Goal: Information Seeking & Learning: Learn about a topic

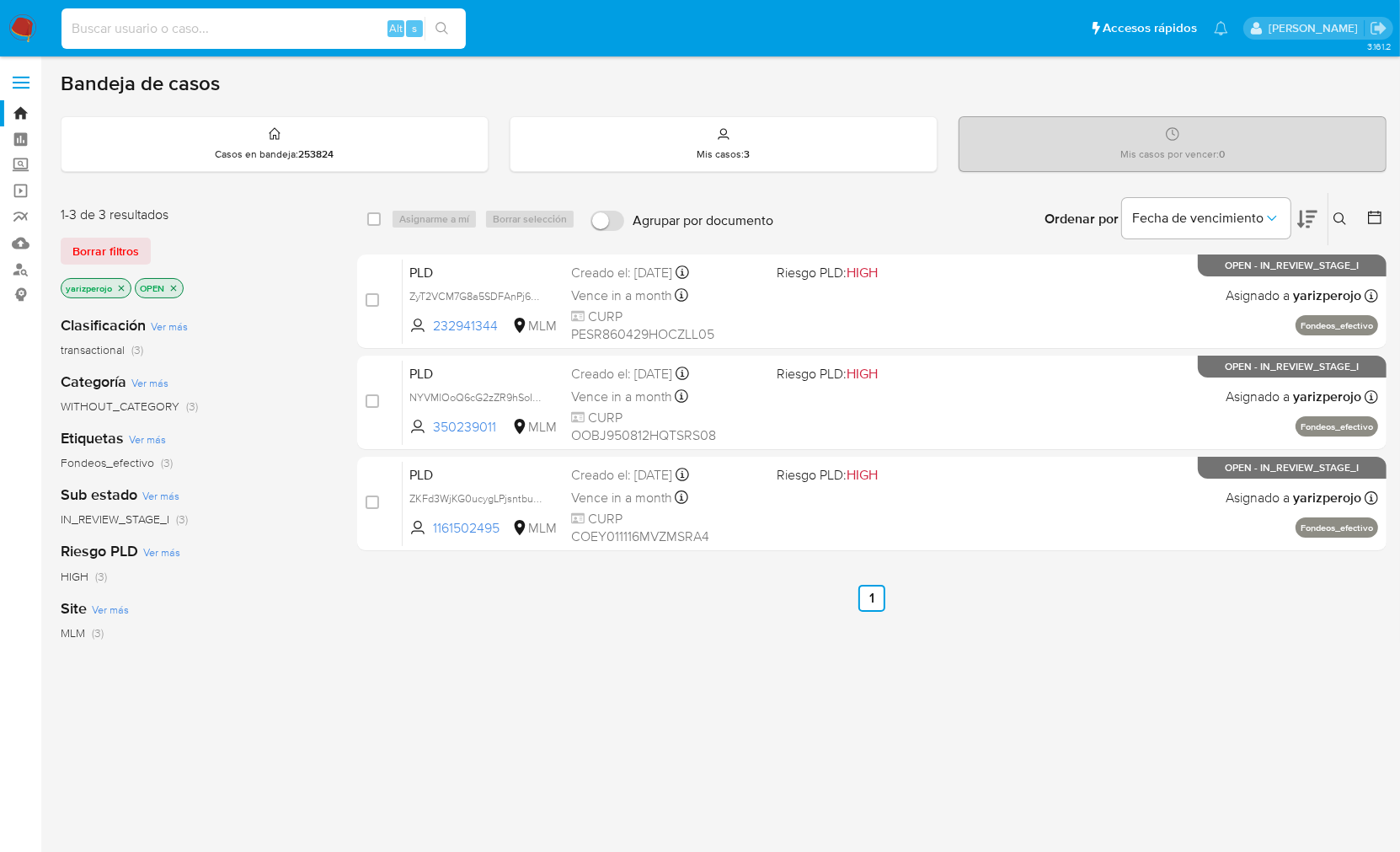
click at [282, 37] on input at bounding box center [264, 29] width 405 height 22
paste input "505955699"
click at [289, 26] on input "50595569" at bounding box center [264, 29] width 405 height 22
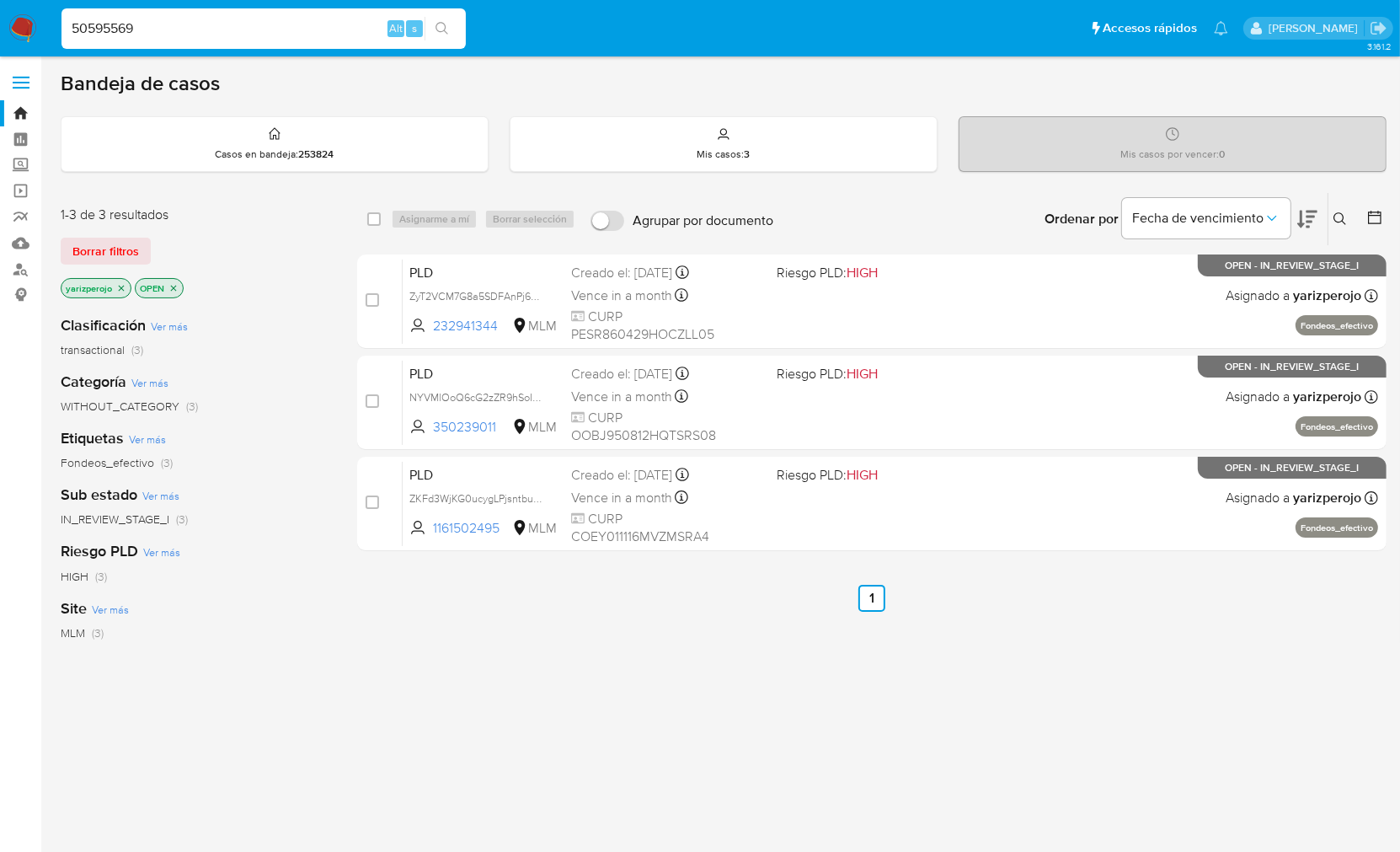
paste input "9"
type input "505955699"
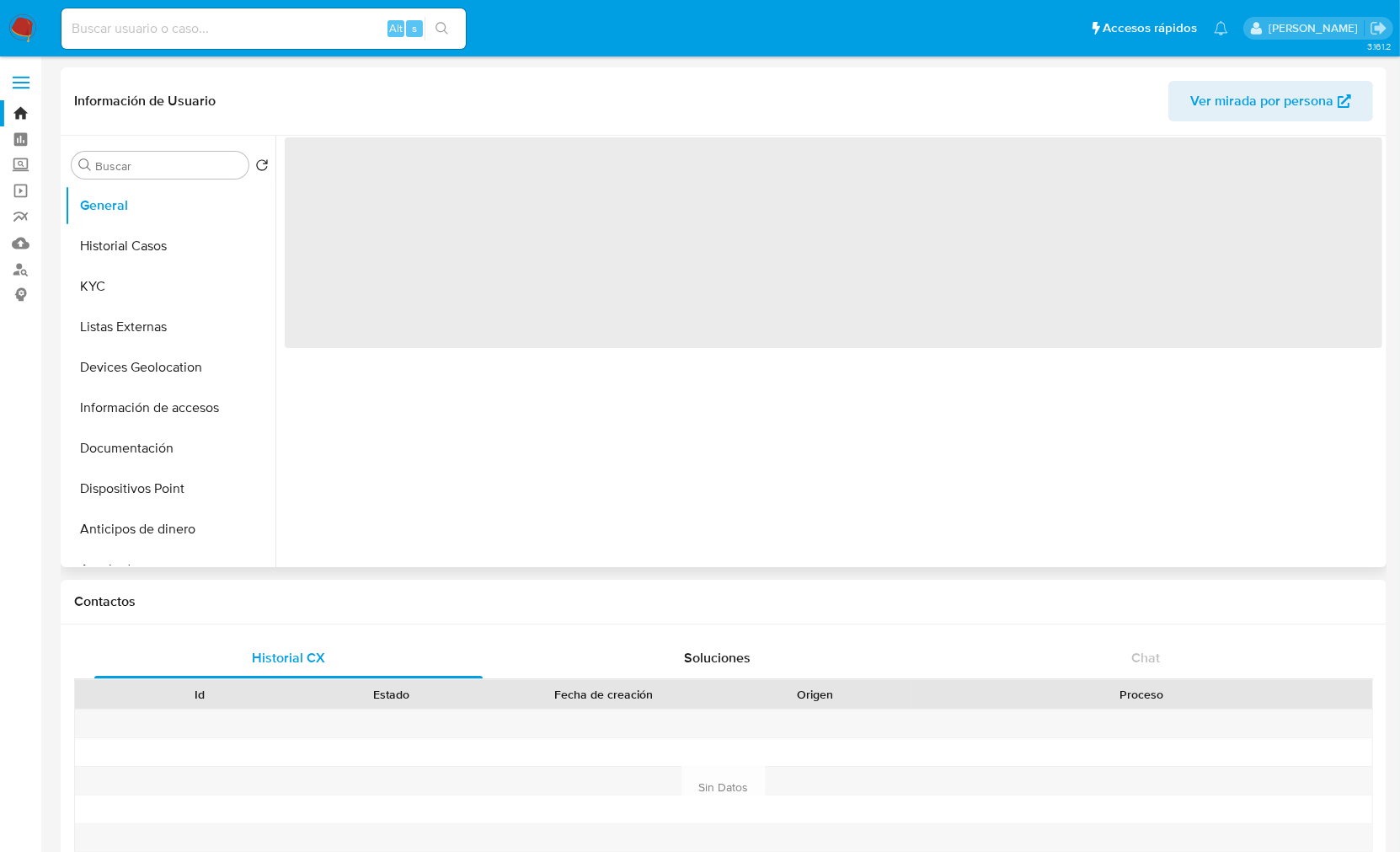
select select "10"
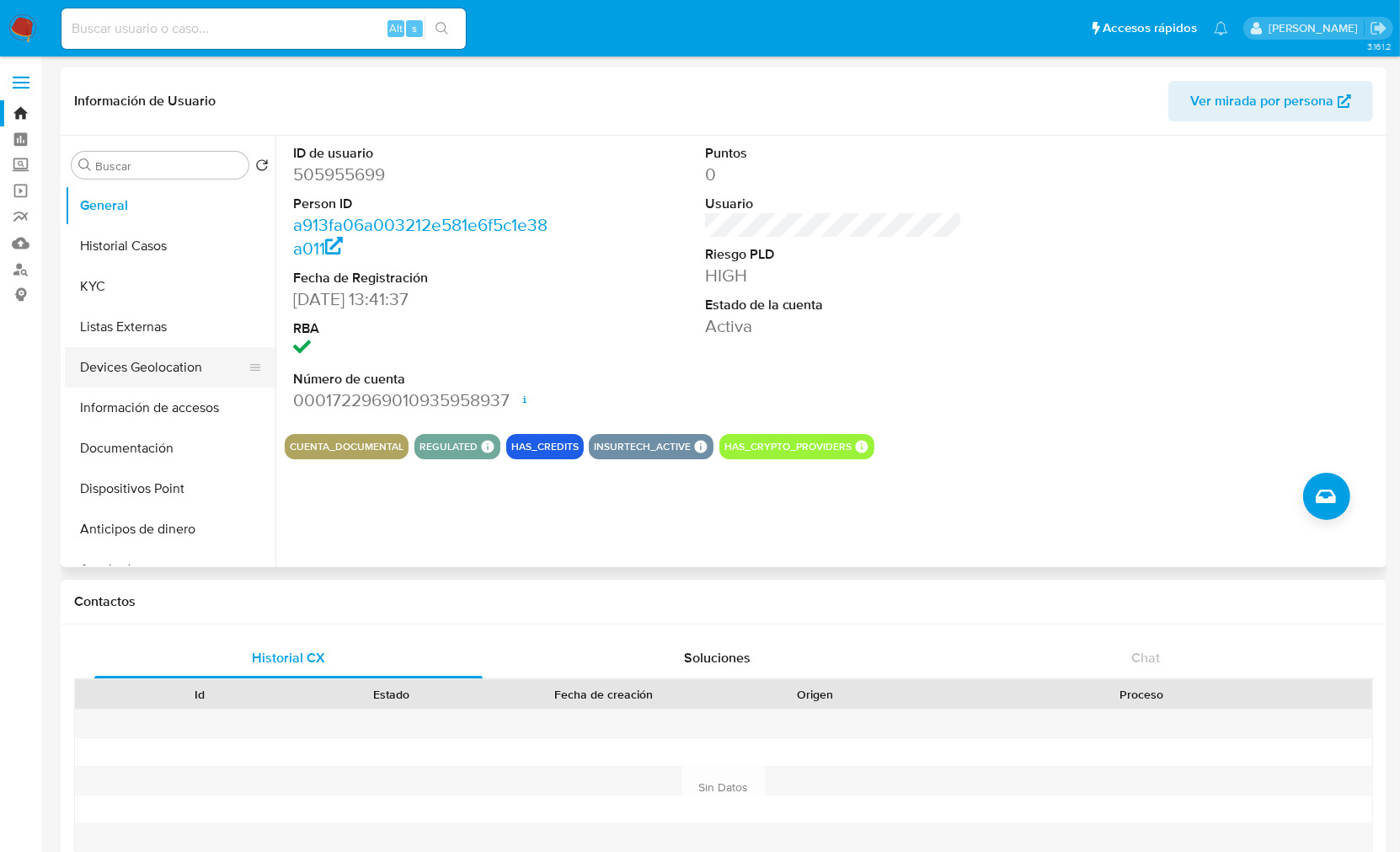
click at [158, 366] on button "Devices Geolocation" at bounding box center [163, 367] width 197 height 40
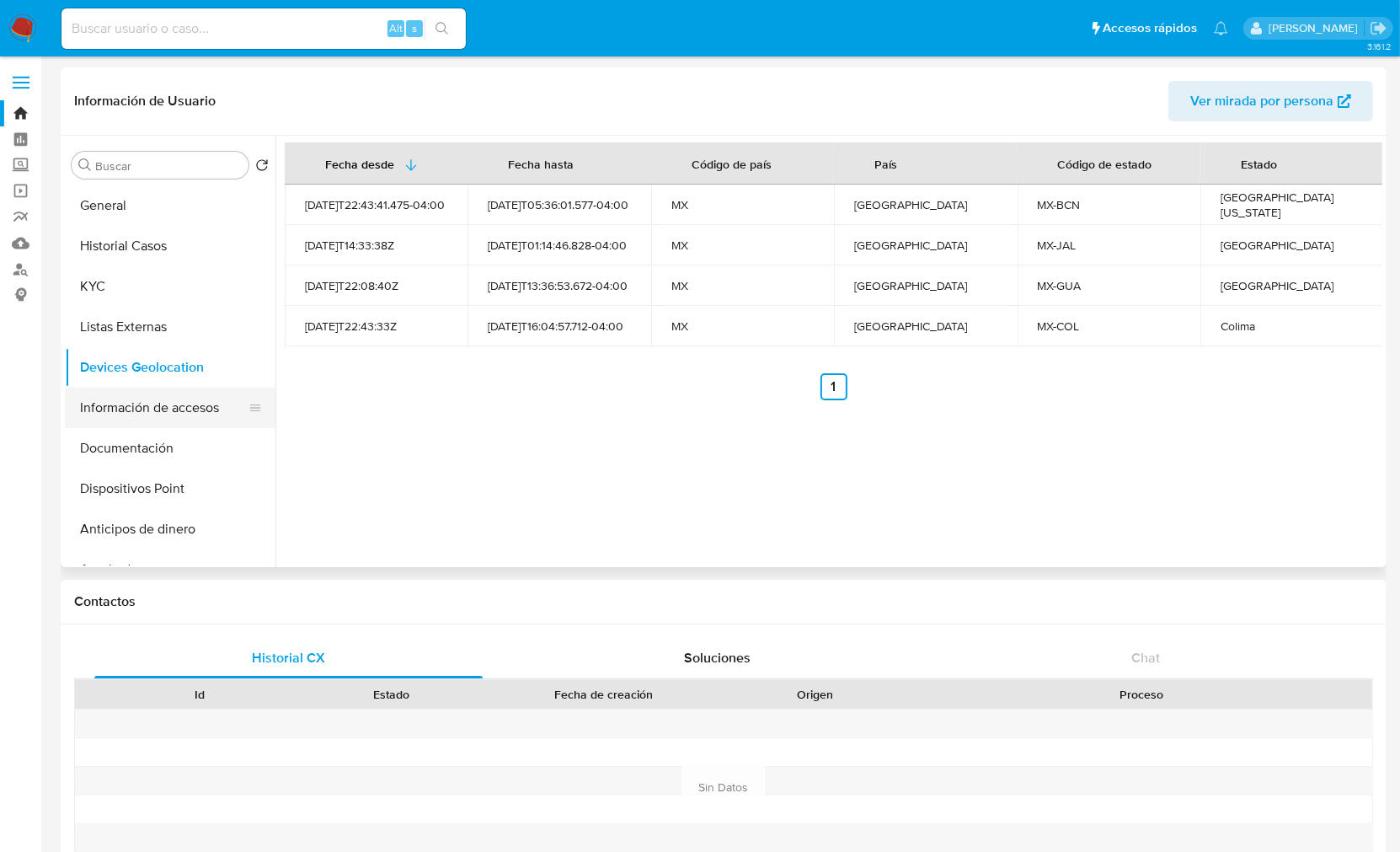
drag, startPoint x: 158, startPoint y: 408, endPoint x: 195, endPoint y: 423, distance: 39.9
click at [158, 408] on button "Información de accesos" at bounding box center [163, 407] width 197 height 40
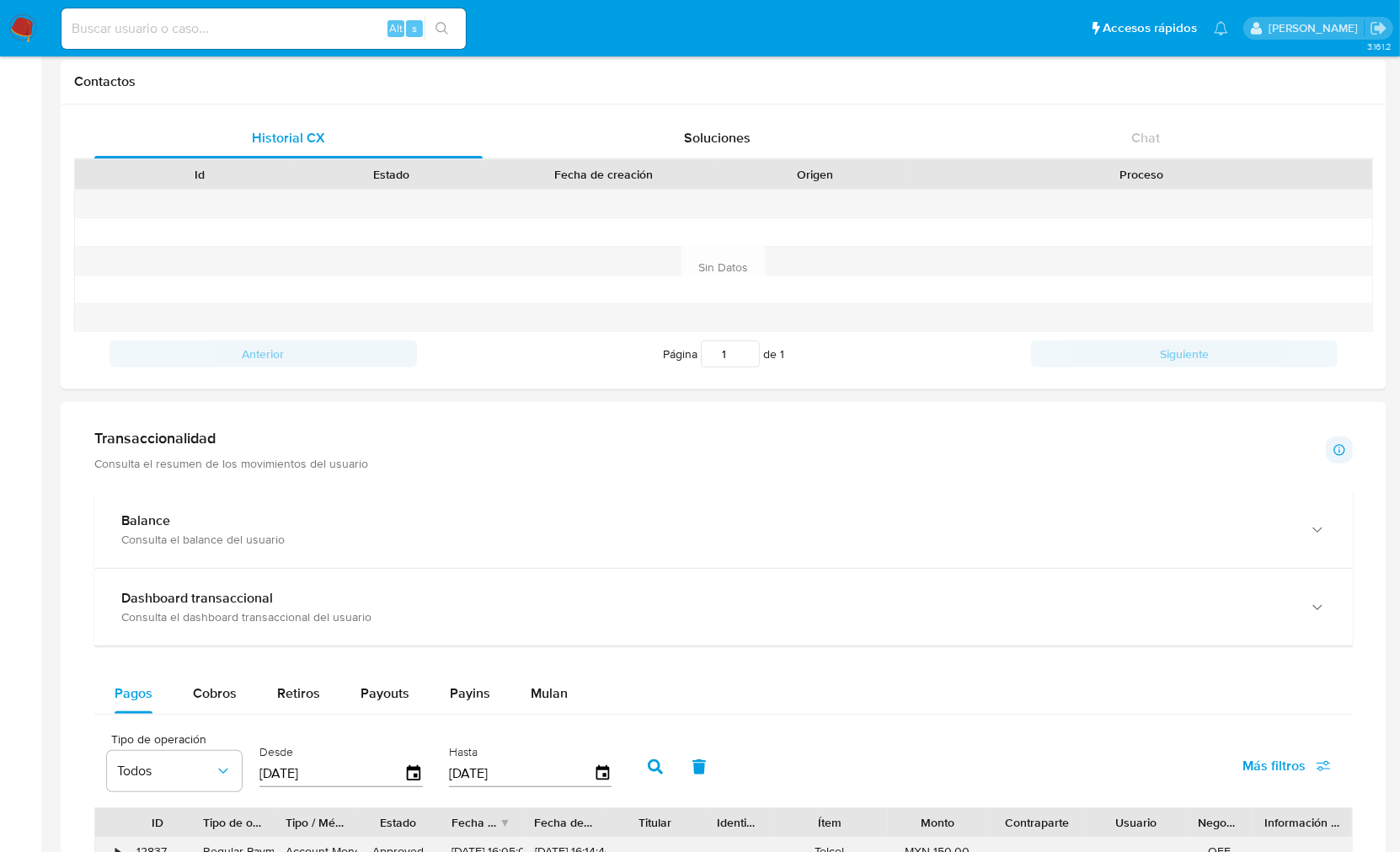
scroll to position [936, 0]
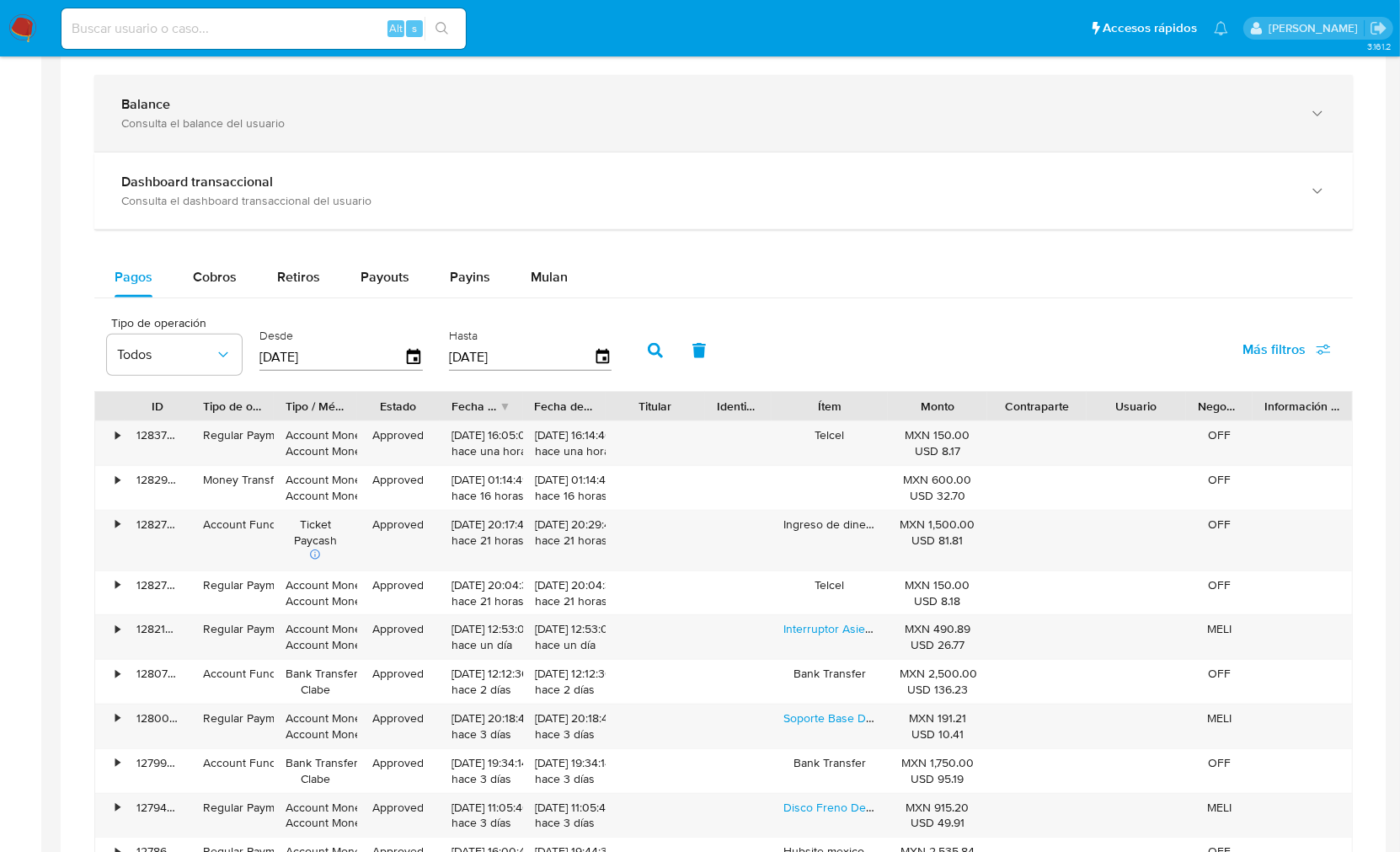
click at [253, 139] on div "Balance Consulta el balance del usuario" at bounding box center [724, 114] width 1258 height 77
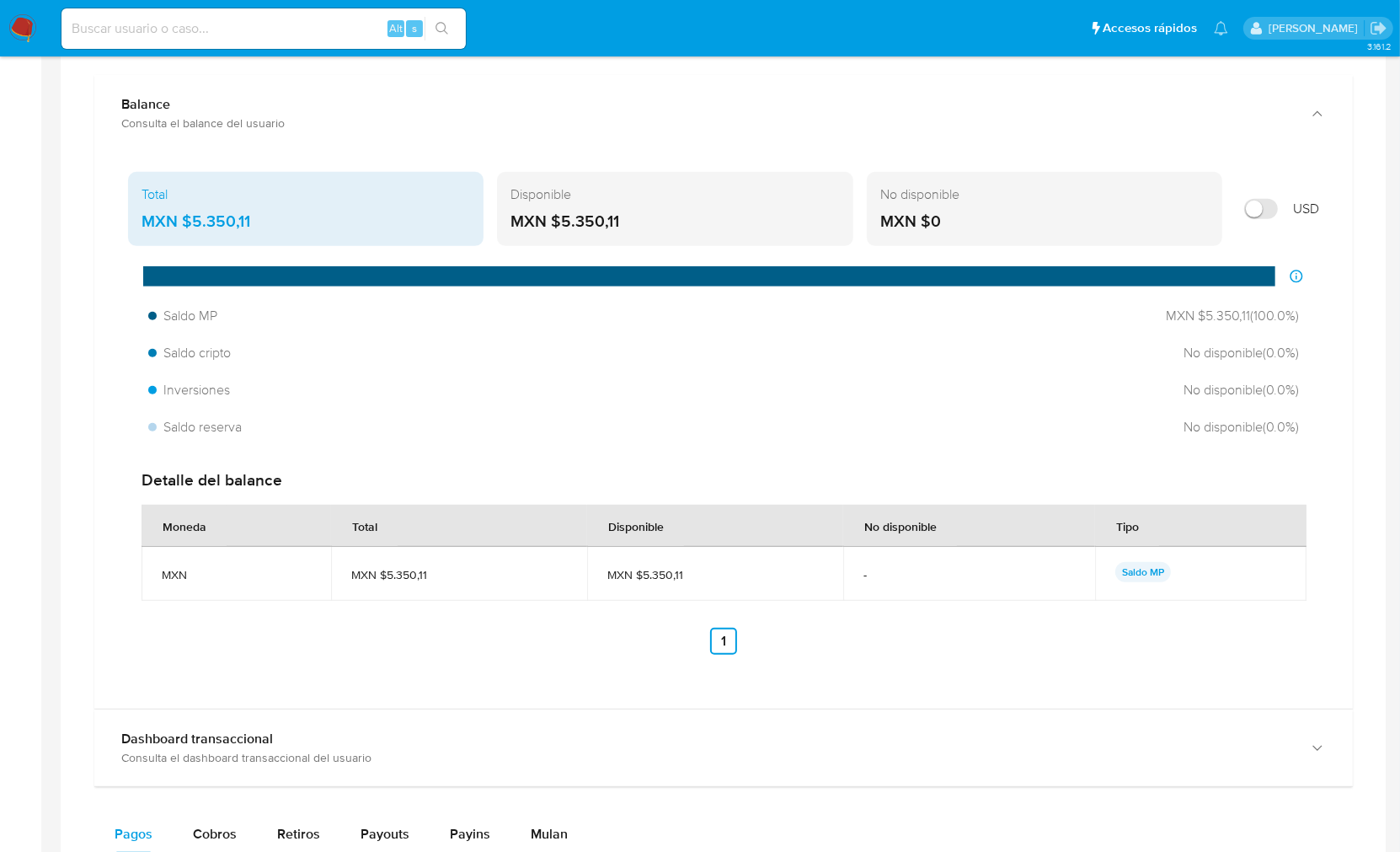
drag, startPoint x: 270, startPoint y: 228, endPoint x: 186, endPoint y: 216, distance: 84.9
click at [186, 216] on div "MXN $5.350,11" at bounding box center [306, 222] width 329 height 22
drag, startPoint x: 306, startPoint y: 236, endPoint x: 270, endPoint y: 225, distance: 37.6
click at [305, 236] on div "Total MXN $5.350,11" at bounding box center [306, 208] width 355 height 74
click at [261, 225] on div "MXN $5.350,11" at bounding box center [306, 222] width 329 height 22
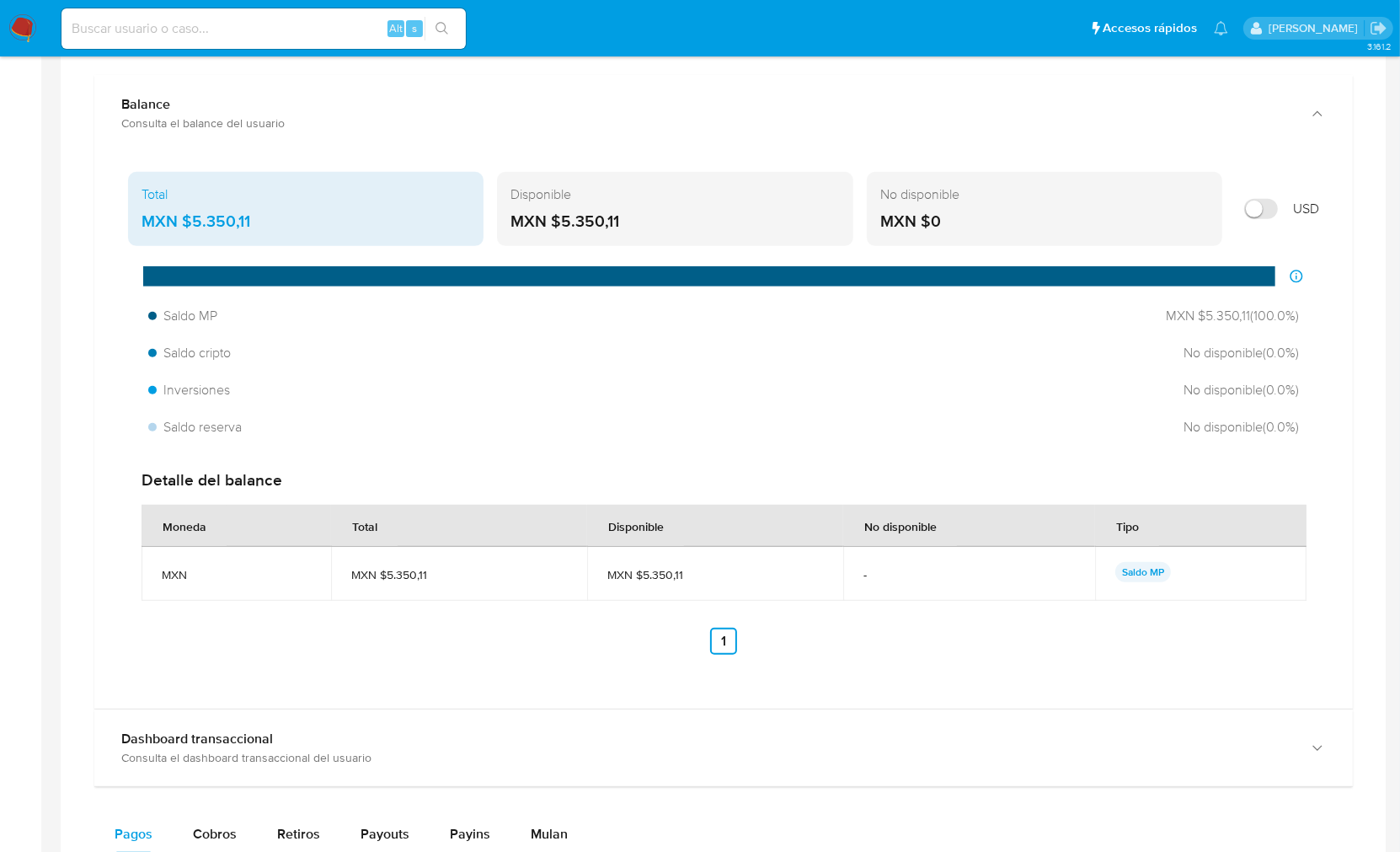
drag, startPoint x: 254, startPoint y: 220, endPoint x: 191, endPoint y: 221, distance: 63.0
click at [191, 221] on div "MXN $5.350,11" at bounding box center [306, 222] width 329 height 22
click at [155, 33] on input at bounding box center [264, 29] width 405 height 22
paste input "161111578"
type input "161111578"
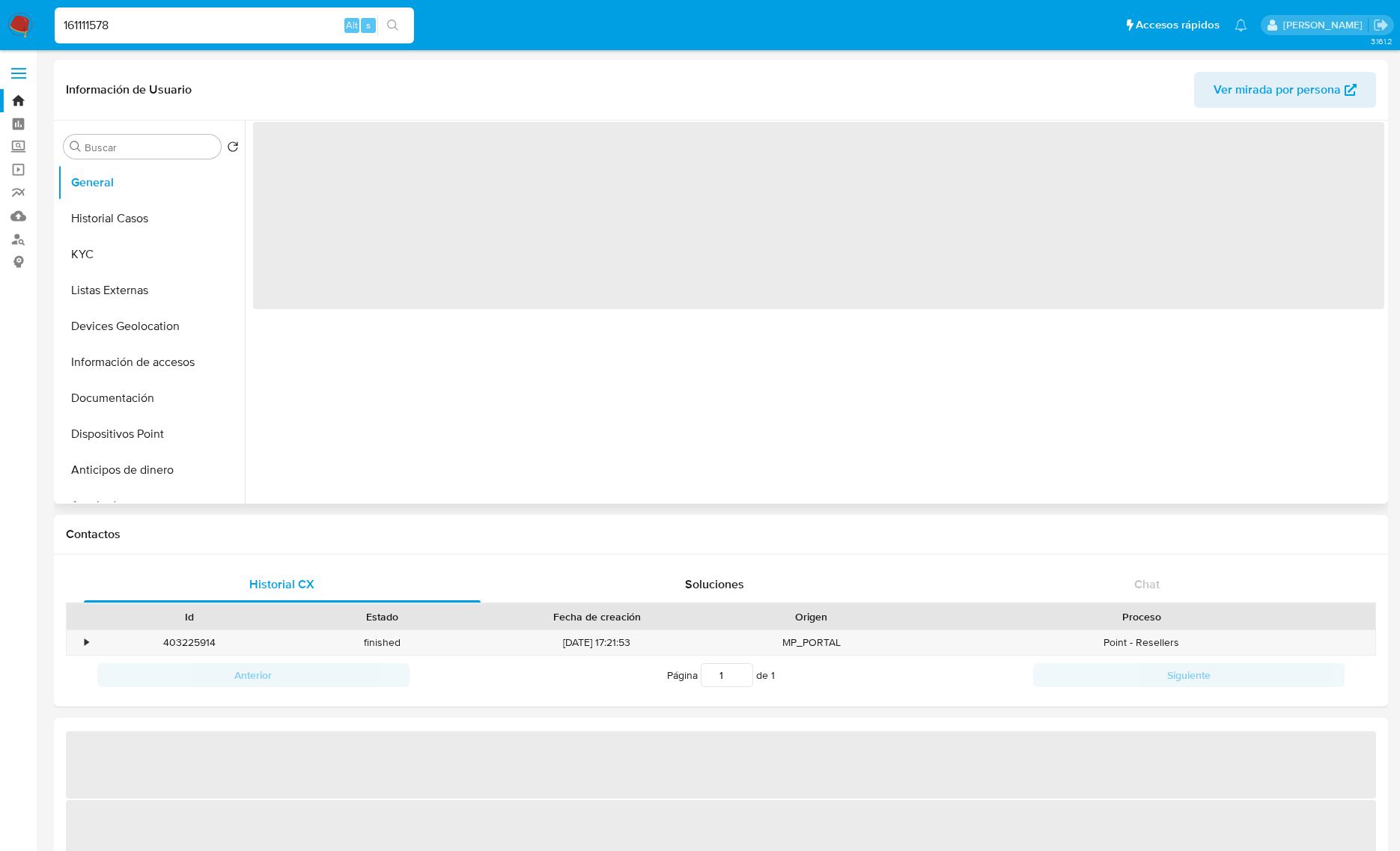
select select "10"
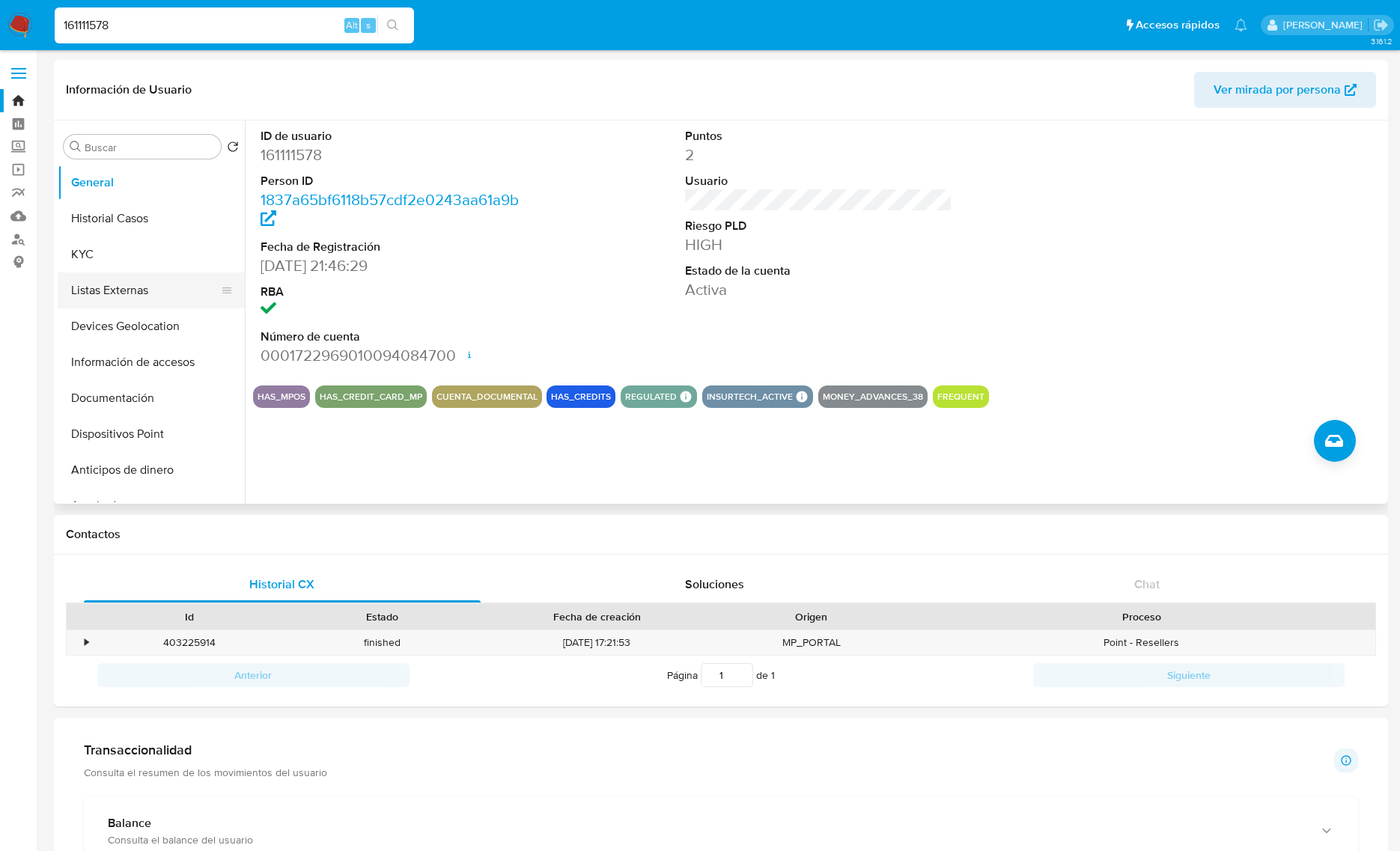
click at [122, 290] on button "Listas Externas" at bounding box center [145, 290] width 175 height 36
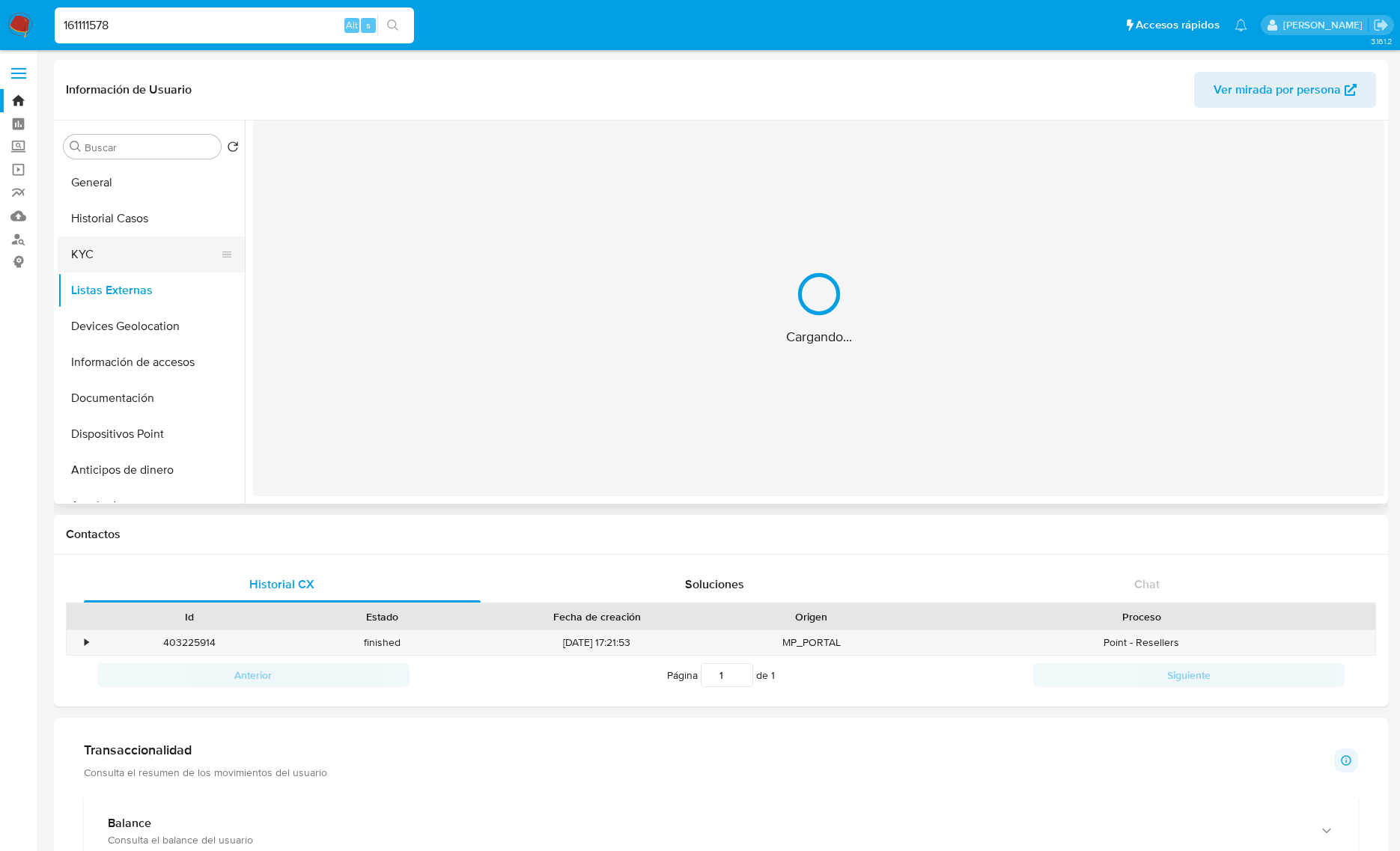
click at [114, 257] on button "KYC" at bounding box center [145, 254] width 175 height 36
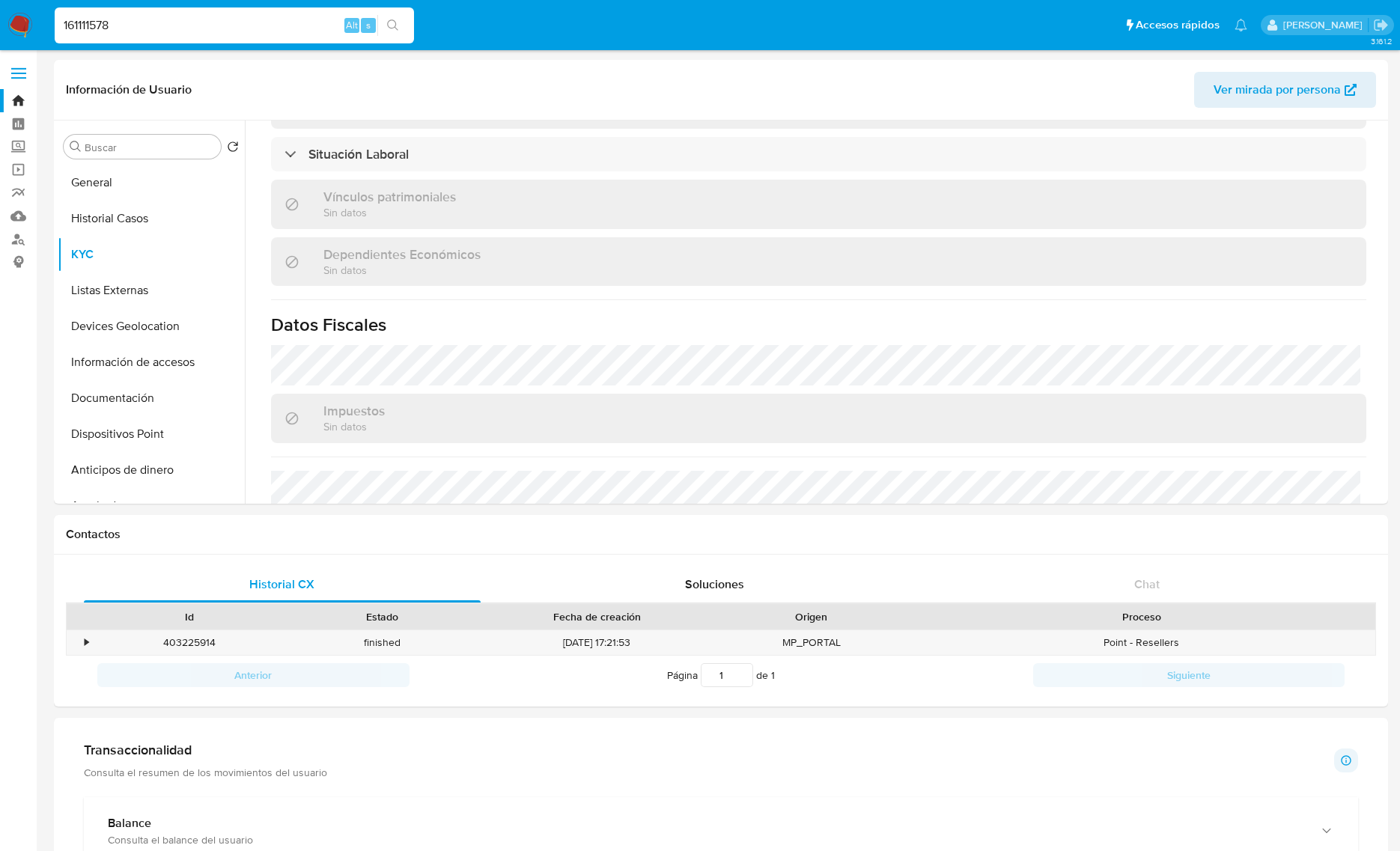
scroll to position [942, 0]
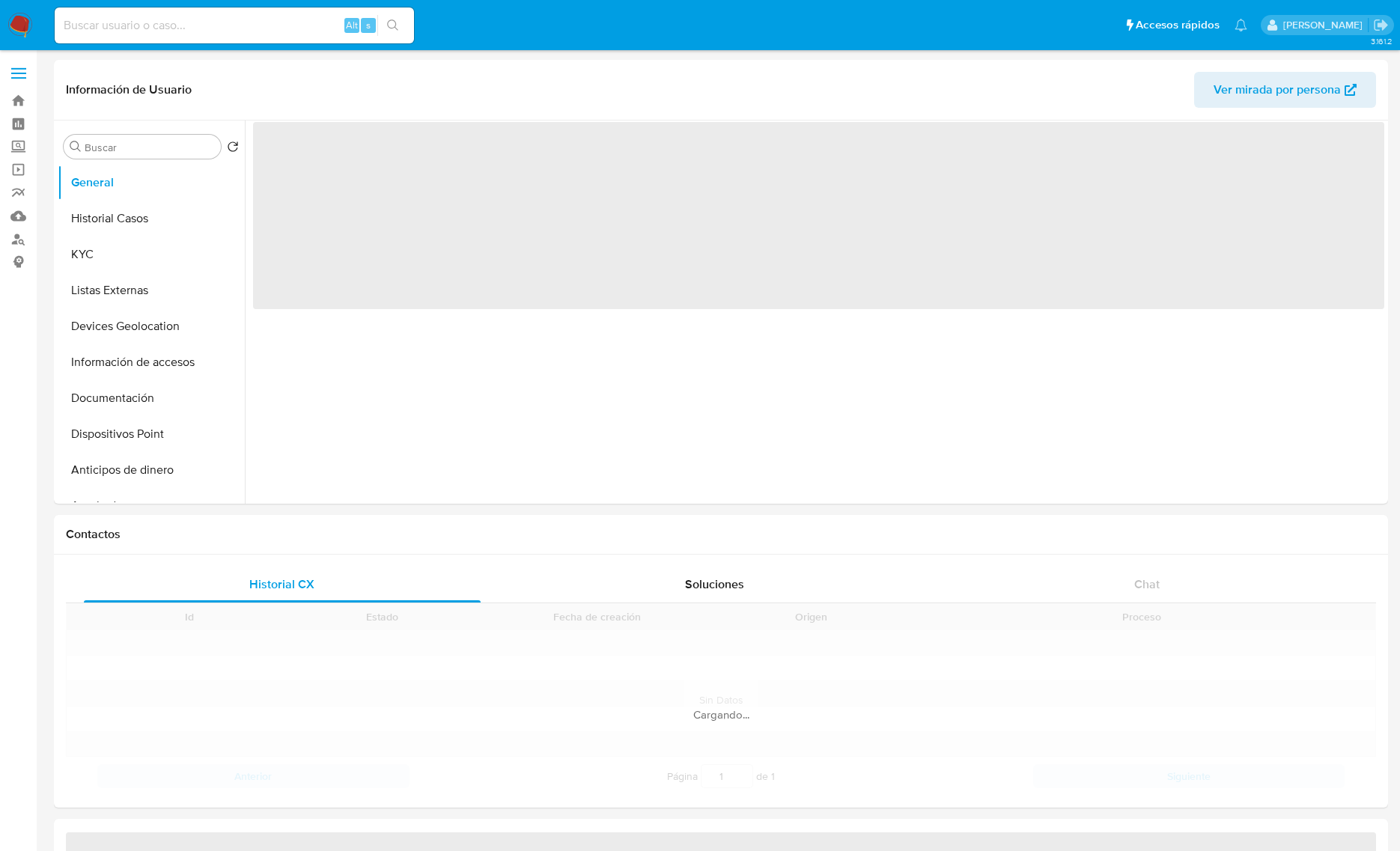
click at [242, 27] on input at bounding box center [234, 26] width 359 height 20
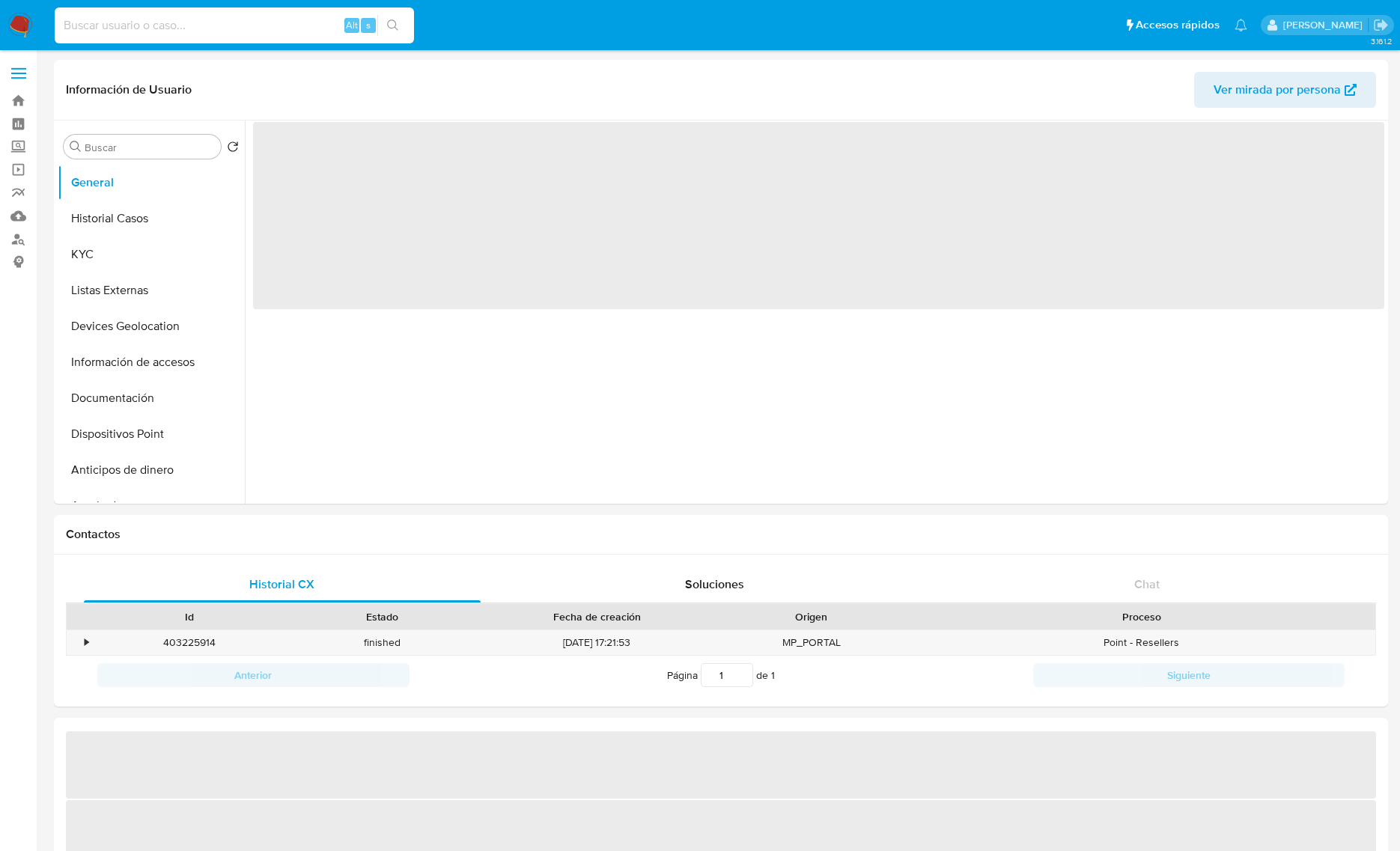
paste input "505955699"
type input "505955699"
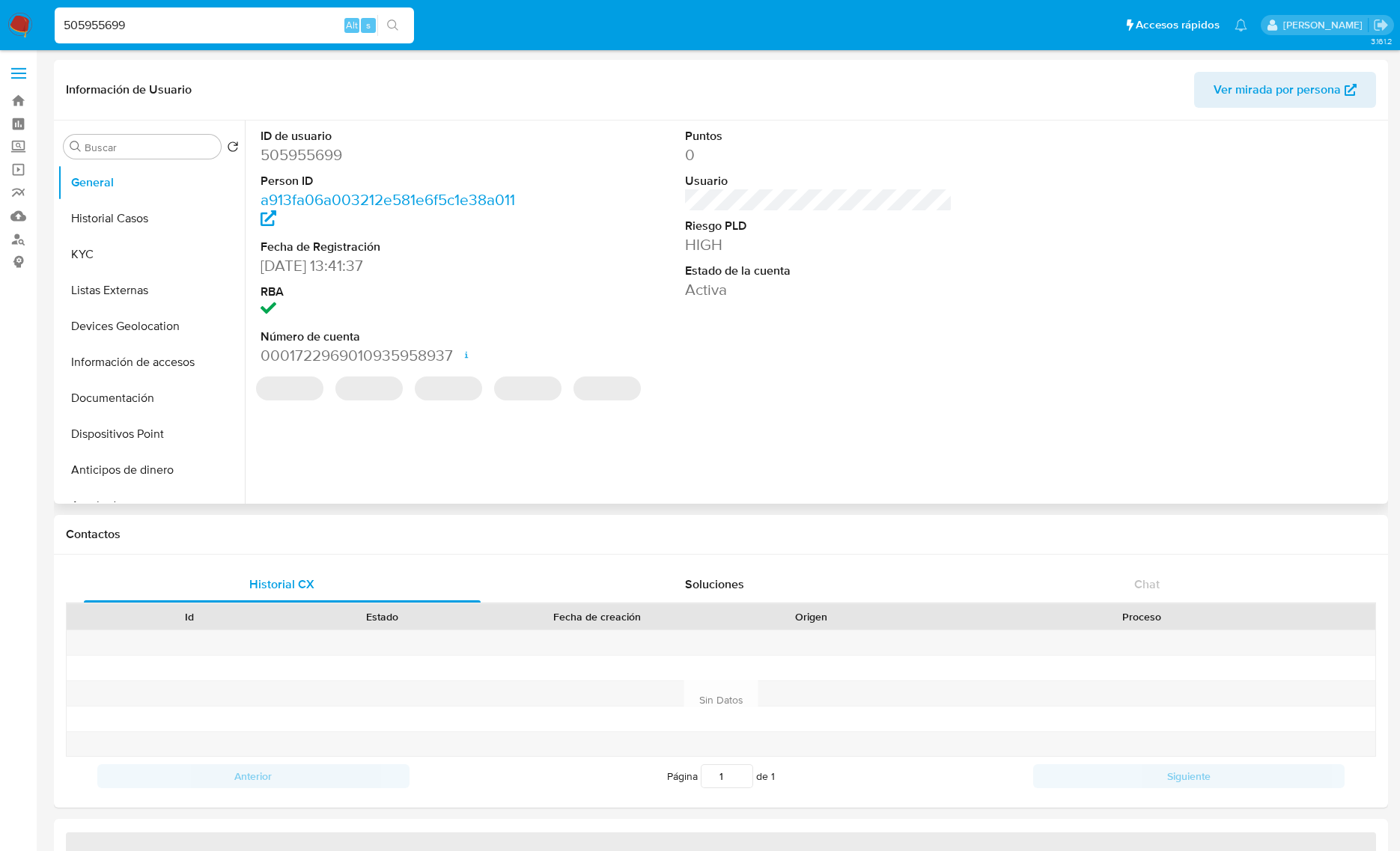
select select "10"
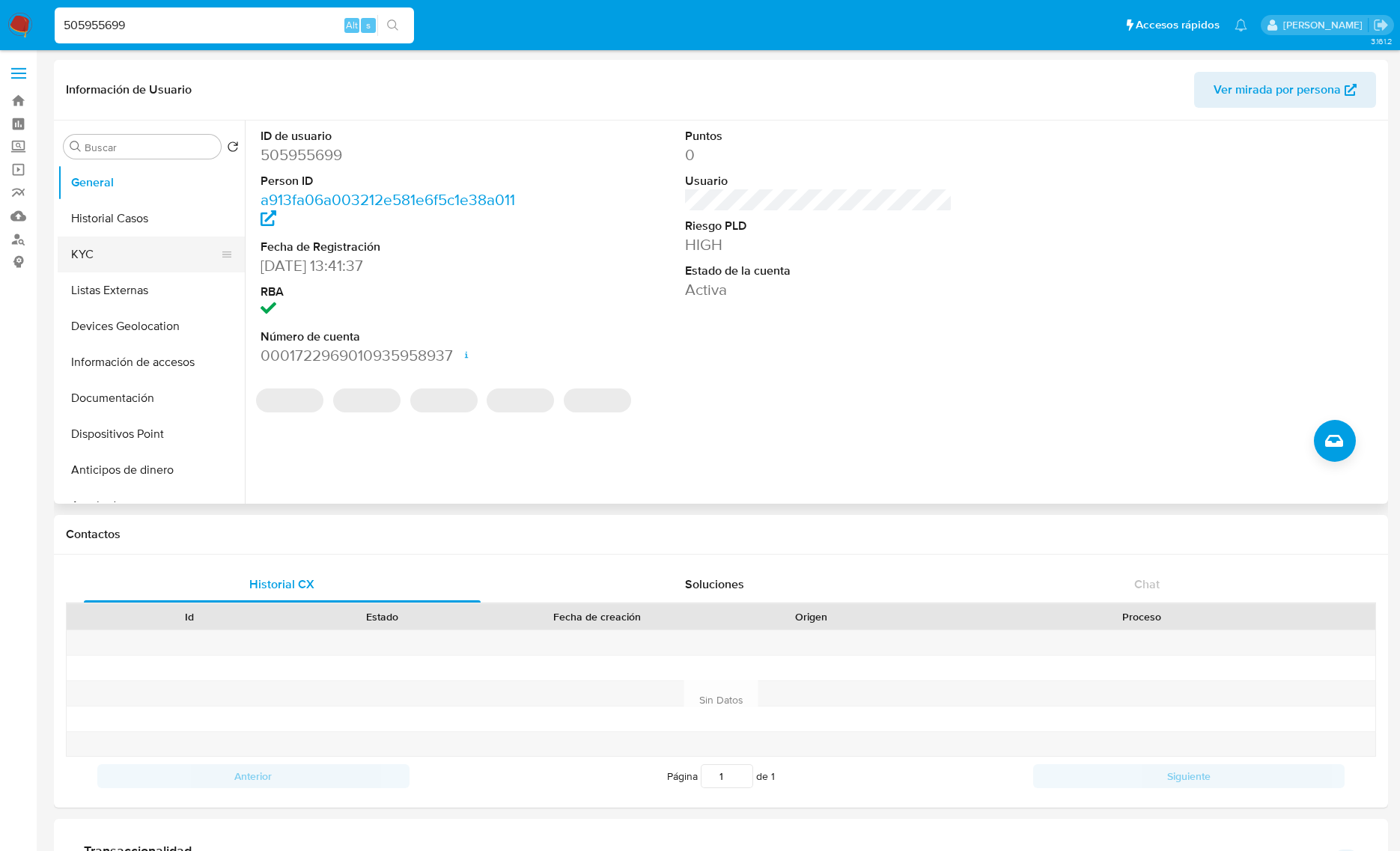
click at [96, 245] on button "KYC" at bounding box center [145, 254] width 175 height 36
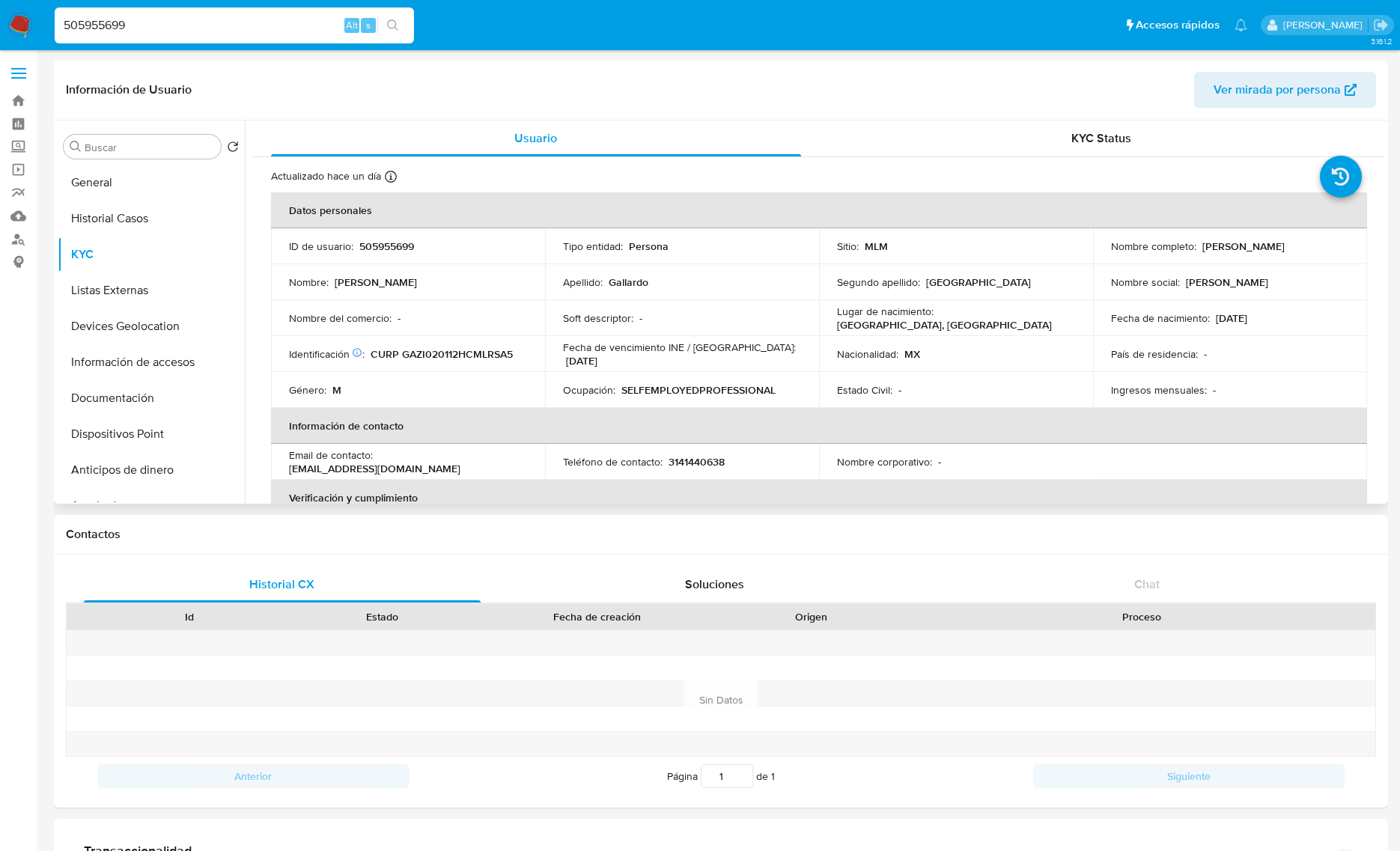
click at [85, 162] on div "Buscar Volver al orden por defecto General Historial Casos KYC Listas Externas …" at bounding box center [151, 313] width 187 height 381
click at [94, 176] on button "General" at bounding box center [145, 182] width 175 height 36
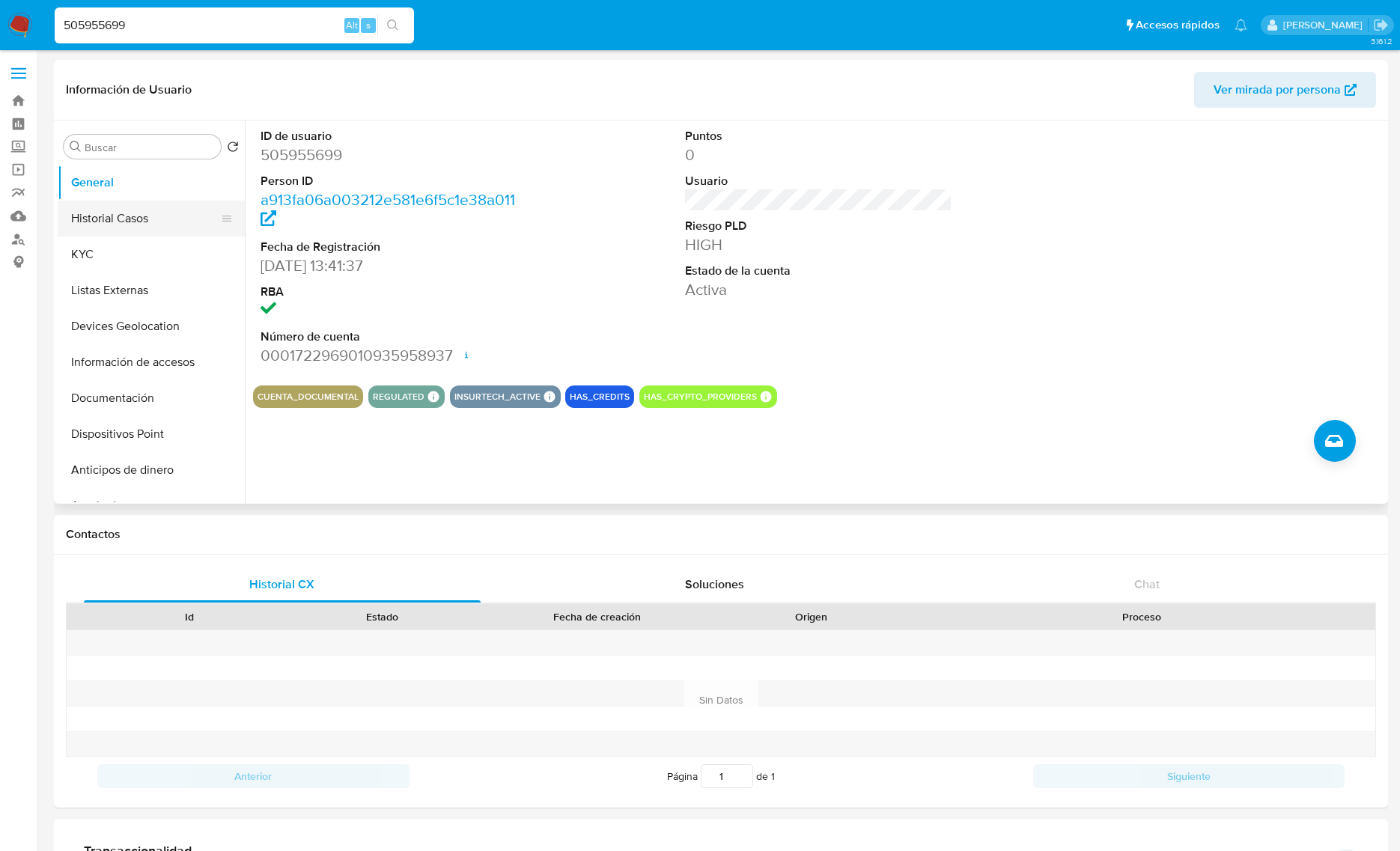
click at [125, 227] on button "Historial Casos" at bounding box center [145, 218] width 175 height 36
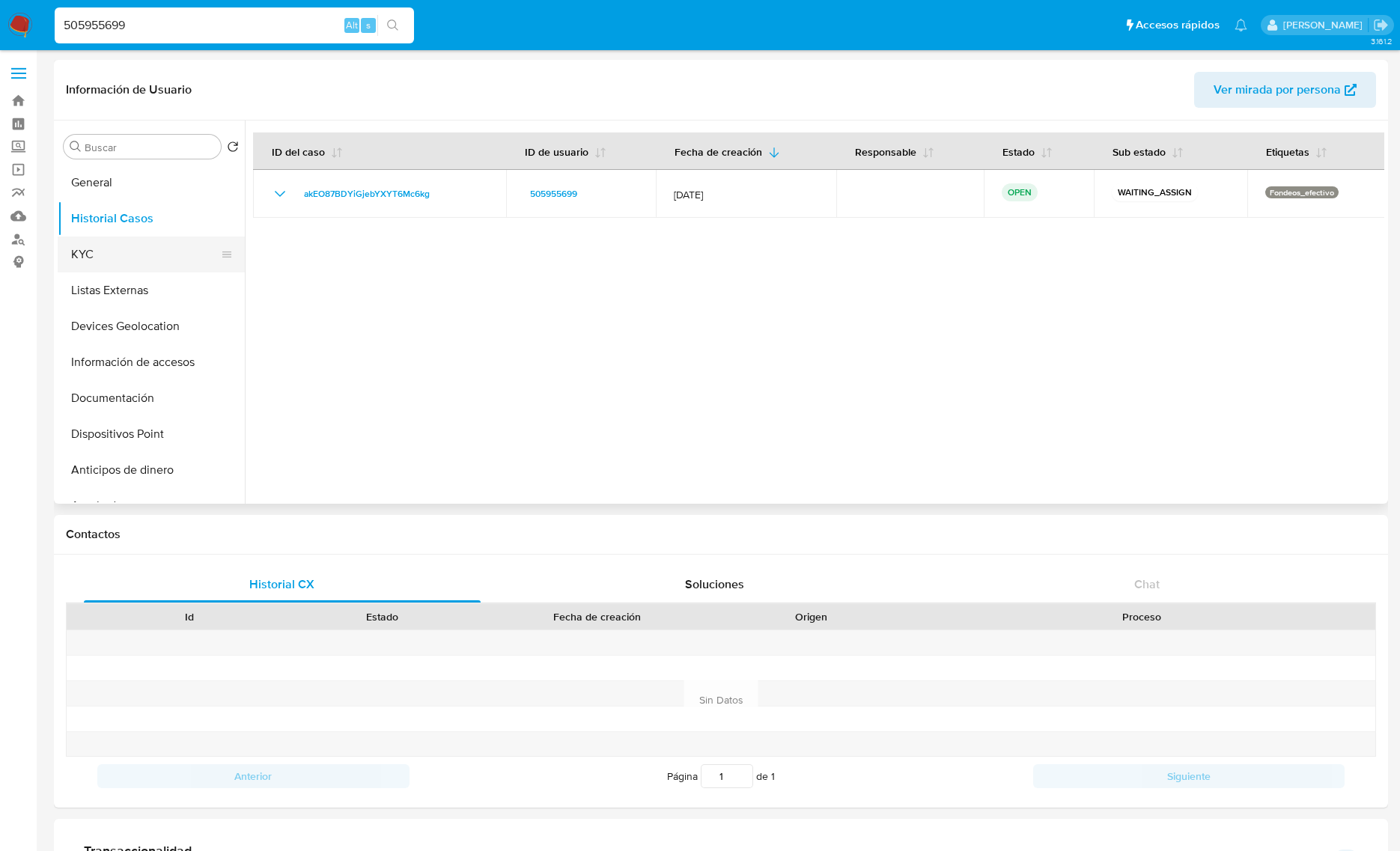
click at [85, 262] on button "KYC" at bounding box center [145, 254] width 175 height 36
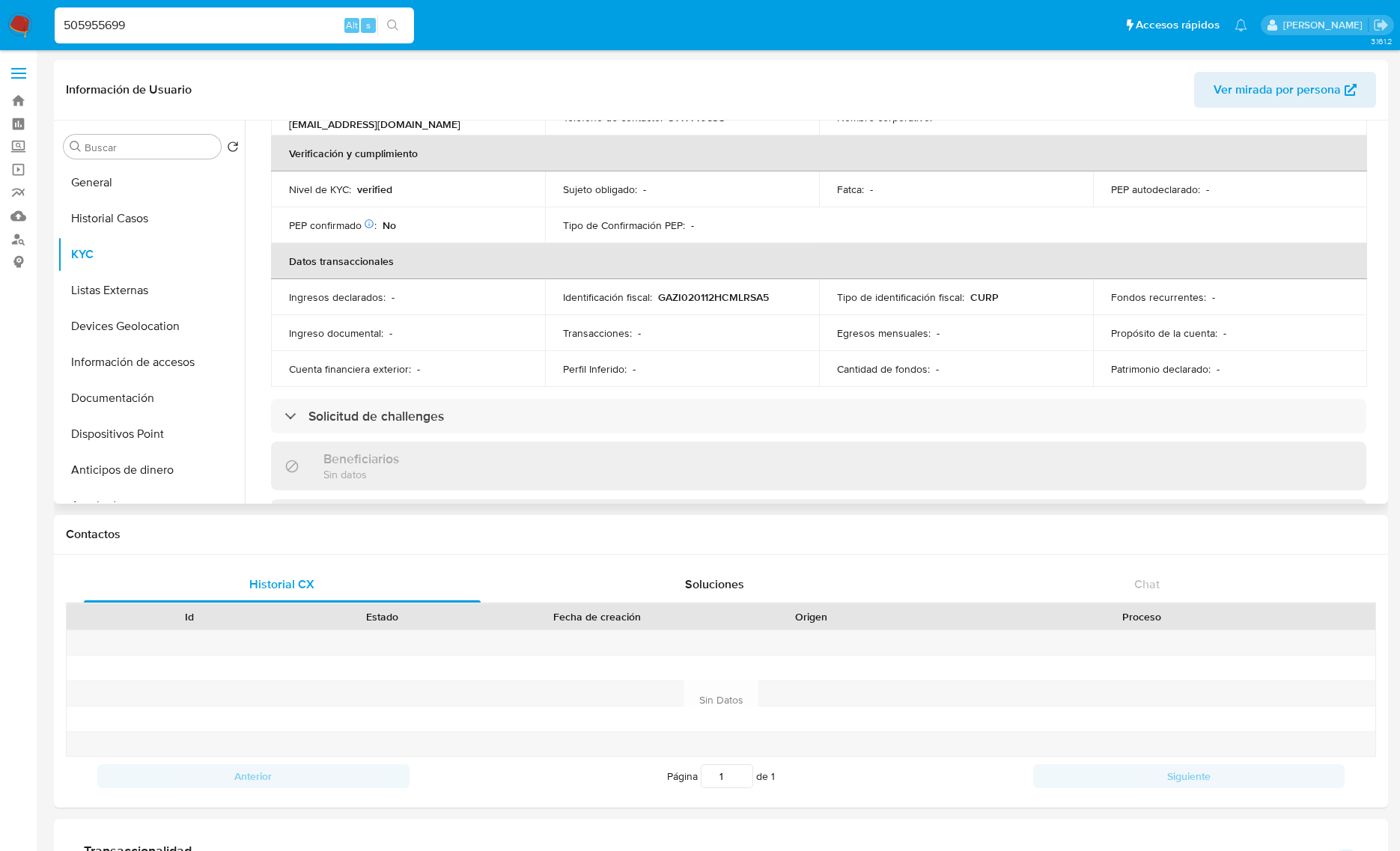
scroll to position [374, 0]
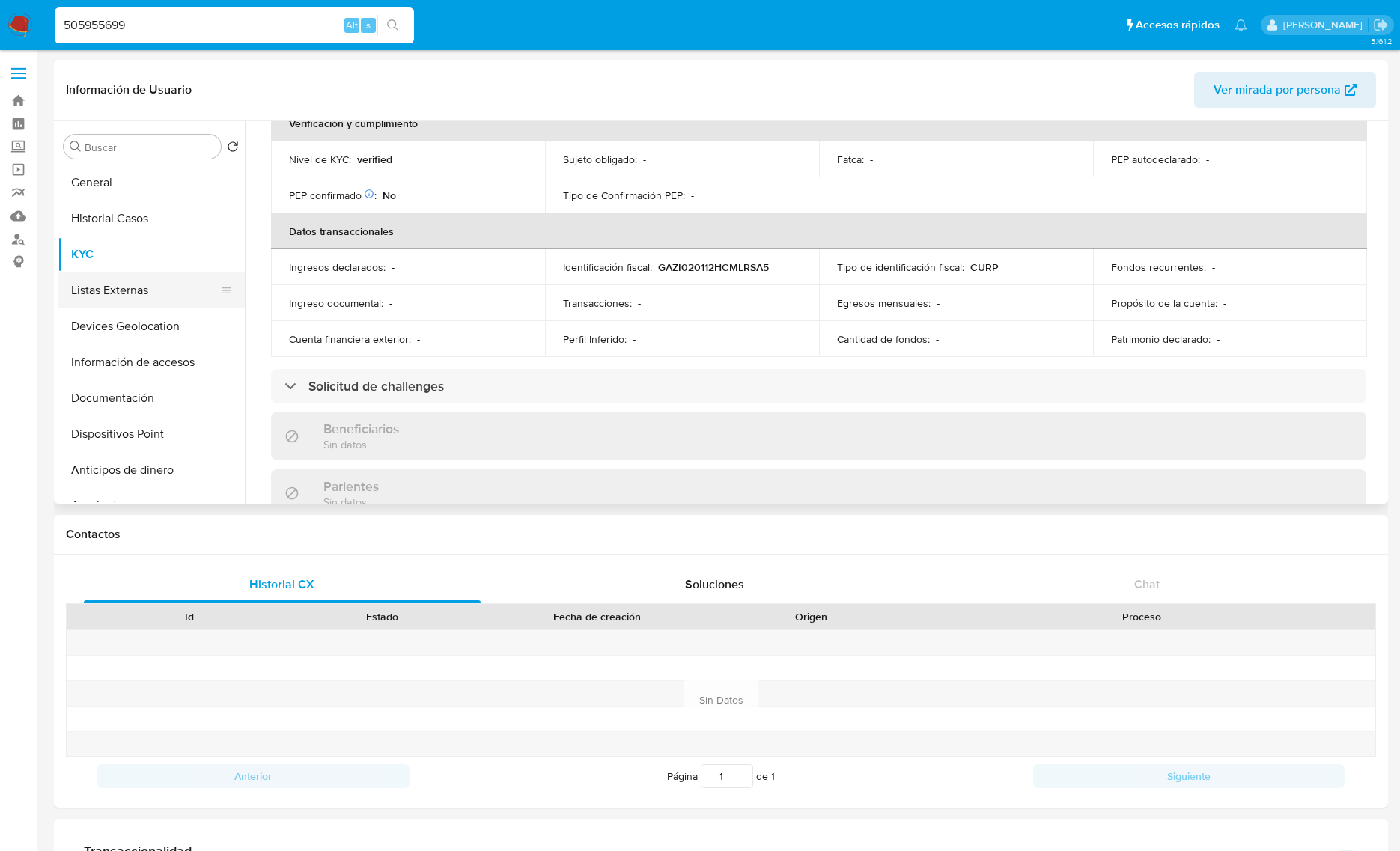
click at [105, 285] on button "Listas Externas" at bounding box center [145, 290] width 175 height 36
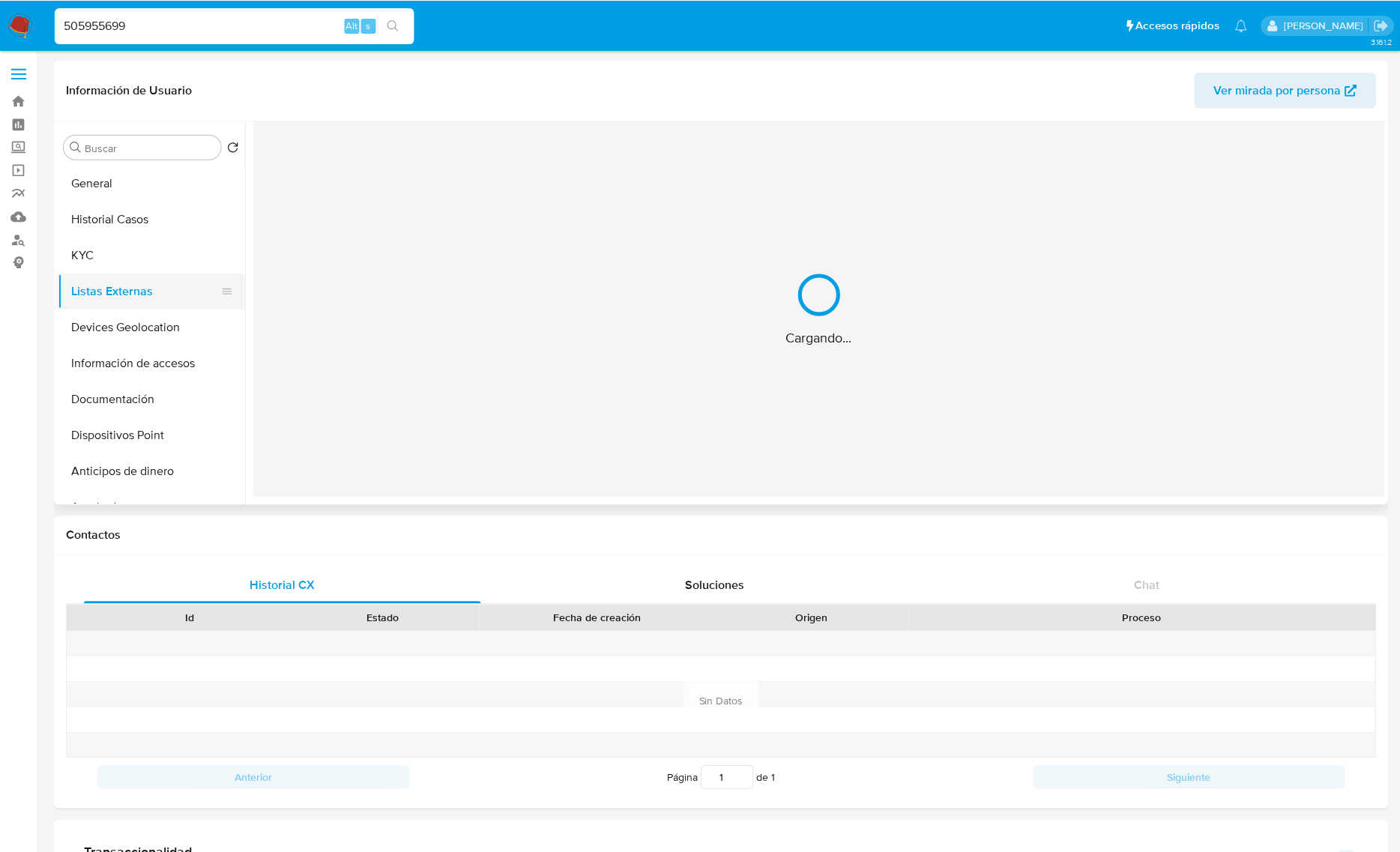
scroll to position [0, 0]
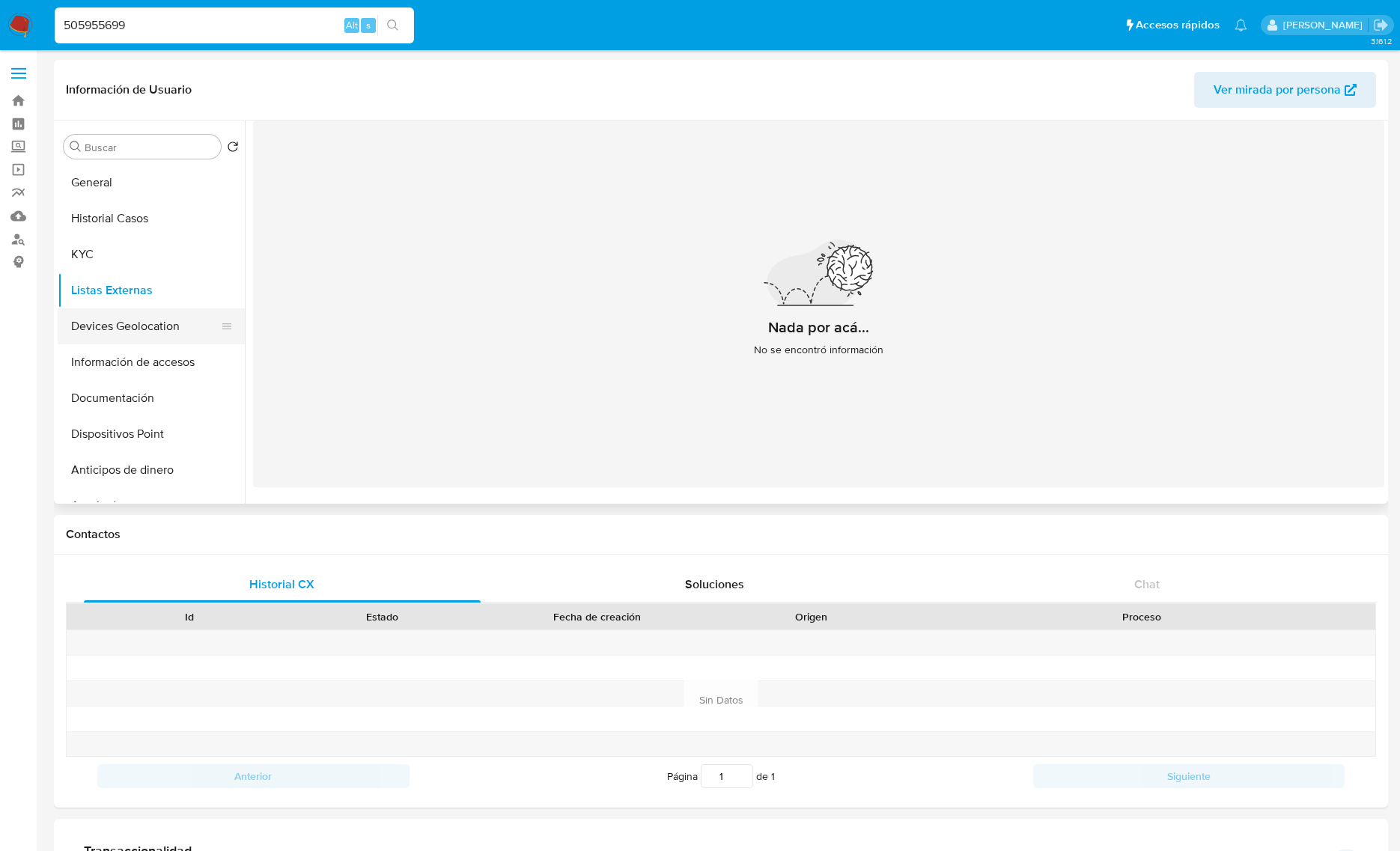
click at [162, 320] on button "Devices Geolocation" at bounding box center [145, 326] width 175 height 36
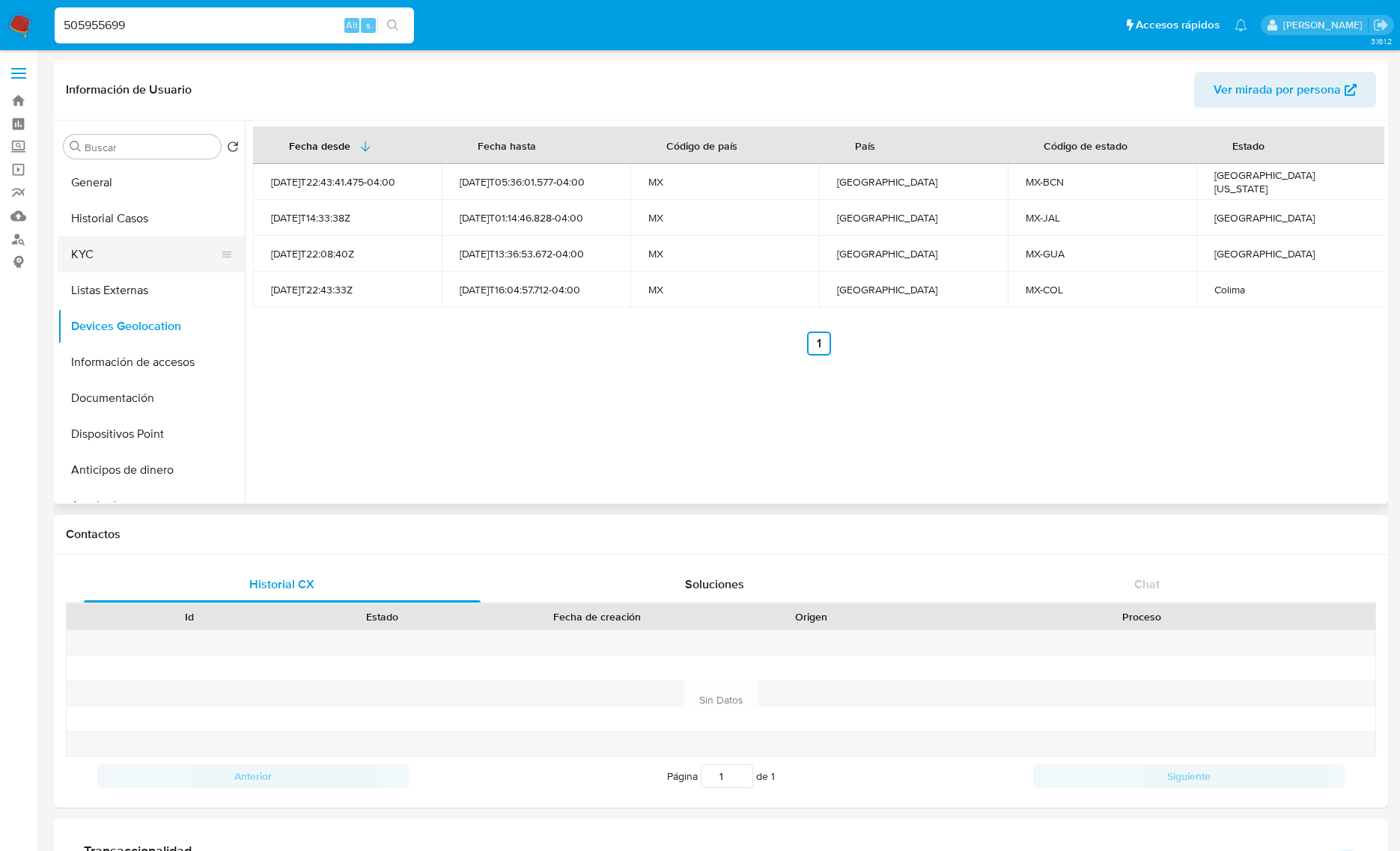
click at [109, 250] on button "KYC" at bounding box center [145, 254] width 175 height 36
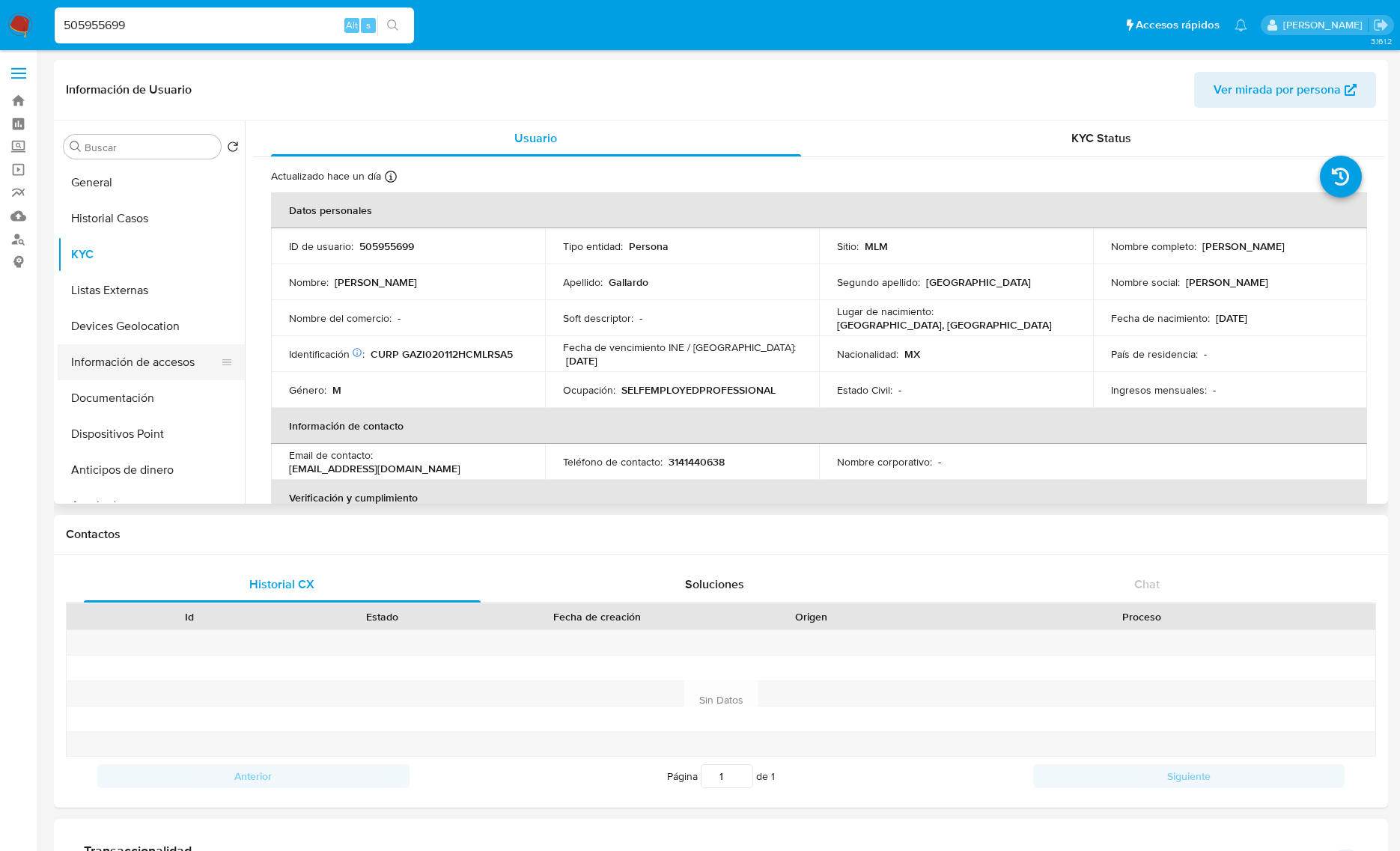
click at [139, 362] on button "Información de accesos" at bounding box center [145, 362] width 175 height 36
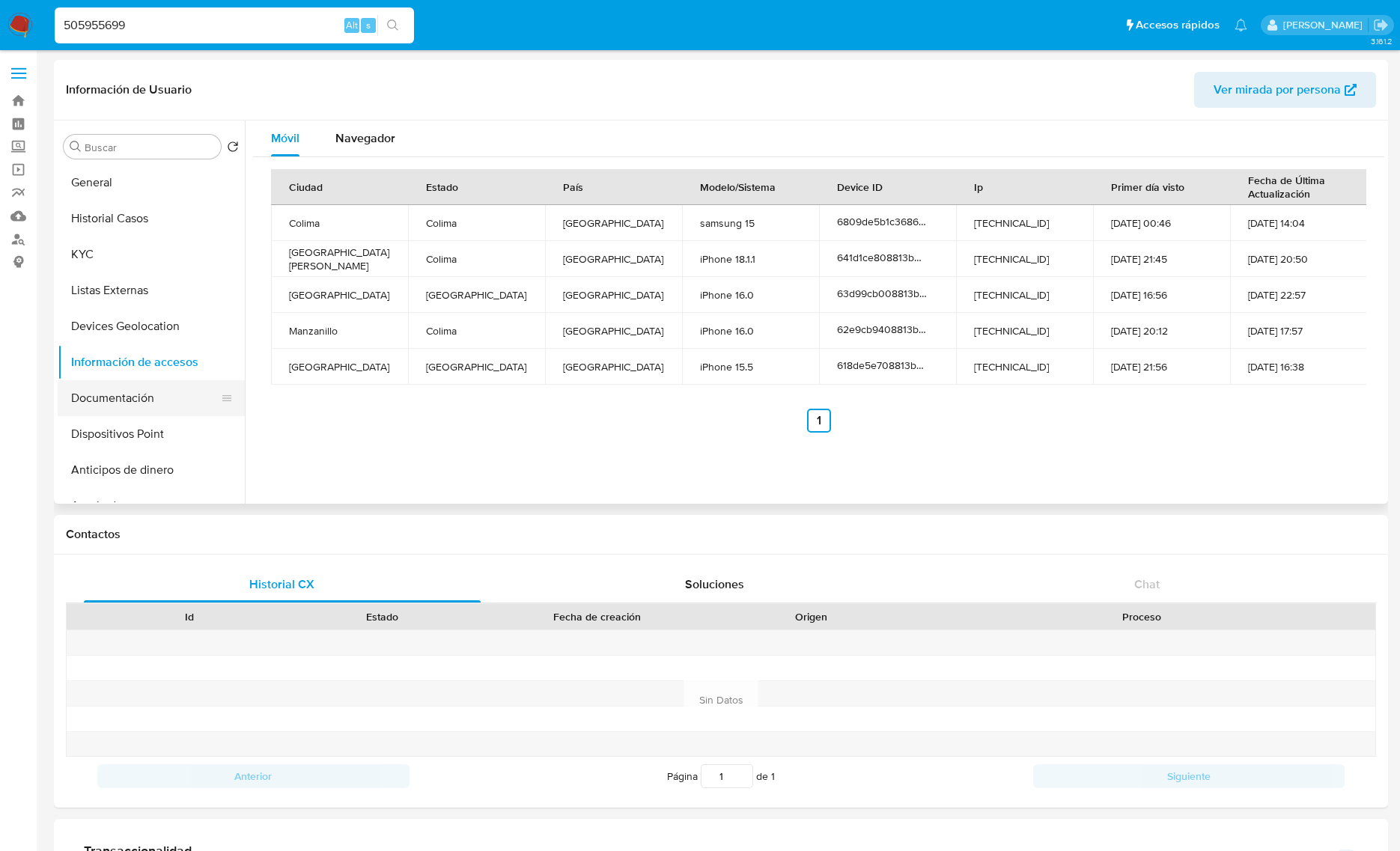
click at [137, 394] on button "Documentación" at bounding box center [145, 397] width 175 height 36
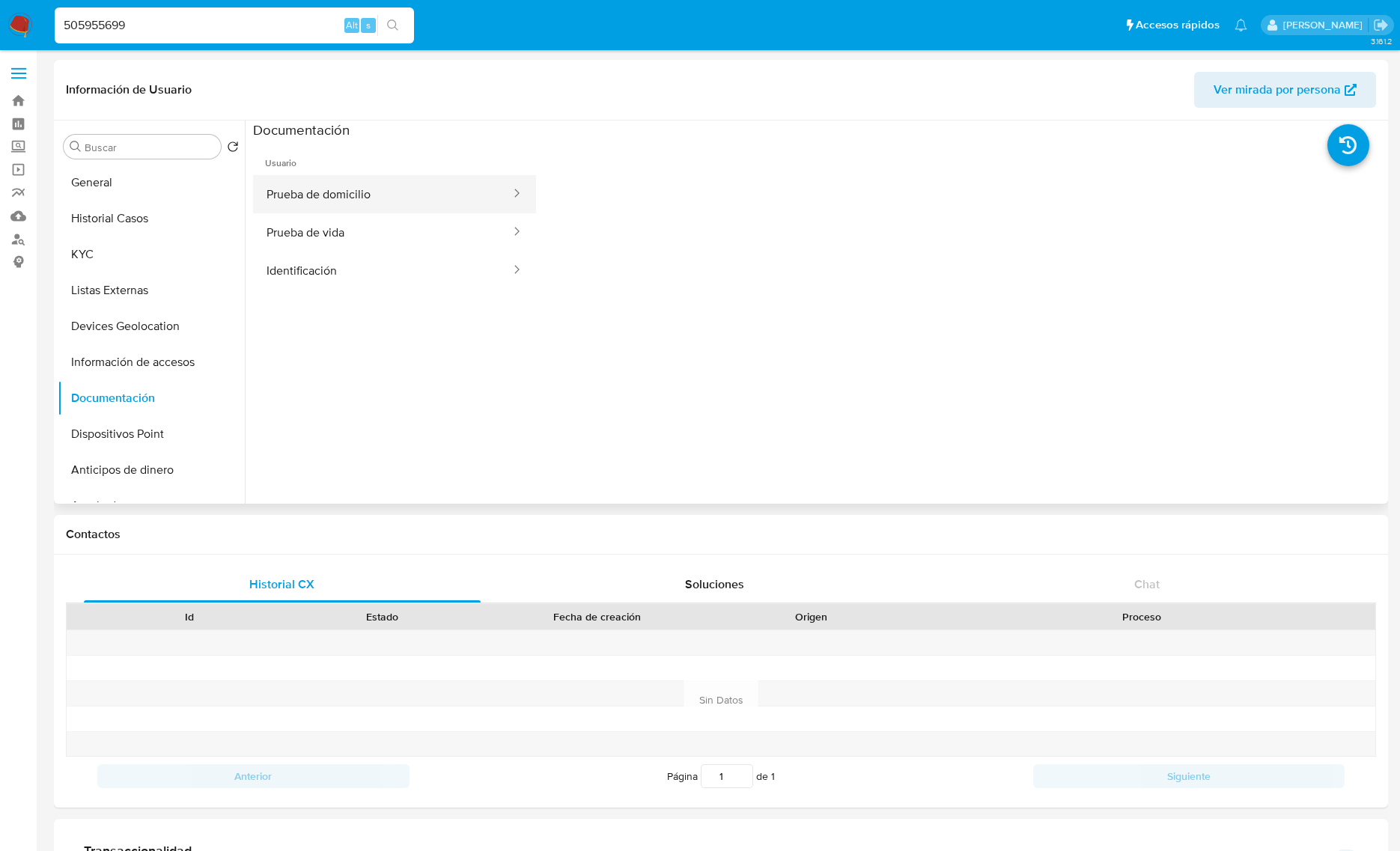
click at [368, 206] on button "Prueba de domicilio" at bounding box center [382, 194] width 259 height 38
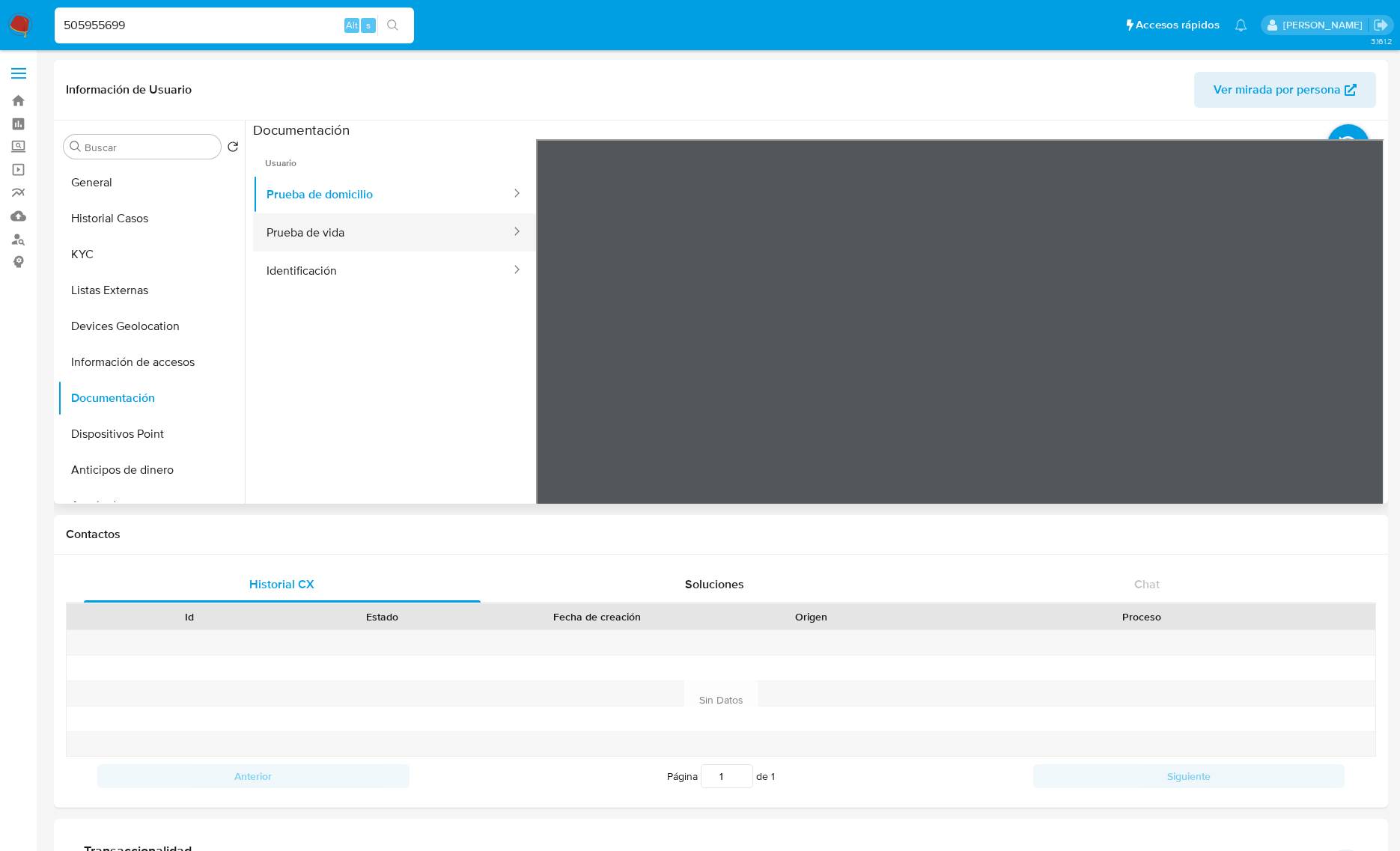
click at [341, 221] on button "Prueba de vida" at bounding box center [382, 232] width 259 height 38
click at [297, 192] on button "Prueba de domicilio" at bounding box center [382, 194] width 259 height 38
click at [309, 270] on button "Identificación" at bounding box center [382, 271] width 259 height 38
click at [362, 275] on button "Identificación" at bounding box center [382, 271] width 259 height 38
click at [401, 260] on button "Identificación" at bounding box center [382, 271] width 259 height 38
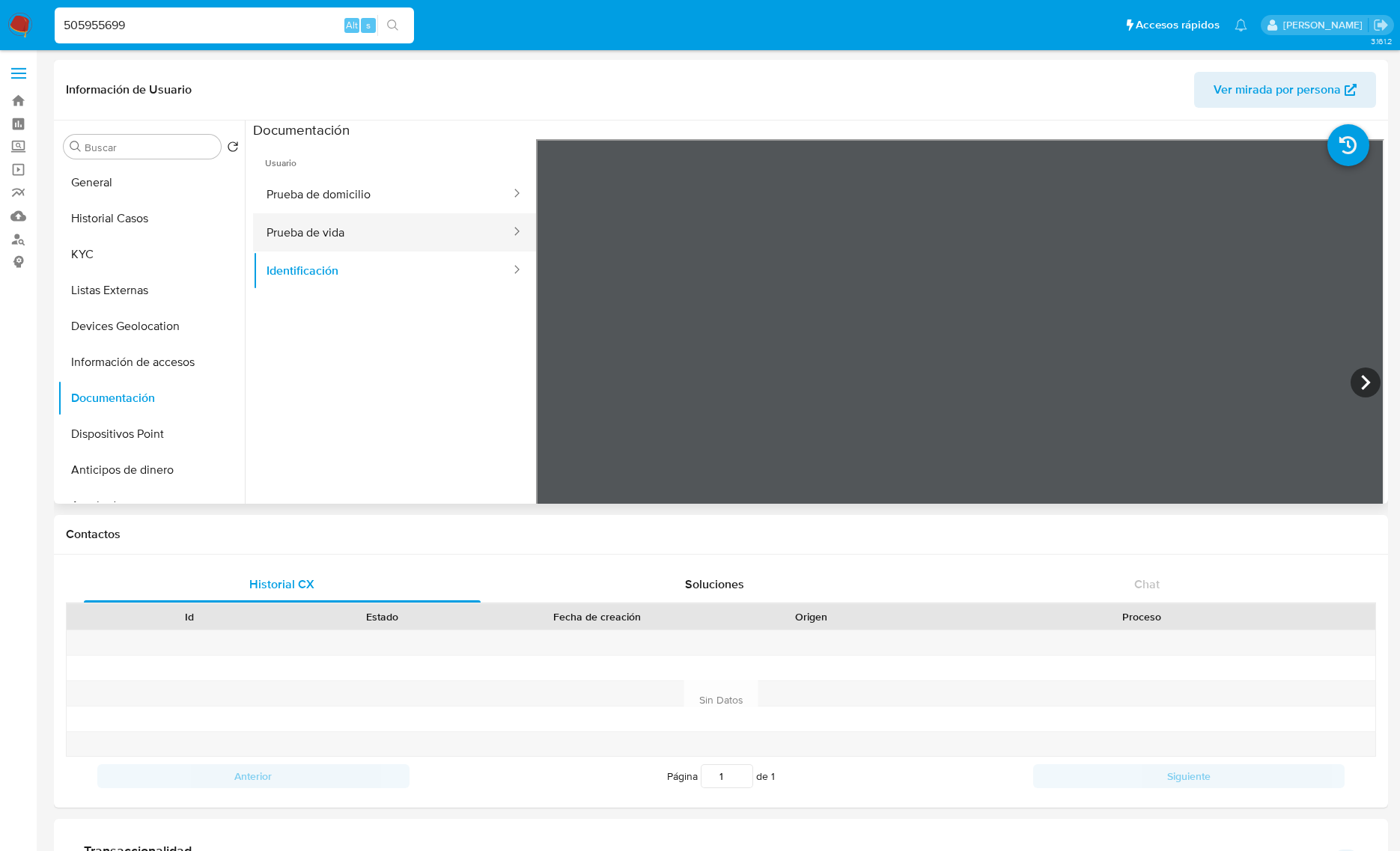
click at [397, 240] on button "Prueba de vida" at bounding box center [382, 232] width 259 height 38
click at [262, 275] on button "Identificación" at bounding box center [382, 271] width 259 height 38
click at [133, 331] on button "Devices Geolocation" at bounding box center [145, 326] width 175 height 36
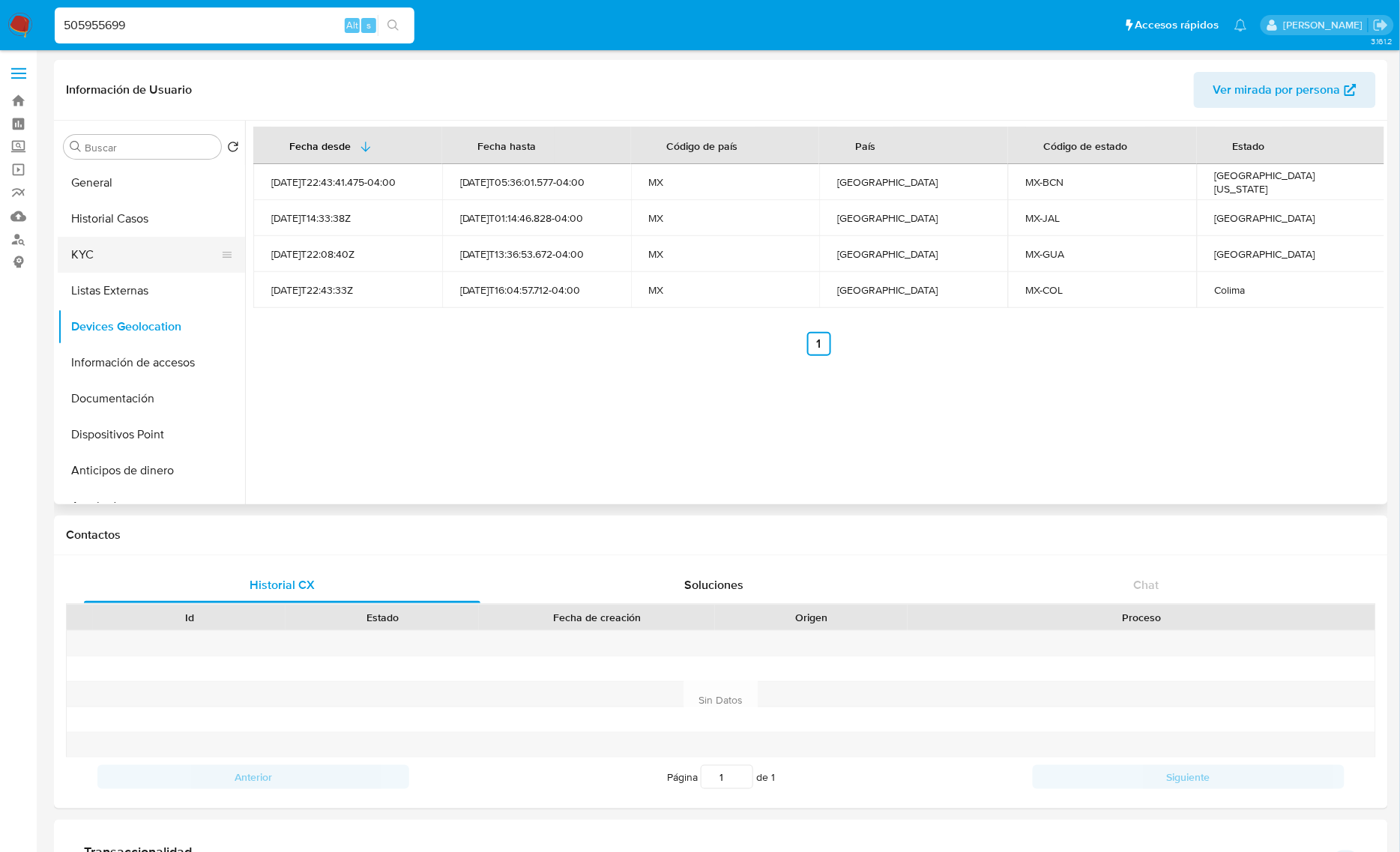
click at [95, 245] on button "KYC" at bounding box center [145, 254] width 175 height 36
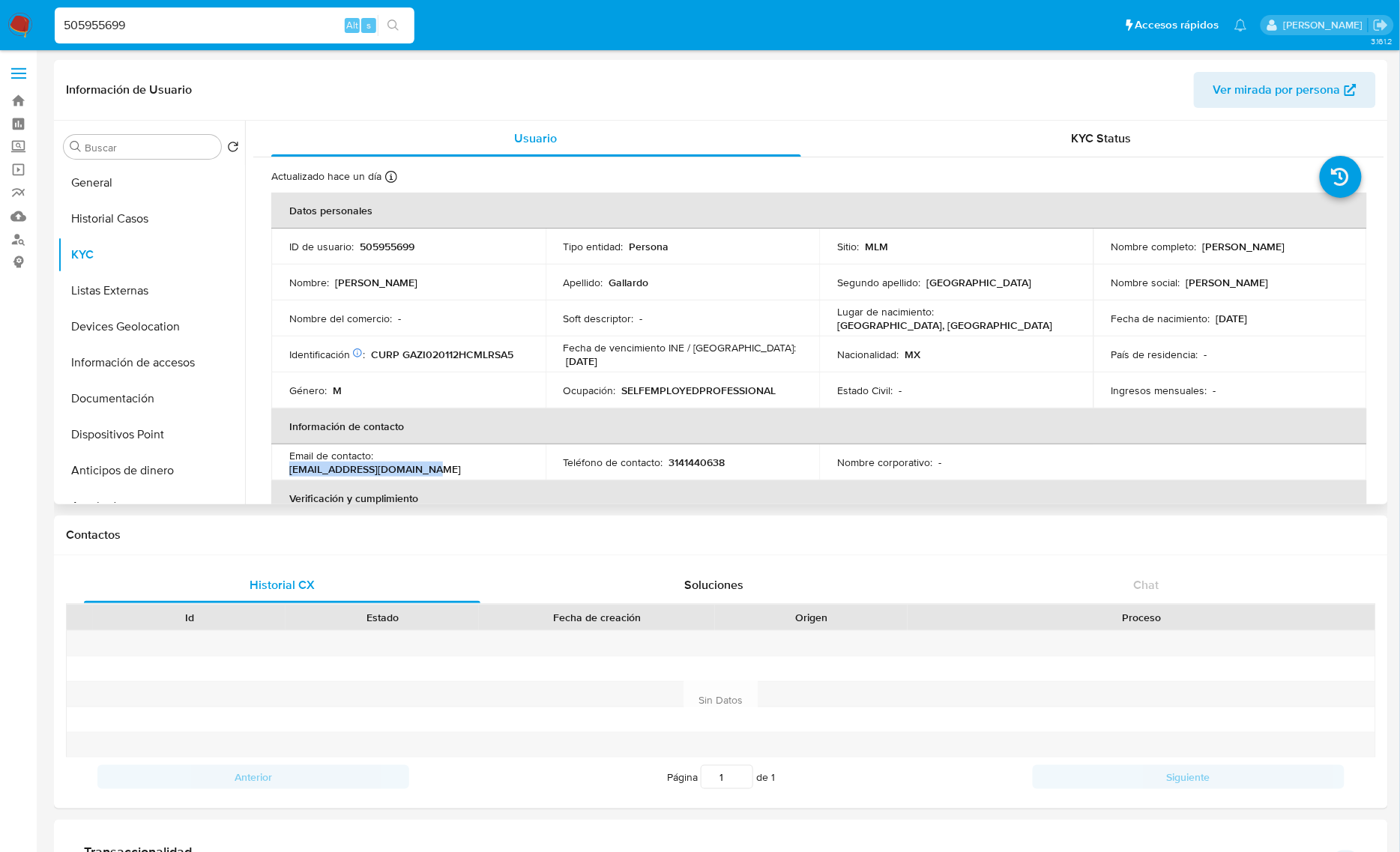
drag, startPoint x: 525, startPoint y: 462, endPoint x: 379, endPoint y: 462, distance: 146.0
click at [379, 462] on div "Email de contacto : zaragozameng25@icloud.com" at bounding box center [408, 462] width 238 height 27
copy p "zaragozameng25@icloud.com"
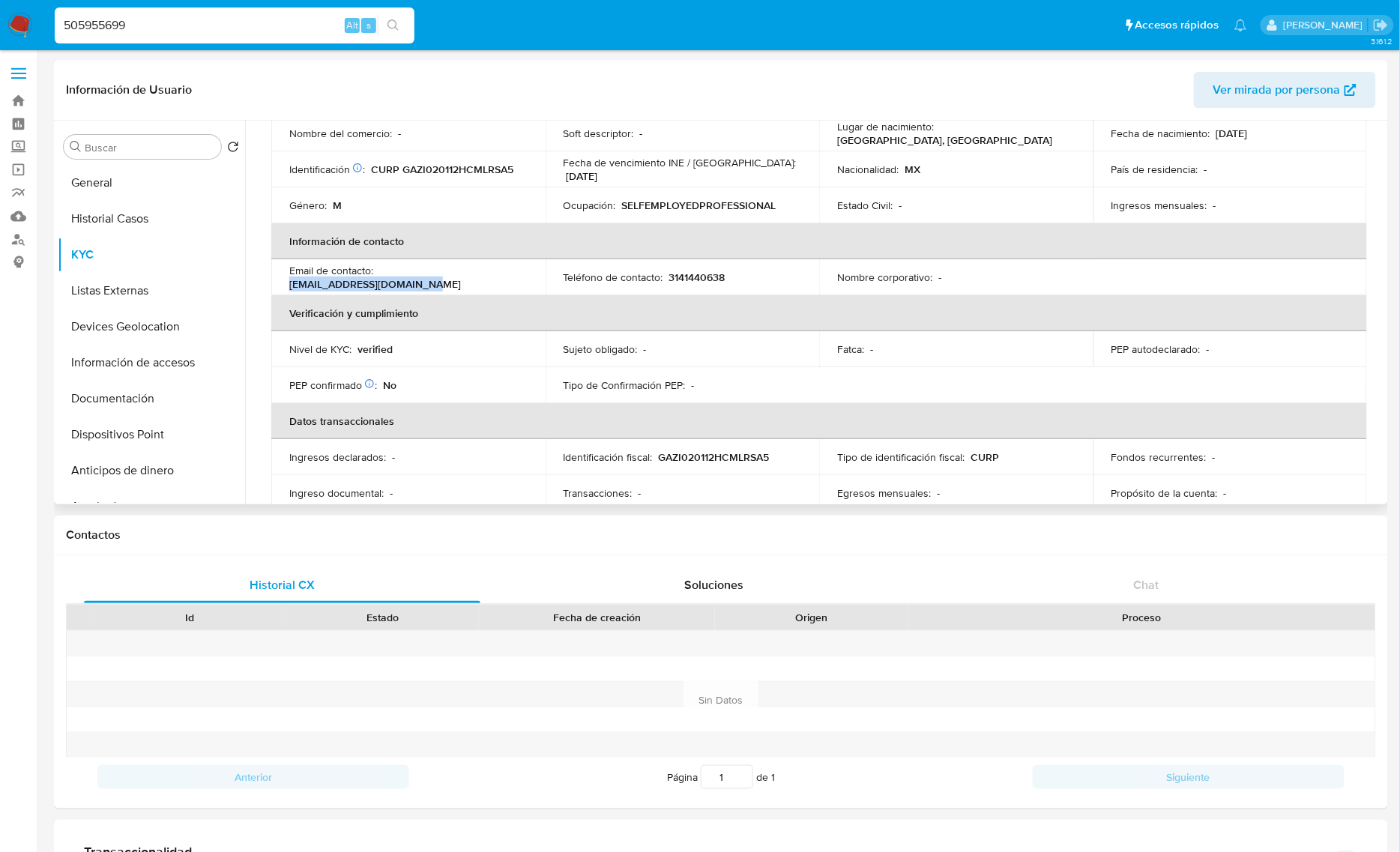
scroll to position [188, 0]
click at [693, 273] on p "3141440638" at bounding box center [697, 275] width 56 height 14
copy p "3141440638"
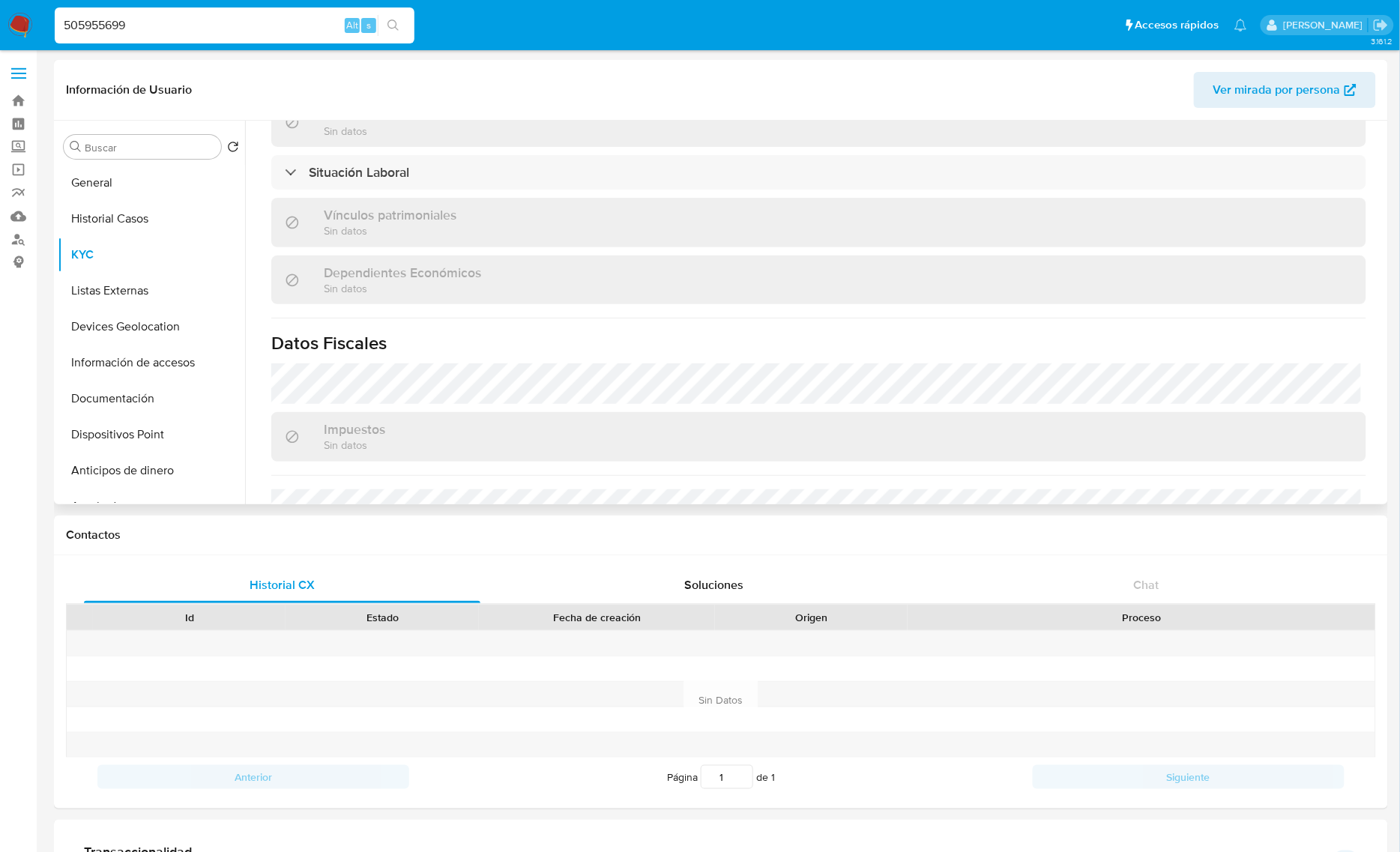
scroll to position [738, 0]
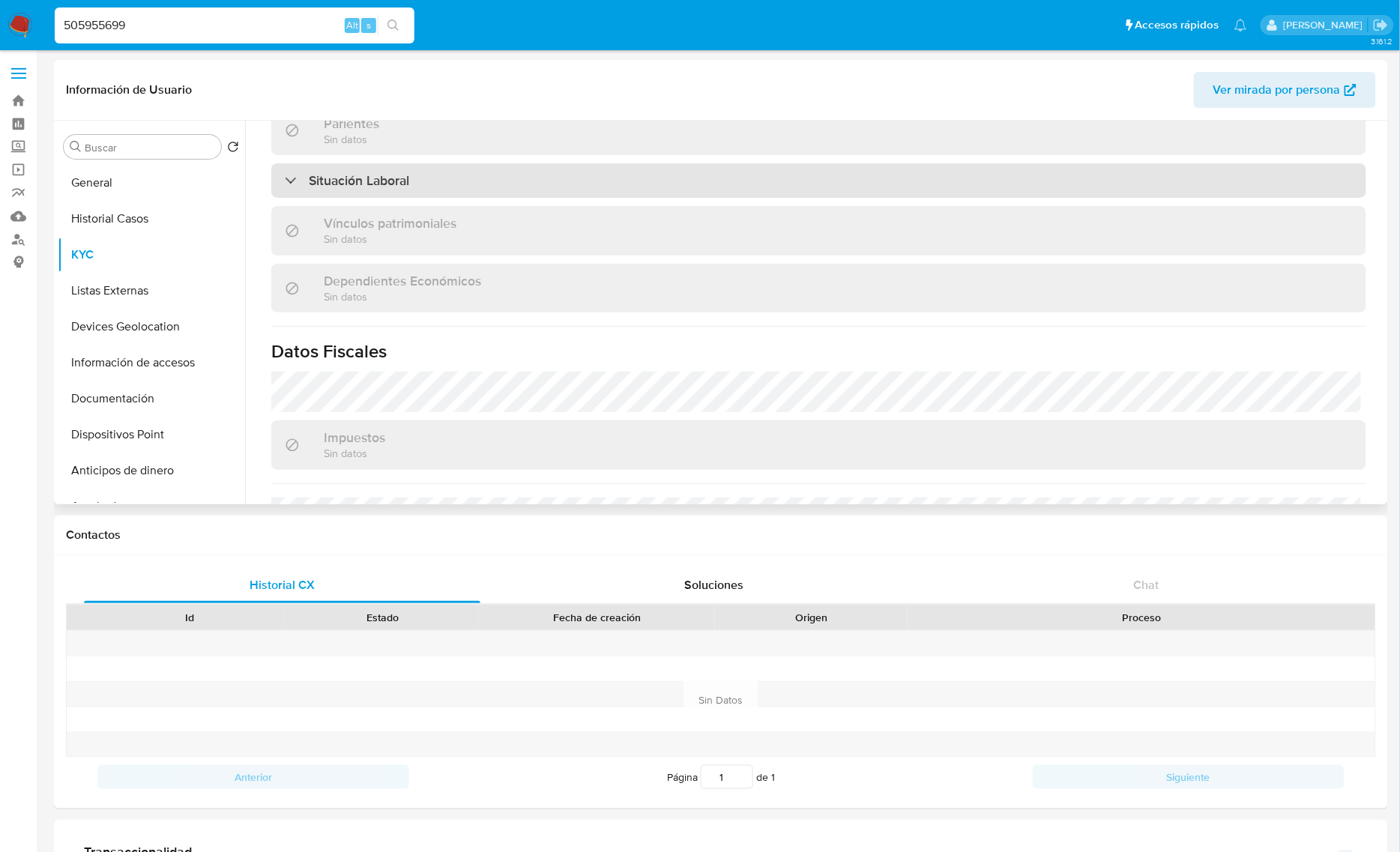
click at [326, 188] on h3 "Situación Laboral" at bounding box center [359, 181] width 100 height 17
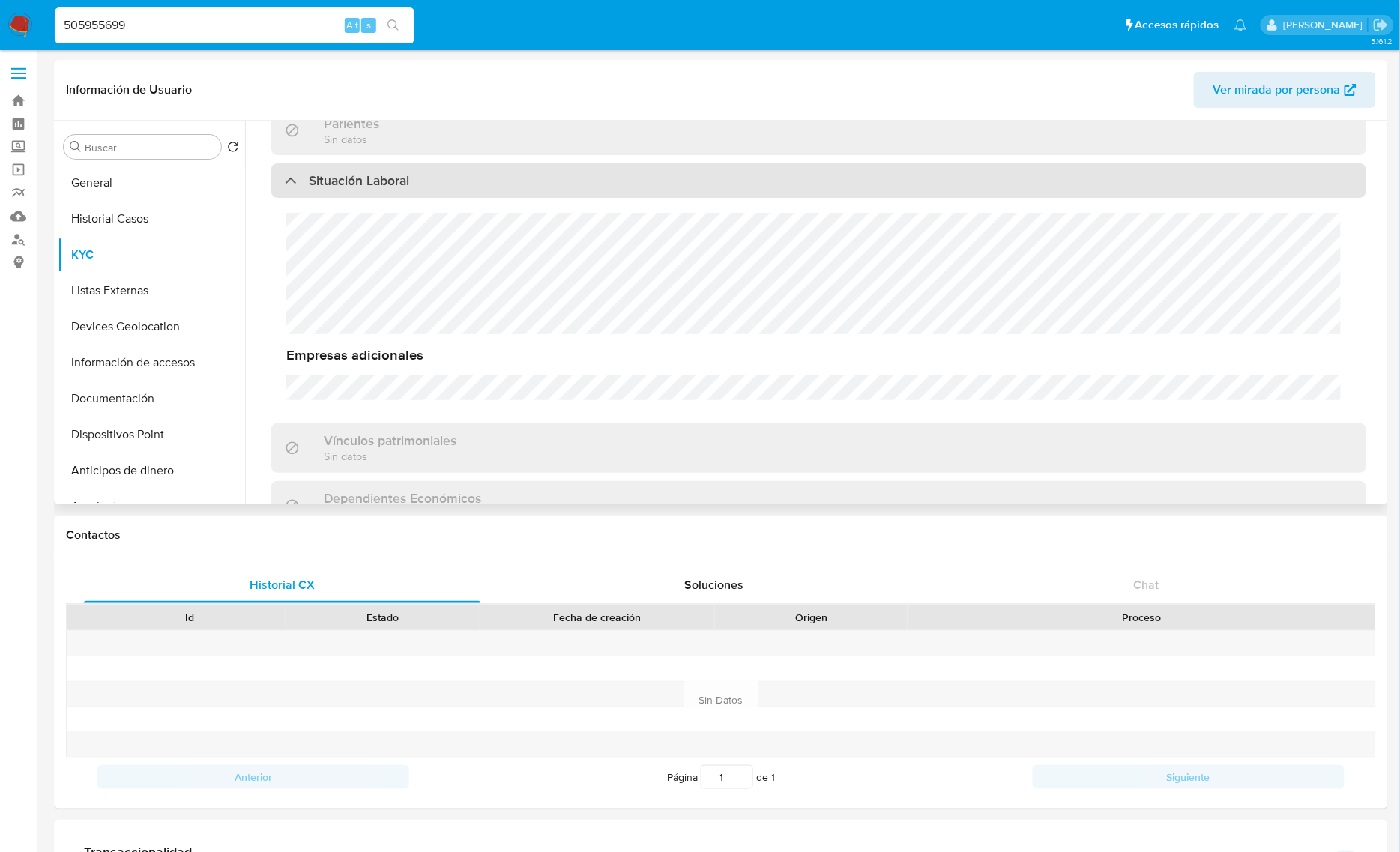
click at [473, 181] on div "Situación Laboral" at bounding box center [818, 180] width 1095 height 34
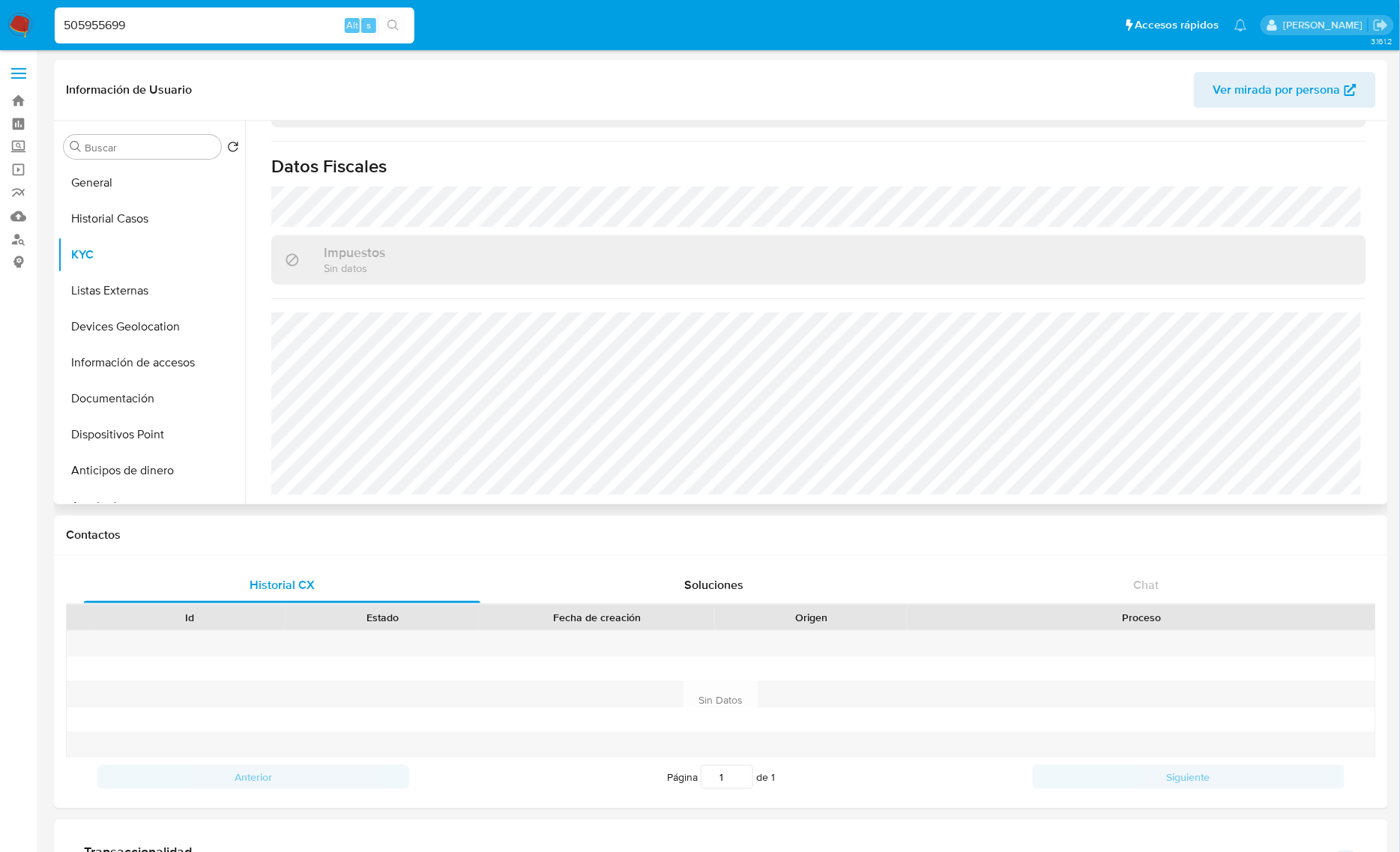
scroll to position [926, 0]
click at [65, 287] on button "Listas Externas" at bounding box center [145, 290] width 175 height 36
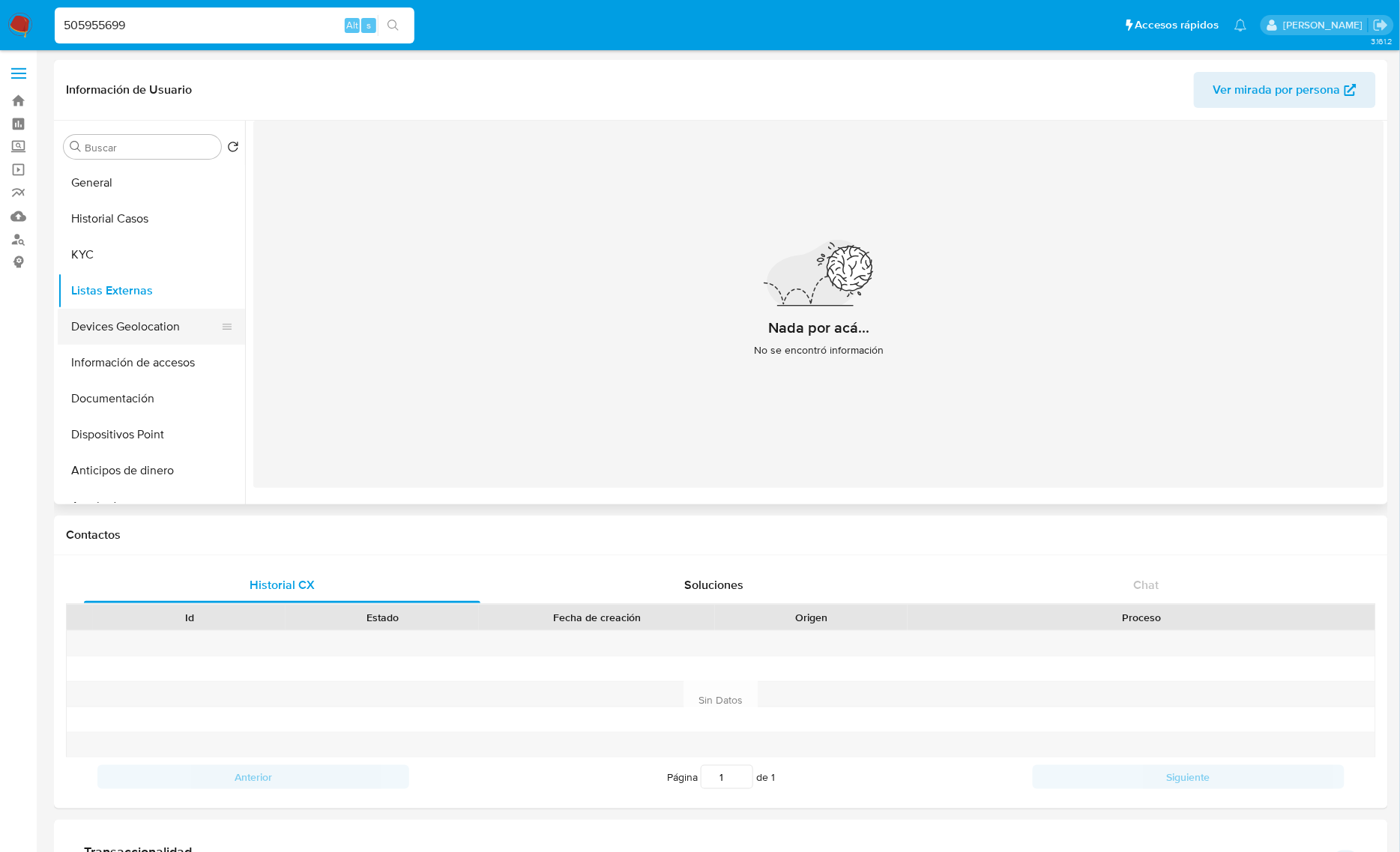
click at [126, 333] on button "Devices Geolocation" at bounding box center [145, 327] width 175 height 36
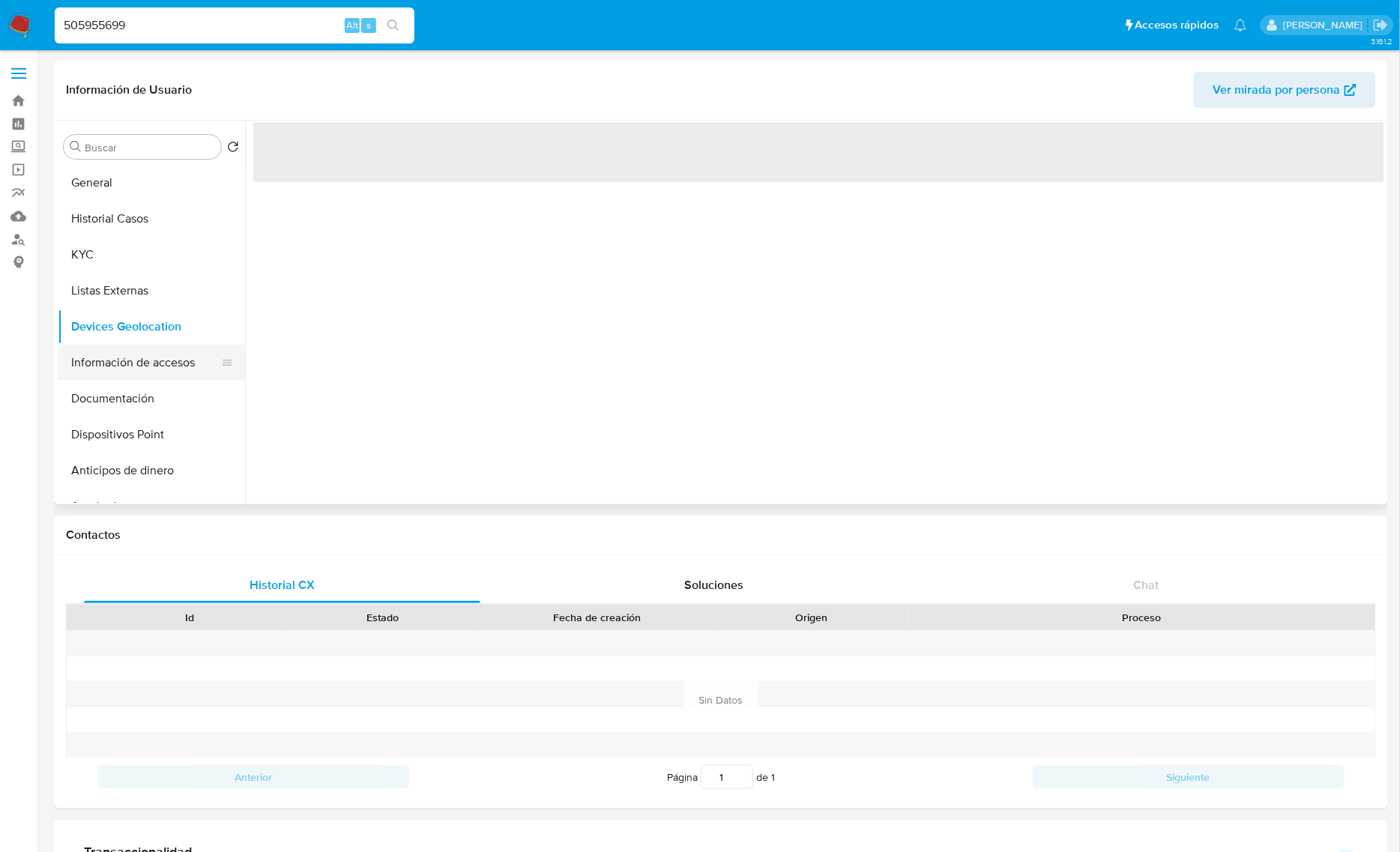
click at [158, 361] on button "Información de accesos" at bounding box center [145, 362] width 175 height 36
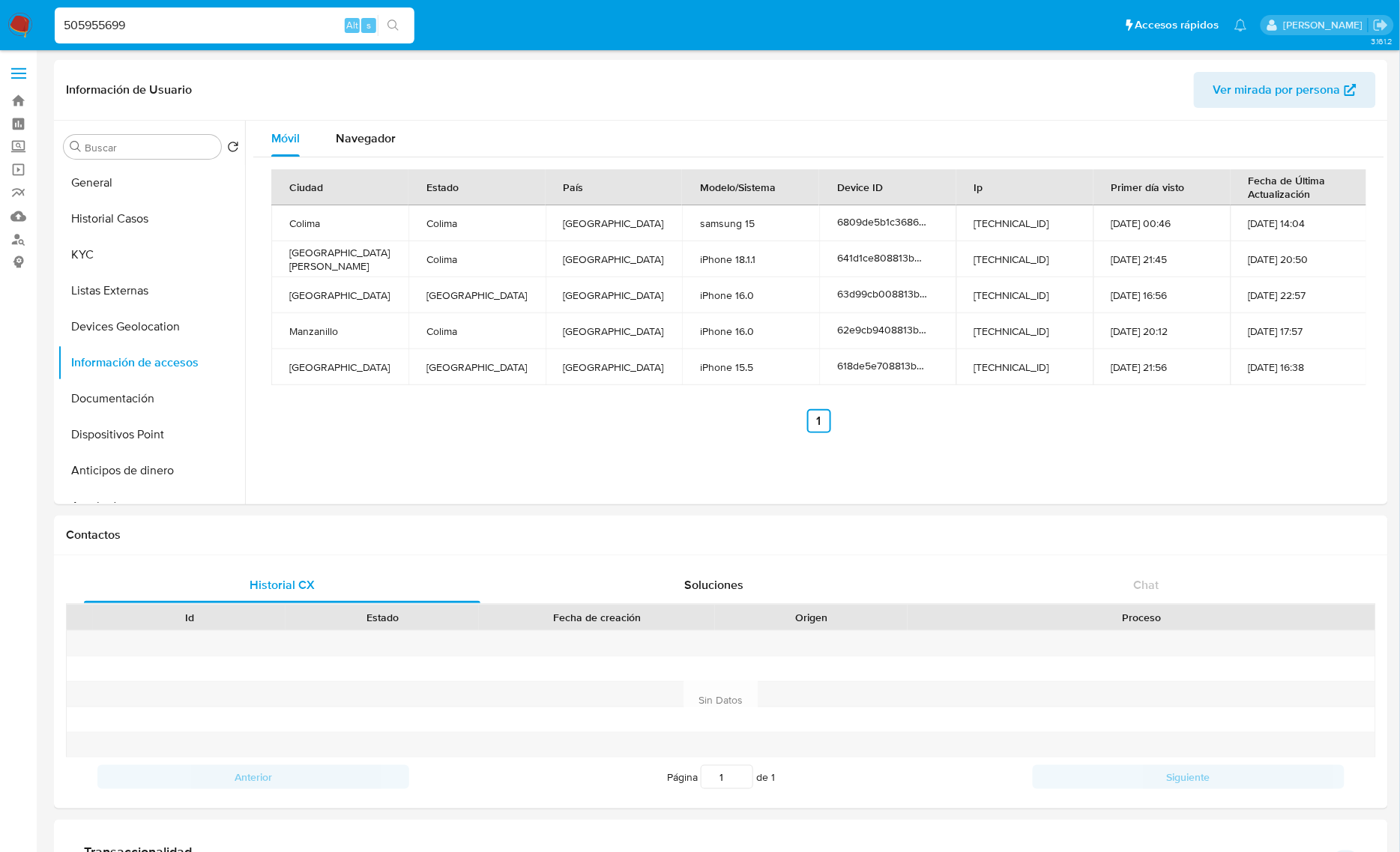
click at [110, 24] on input "505955699" at bounding box center [235, 26] width 360 height 20
paste input "BAMA16776"
type input "BAMA16776"
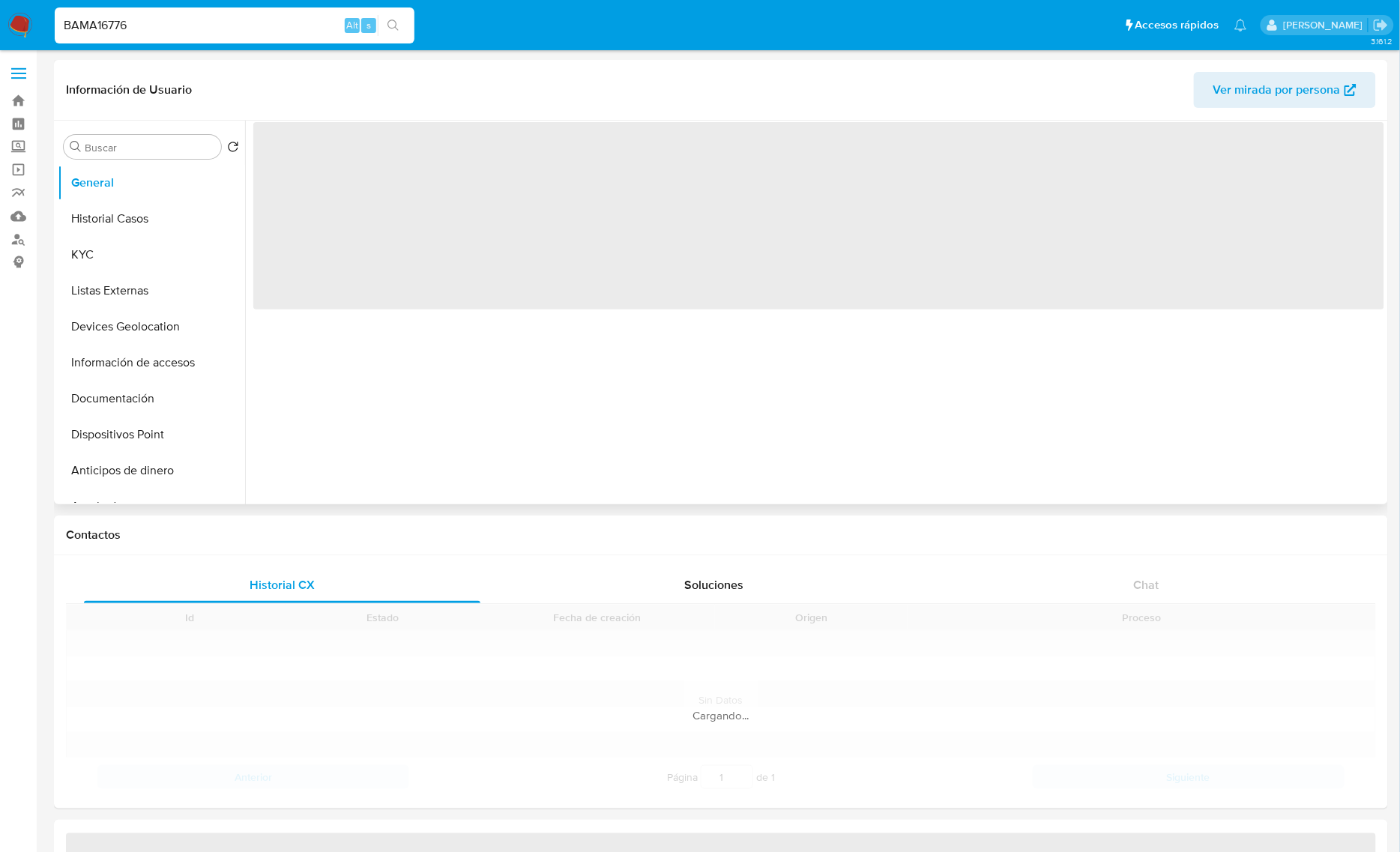
select select "10"
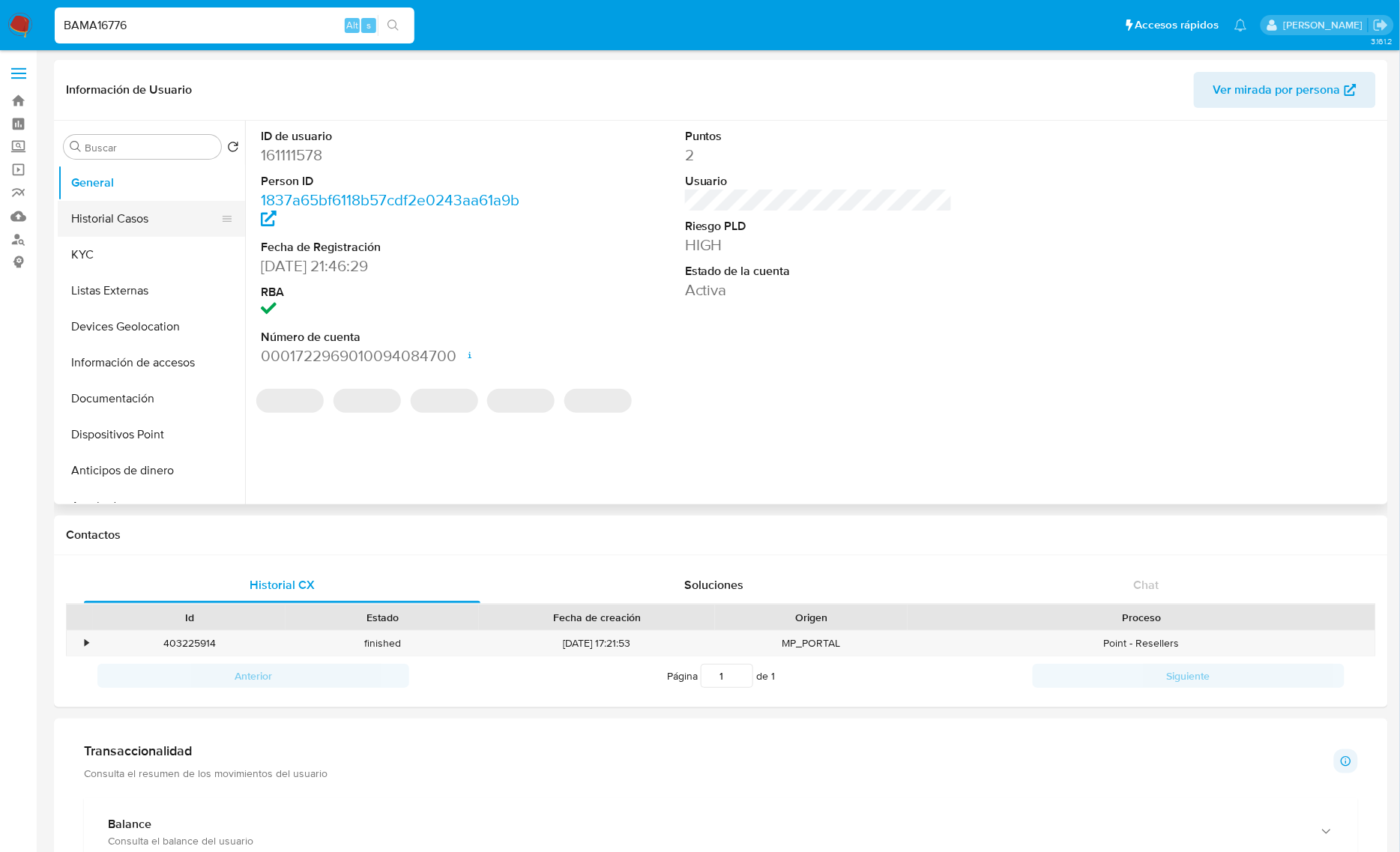
click at [117, 212] on button "Historial Casos" at bounding box center [145, 218] width 175 height 36
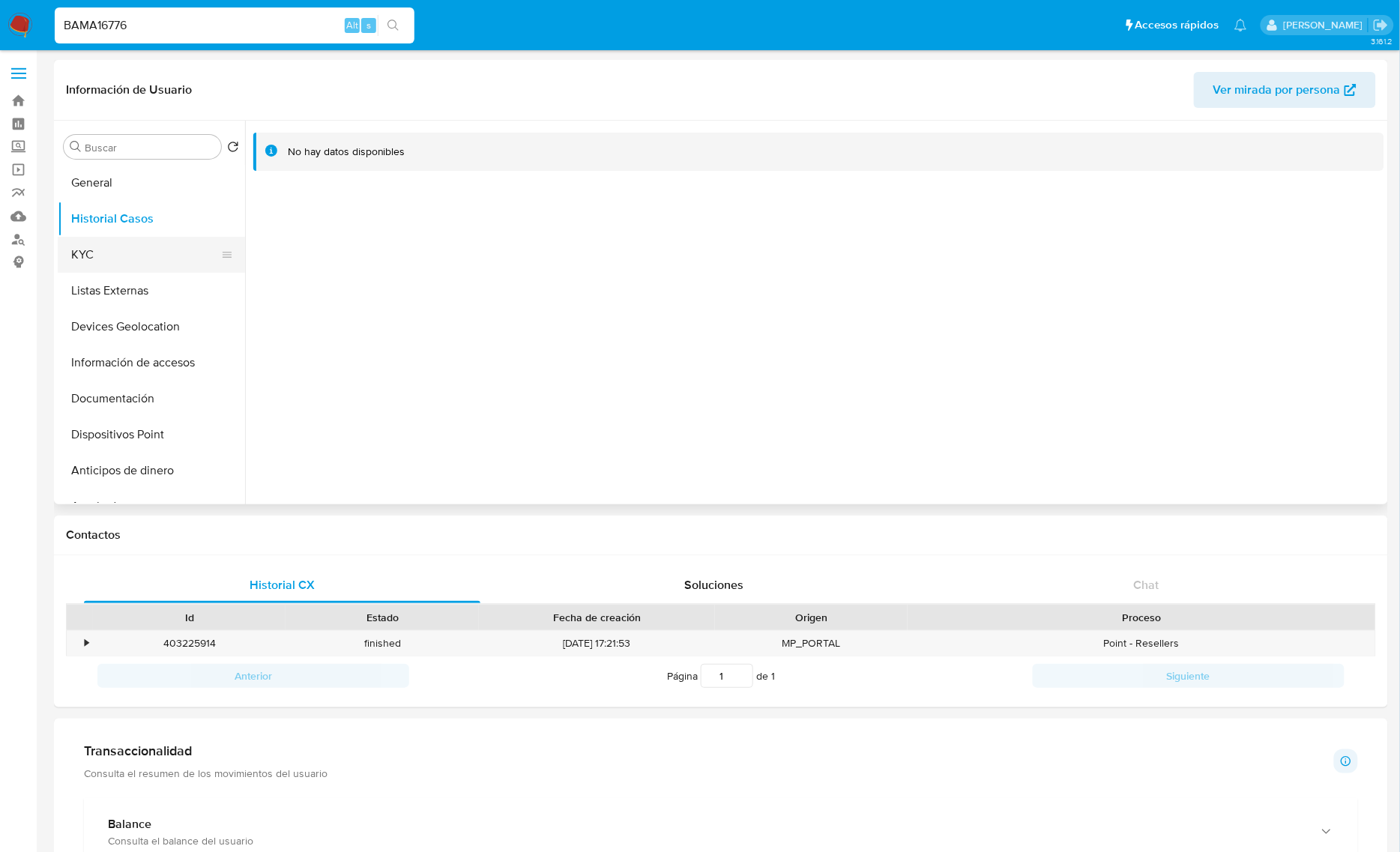
click at [143, 246] on button "KYC" at bounding box center [145, 254] width 175 height 36
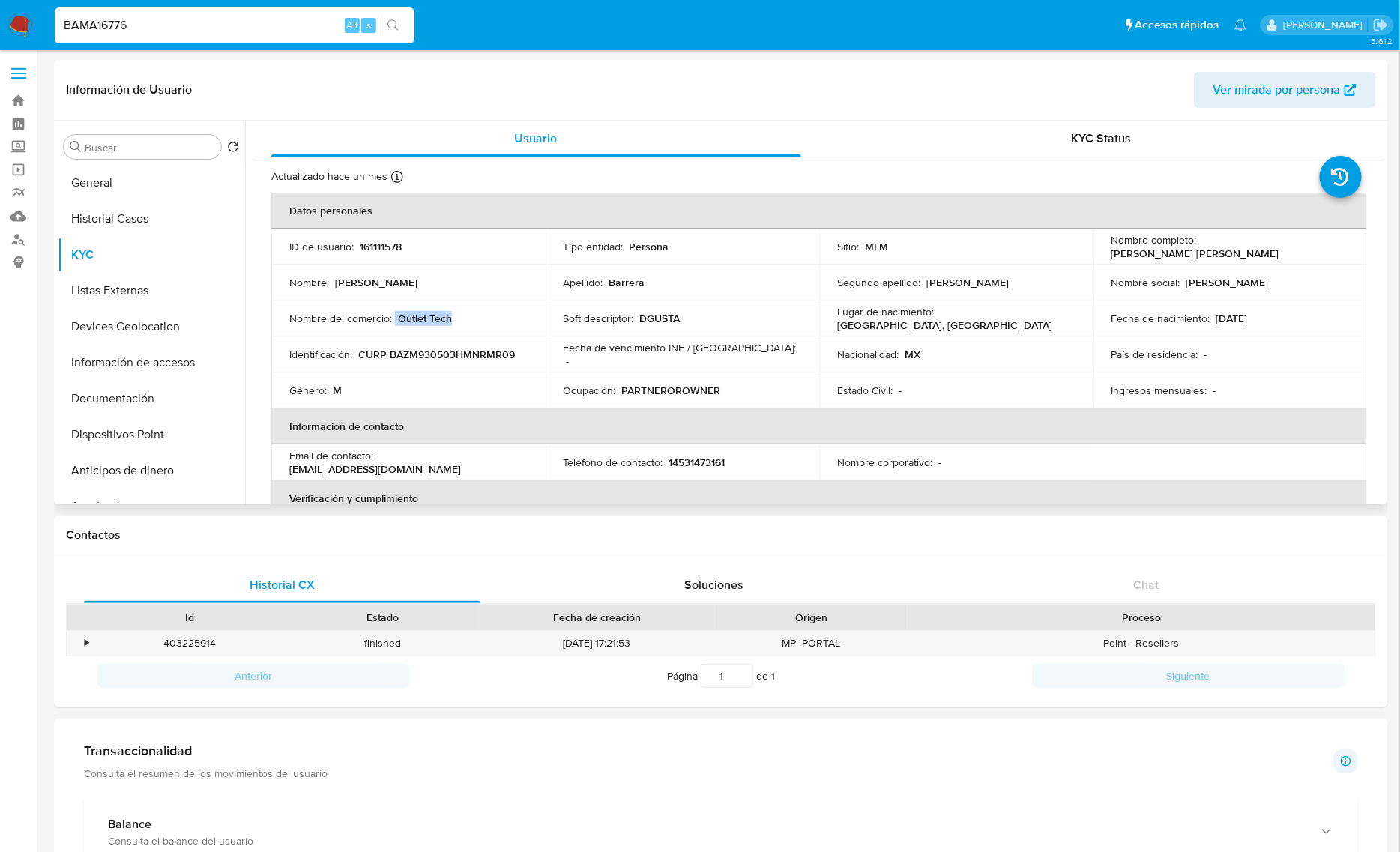
drag, startPoint x: 467, startPoint y: 326, endPoint x: 409, endPoint y: 315, distance: 59.0
click at [392, 314] on td "Nombre del comercio : Outlet Tech" at bounding box center [408, 318] width 274 height 36
copy div "Outlet Tech"
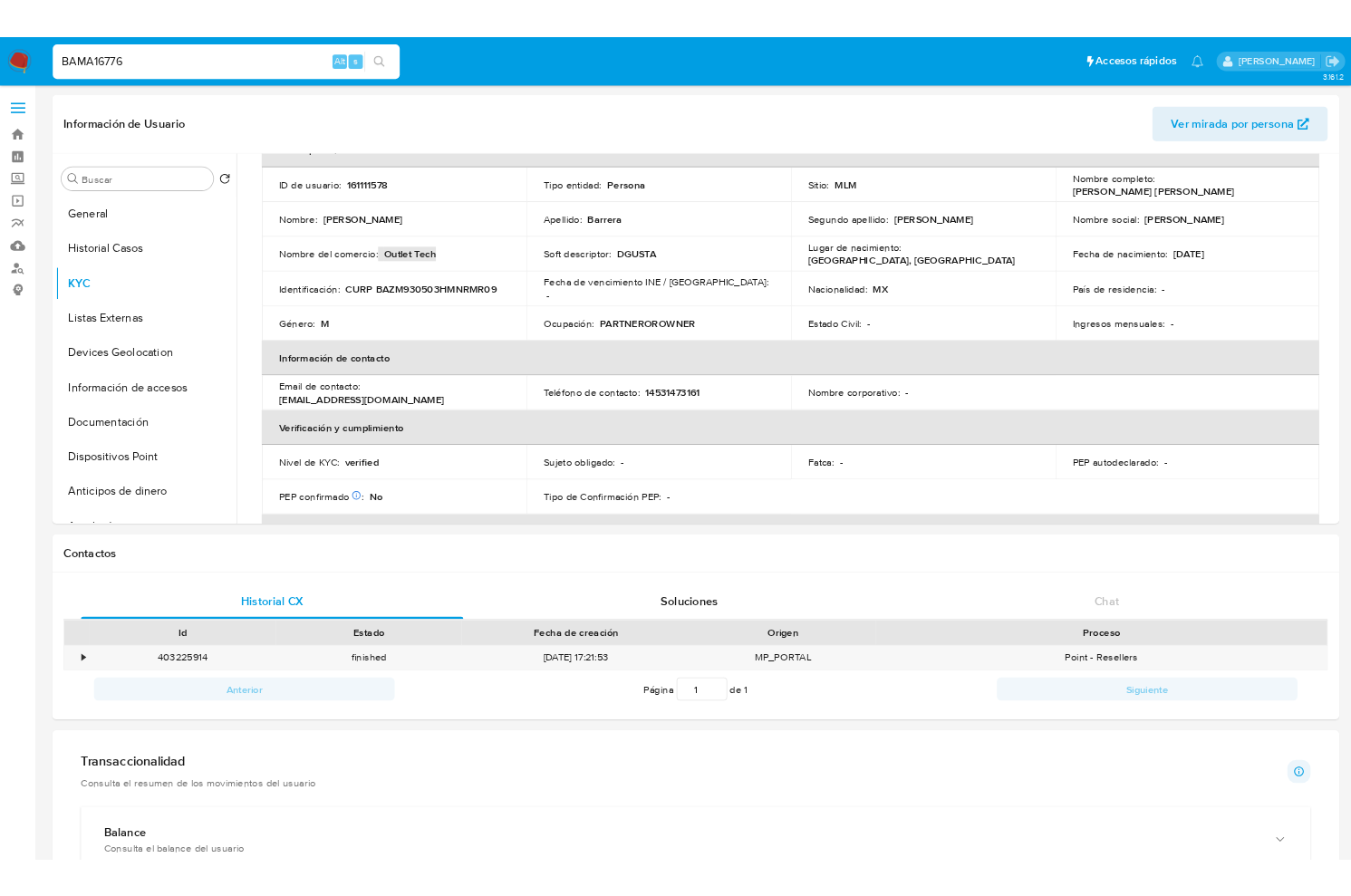
scroll to position [113, 0]
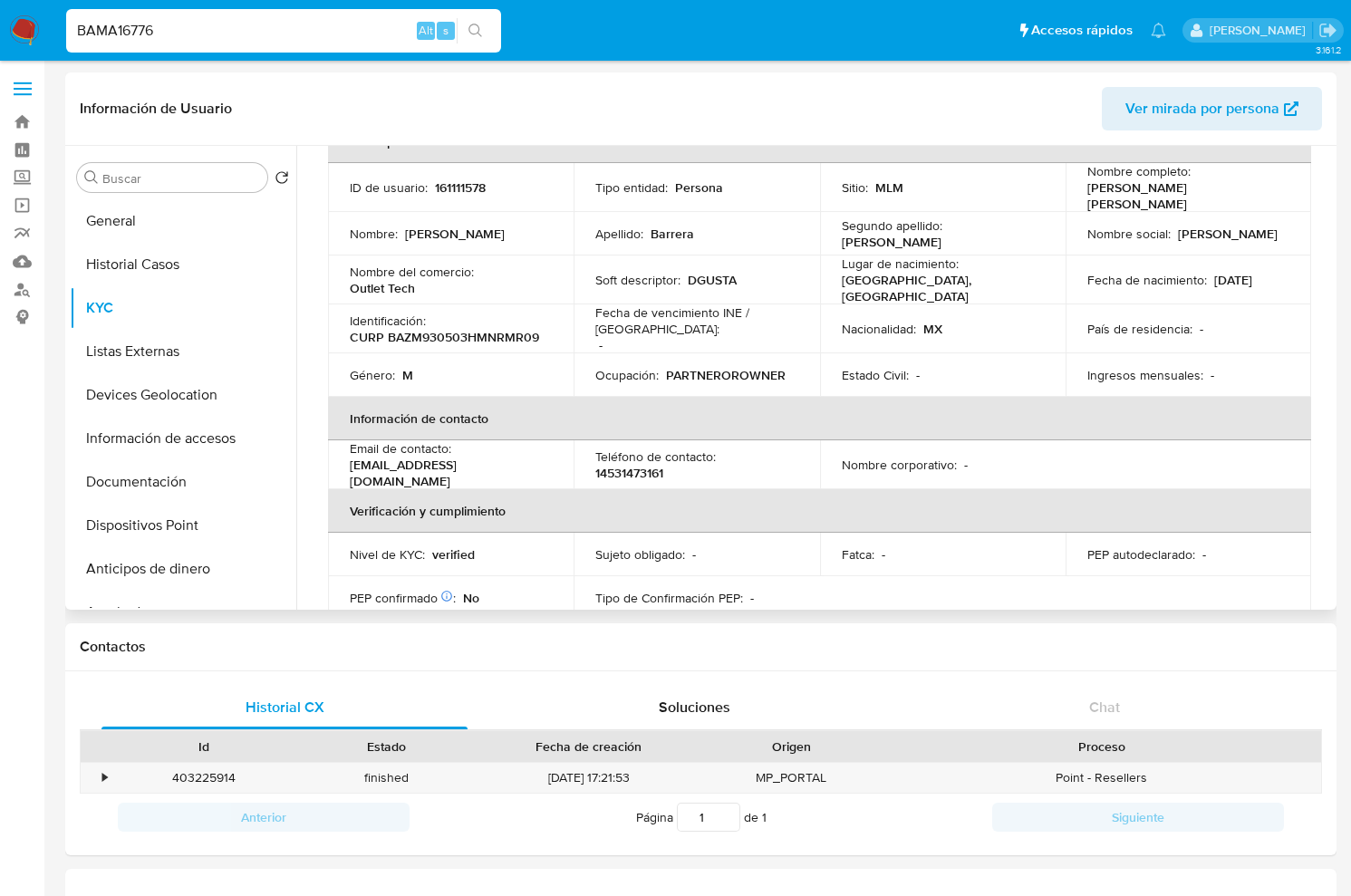
click at [441, 266] on p "Nombre del comercio :" at bounding box center [411, 272] width 124 height 17
drag, startPoint x: 427, startPoint y: 291, endPoint x: 384, endPoint y: 292, distance: 43.0
click at [384, 292] on td "Nombre del comercio : Outlet Tech" at bounding box center [450, 279] width 245 height 49
click at [206, 392] on button "Devices Geolocation" at bounding box center [175, 395] width 212 height 43
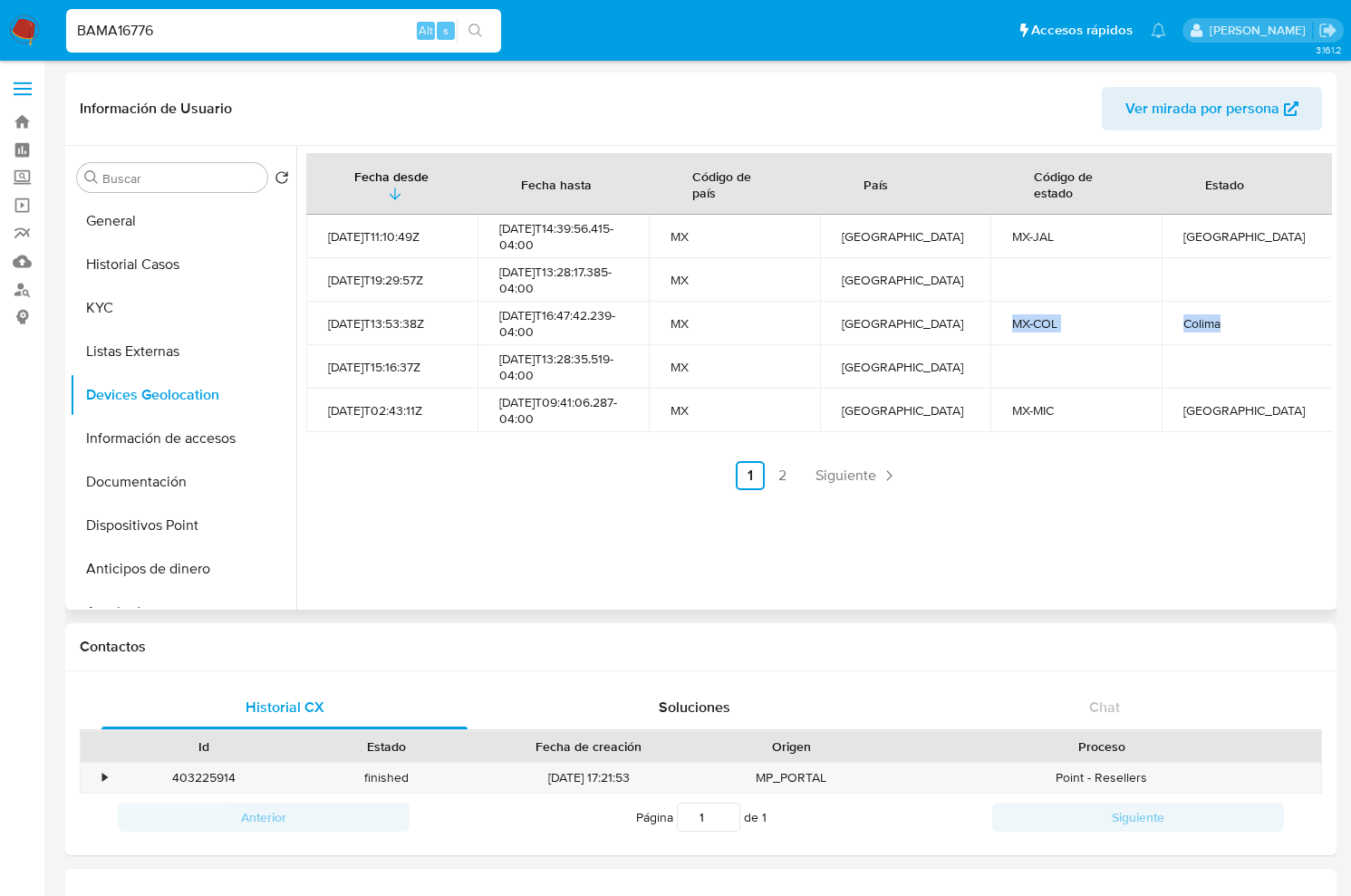
drag, startPoint x: 1227, startPoint y: 332, endPoint x: 985, endPoint y: 336, distance: 242.0
click at [985, 336] on tr "2021-10-07T13:53:38Z 2025-09-19T16:47:42.239-04:00 MX México MX-COL Colima" at bounding box center [820, 323] width 1027 height 43
click at [151, 300] on button "KYC" at bounding box center [175, 308] width 212 height 43
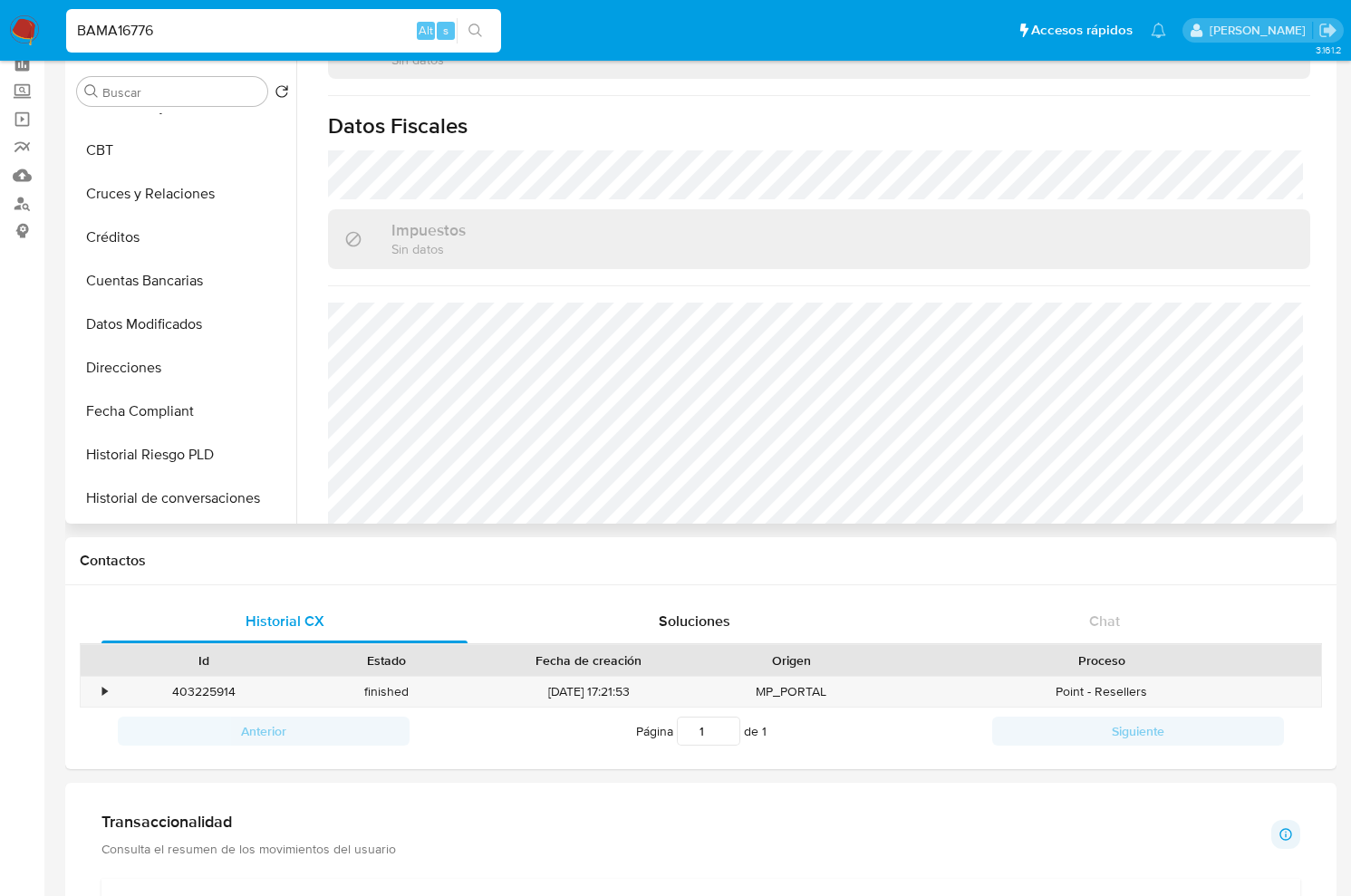
scroll to position [510, 0]
click at [140, 358] on button "Direcciones" at bounding box center [175, 364] width 212 height 43
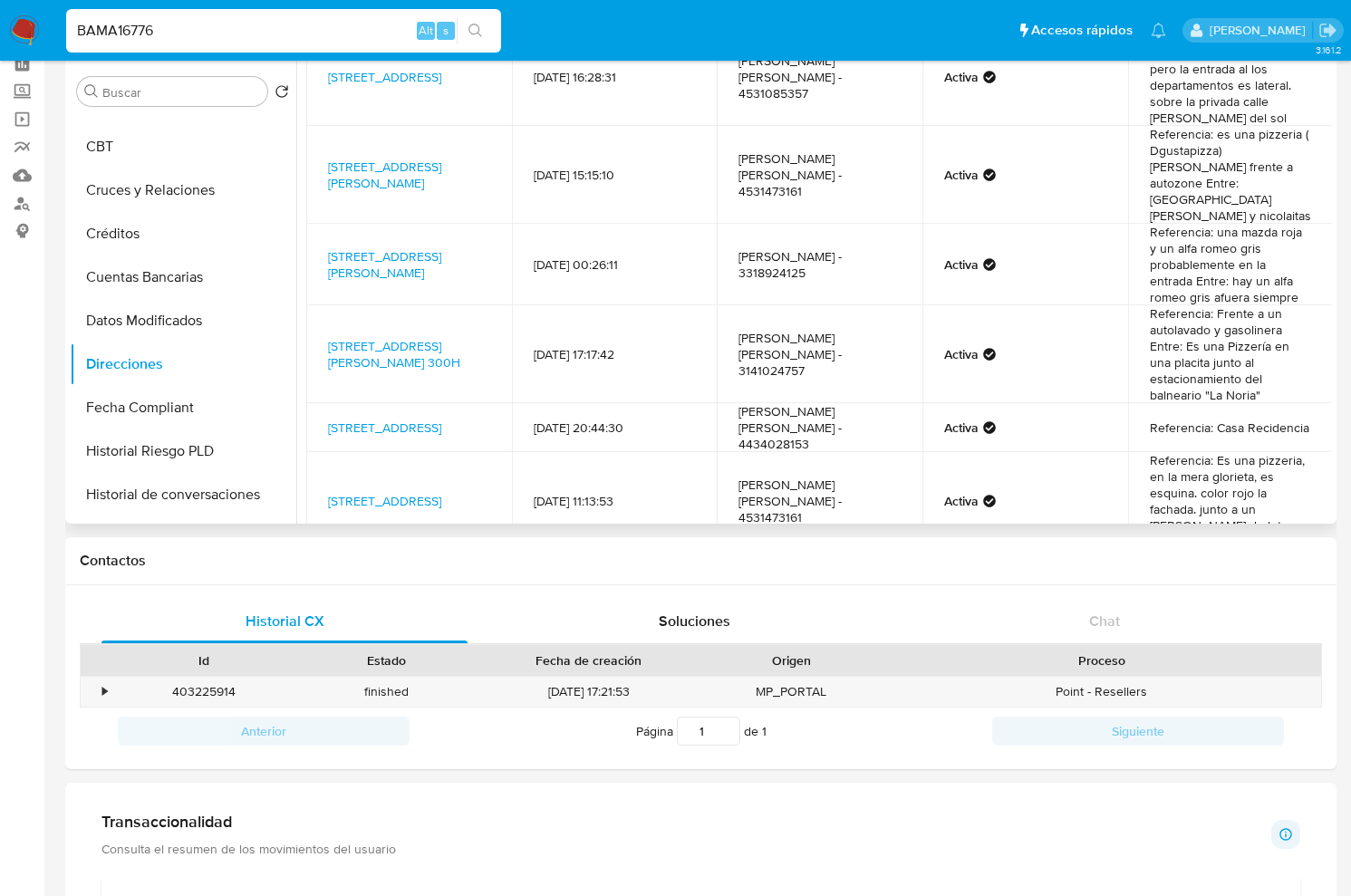
scroll to position [344, 0]
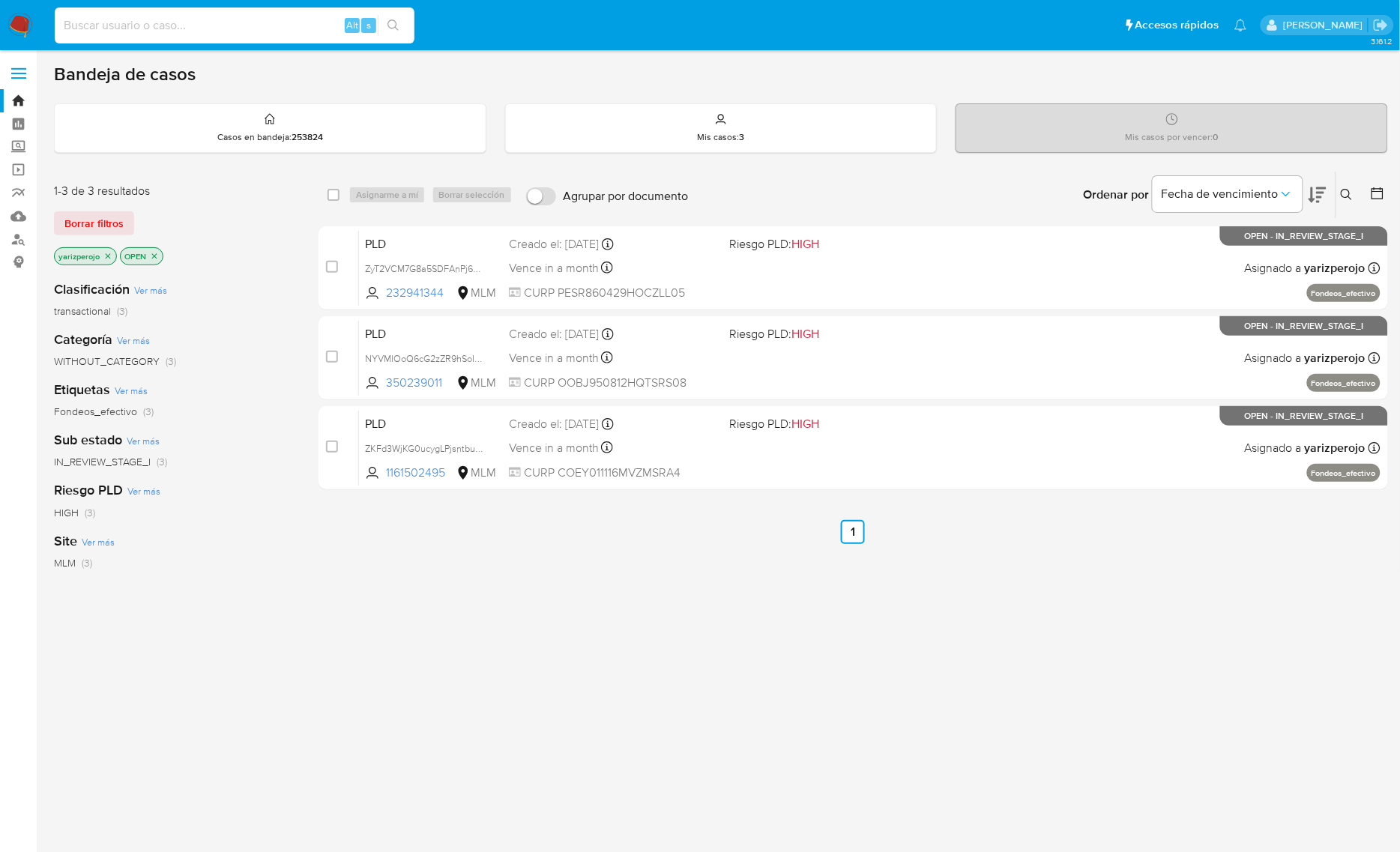
click at [166, 25] on input at bounding box center [235, 26] width 360 height 20
paste input "505955699"
type input "505955699"
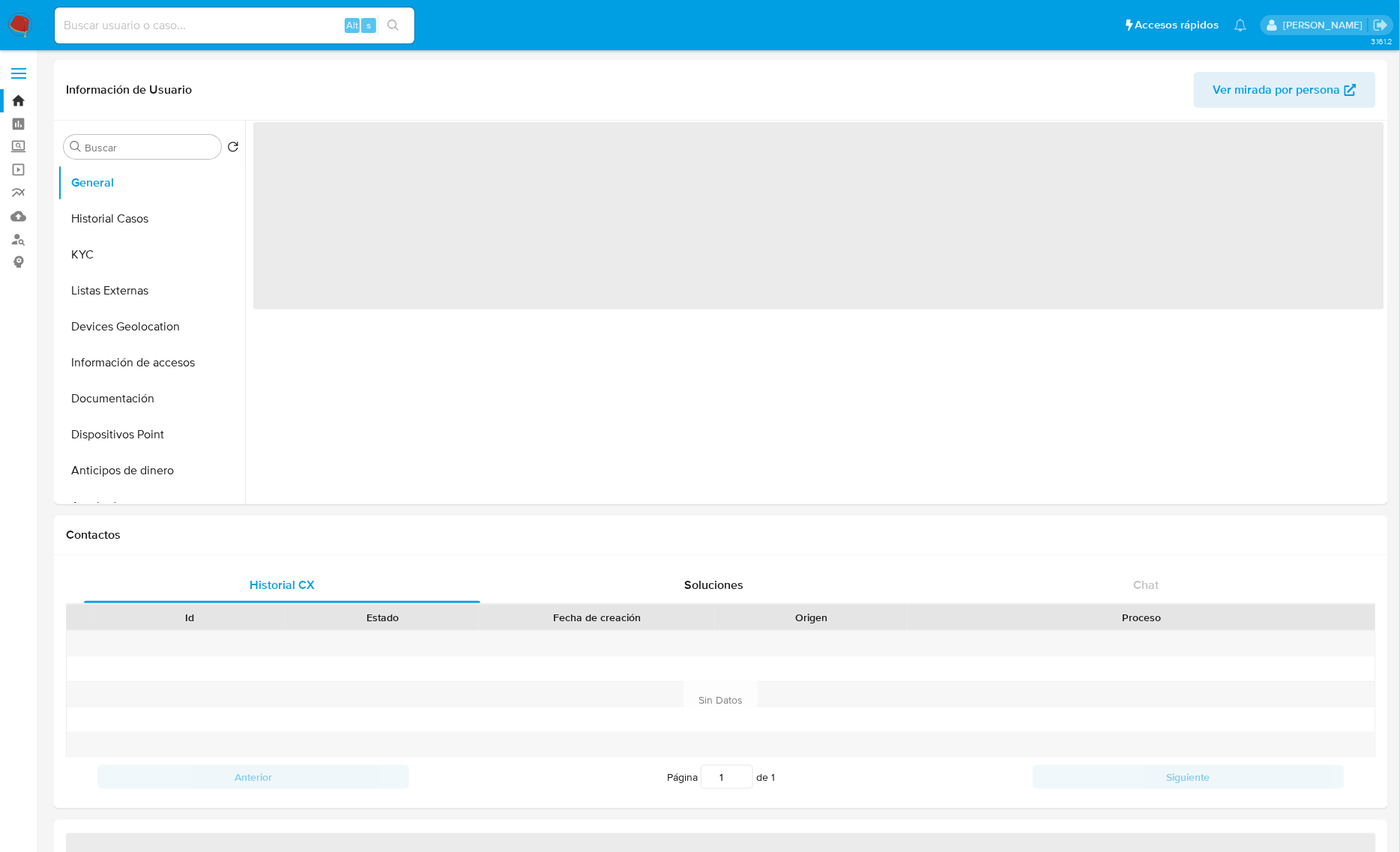
select select "10"
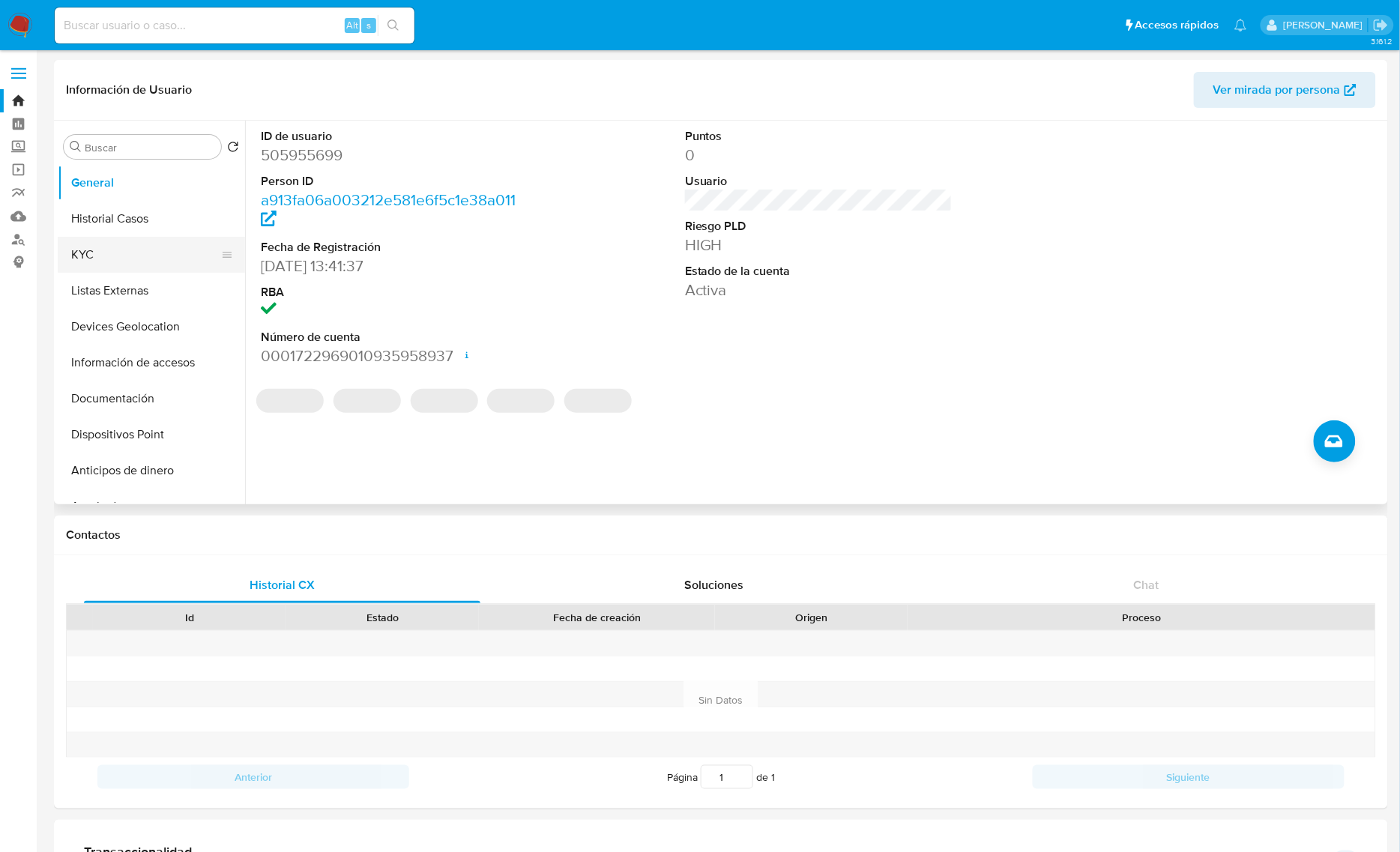
click at [106, 248] on button "KYC" at bounding box center [145, 254] width 175 height 36
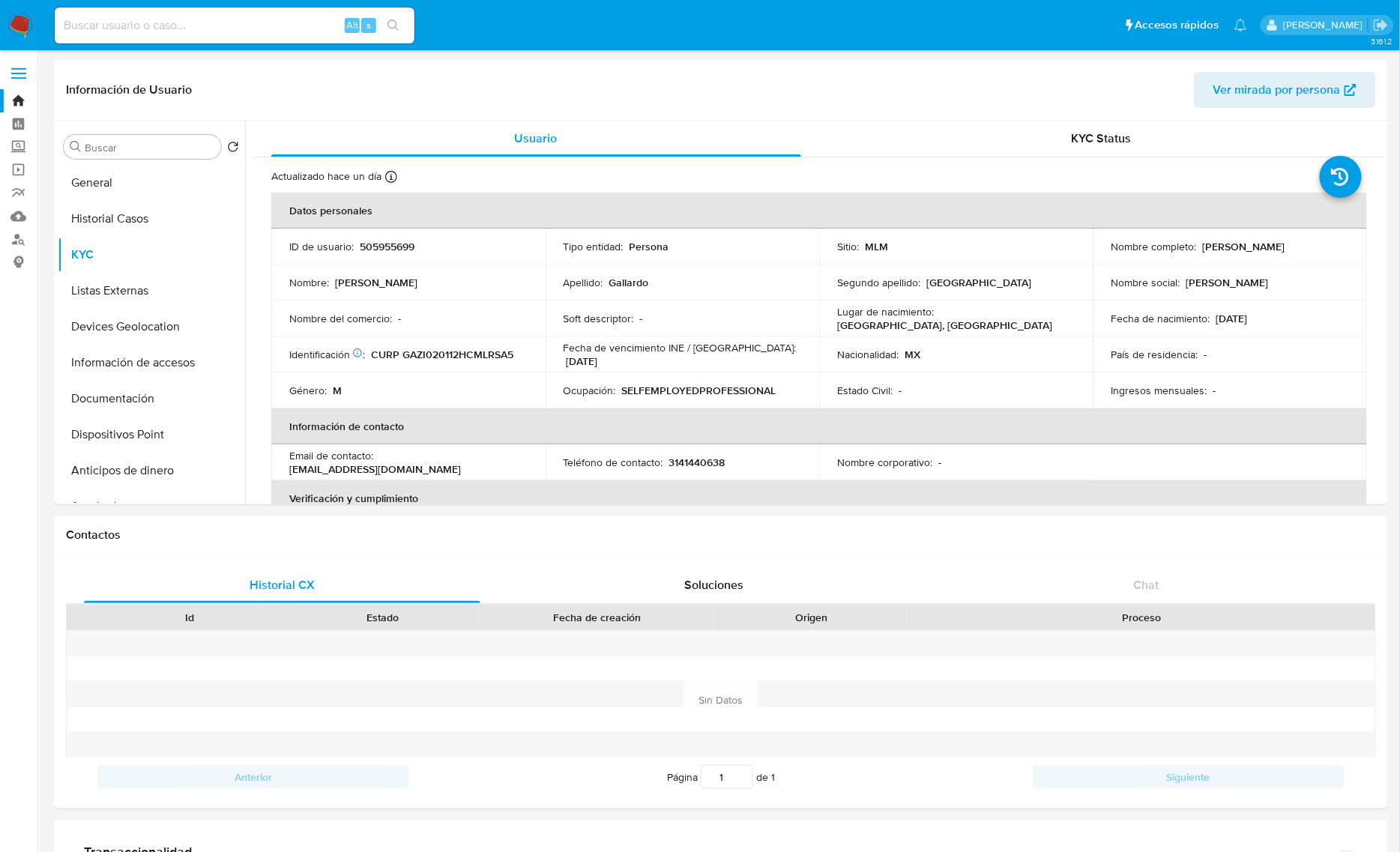
click at [129, 35] on div "Alt s" at bounding box center [235, 25] width 360 height 36
click at [152, 19] on input at bounding box center [235, 26] width 360 height 20
paste input "BAMA16776"
type input "BAMA16776"
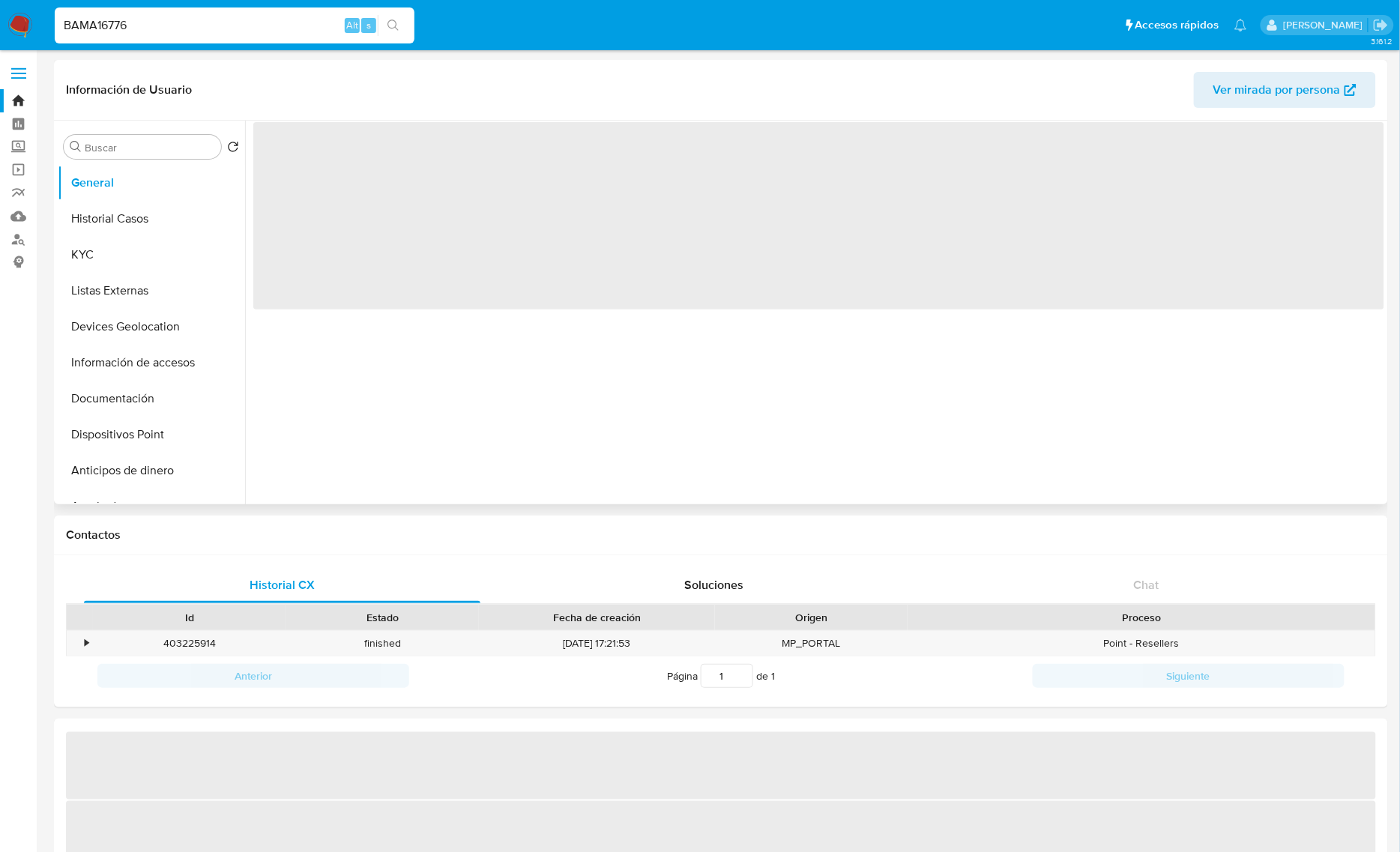
select select "10"
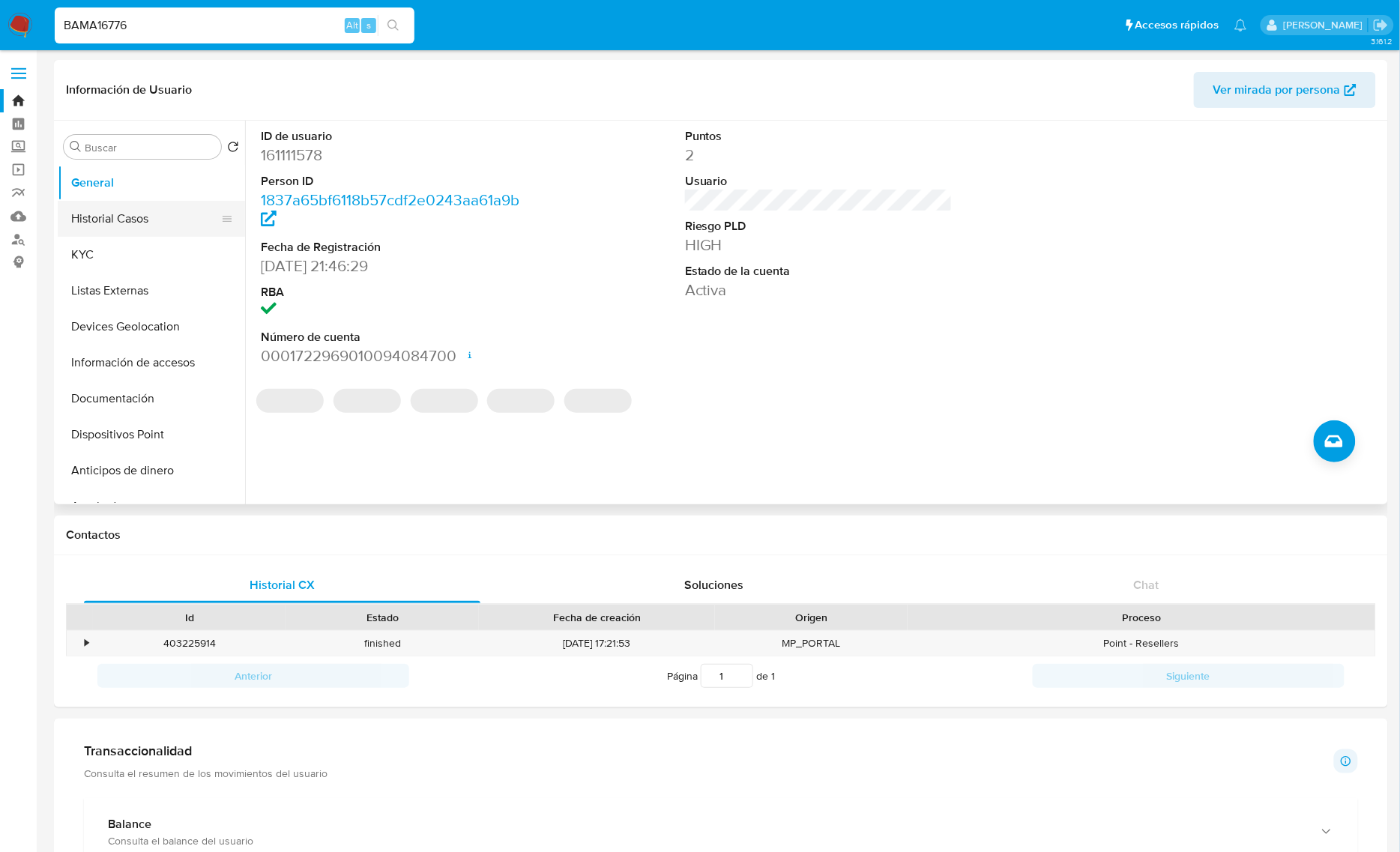
click at [144, 219] on button "Historial Casos" at bounding box center [145, 218] width 175 height 36
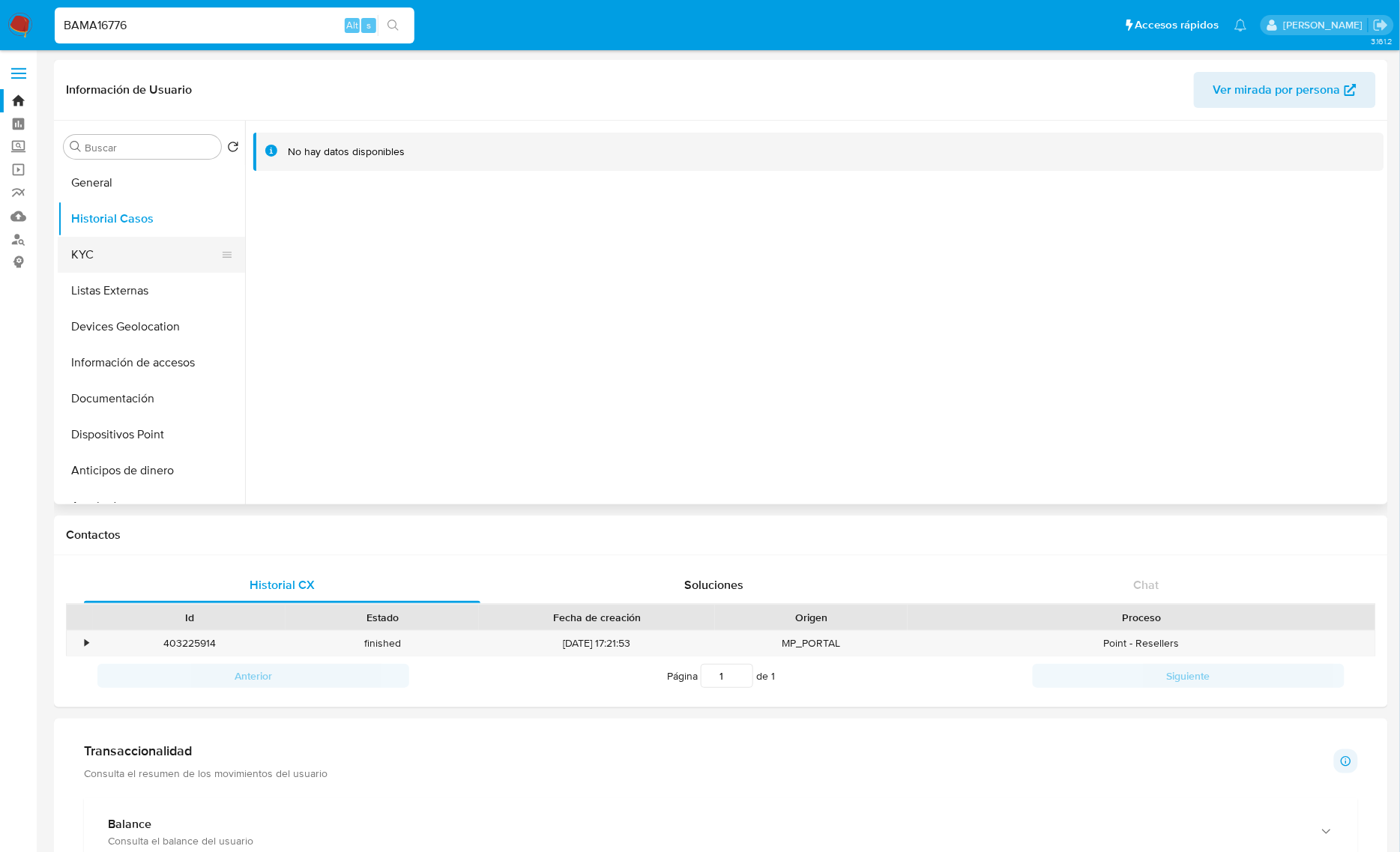
click at [131, 242] on button "KYC" at bounding box center [145, 254] width 175 height 36
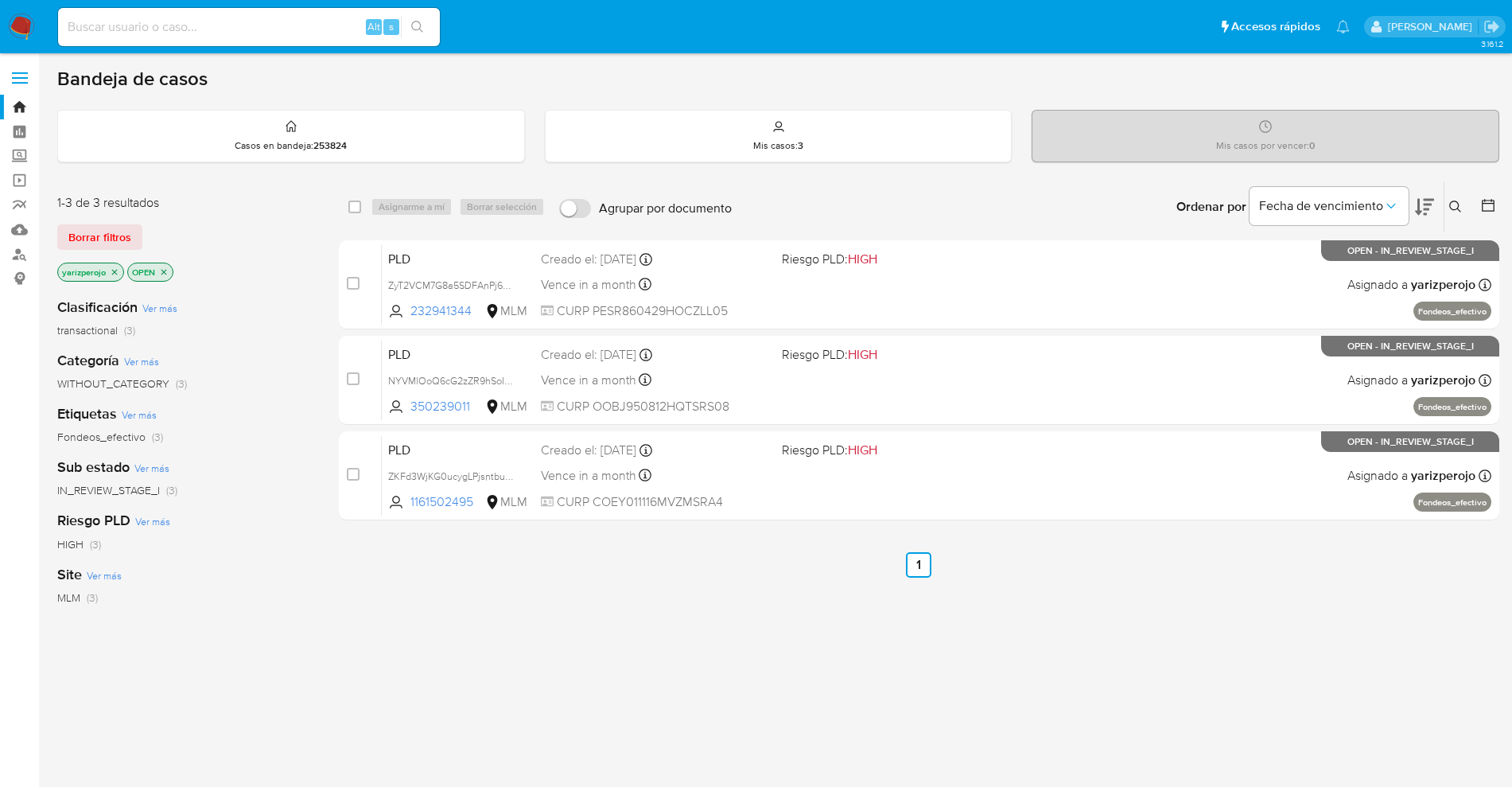
click at [268, 31] on input at bounding box center [249, 27] width 382 height 21
paste input "505955699"
type input "505955699"
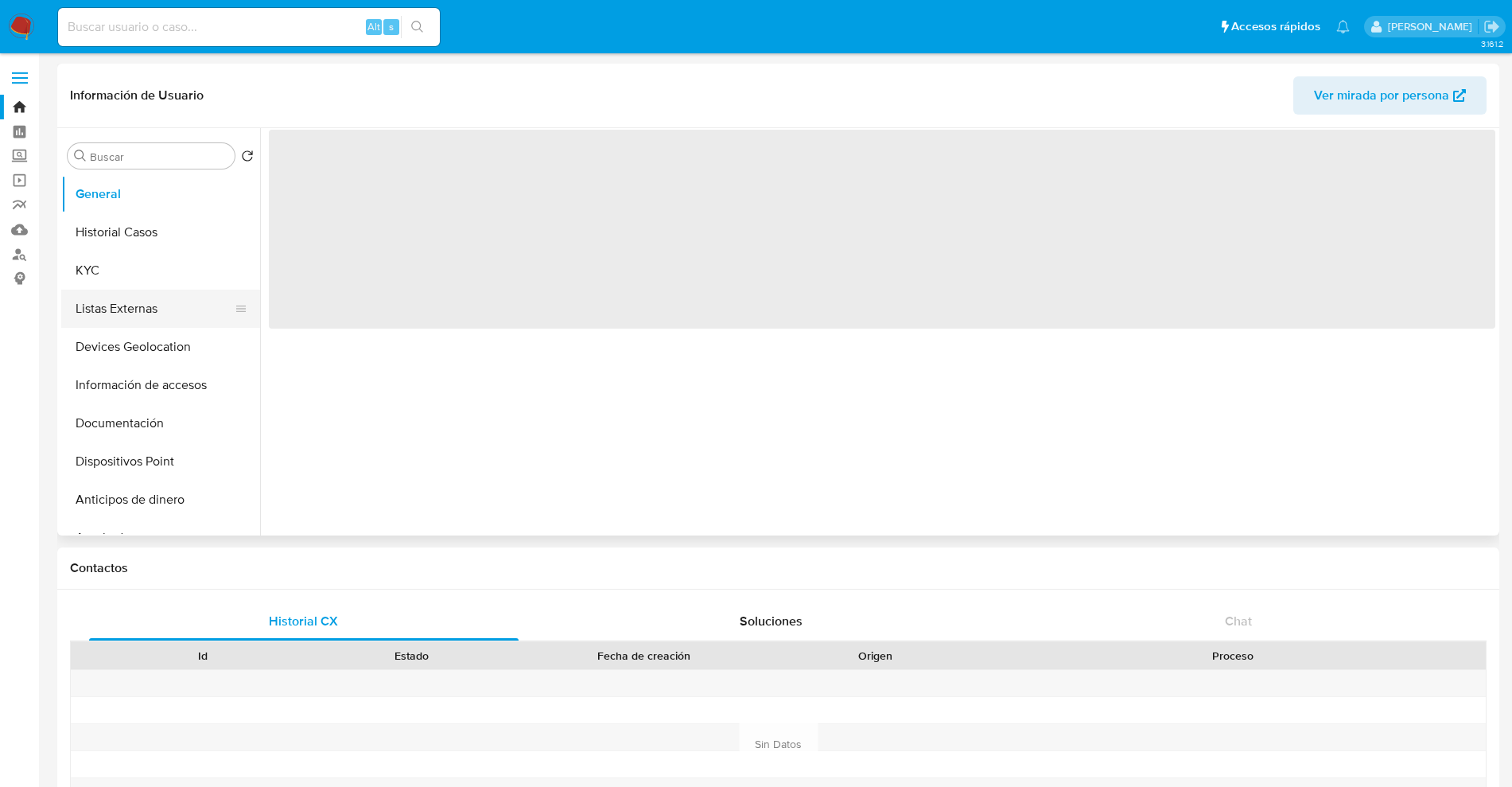
select select "10"
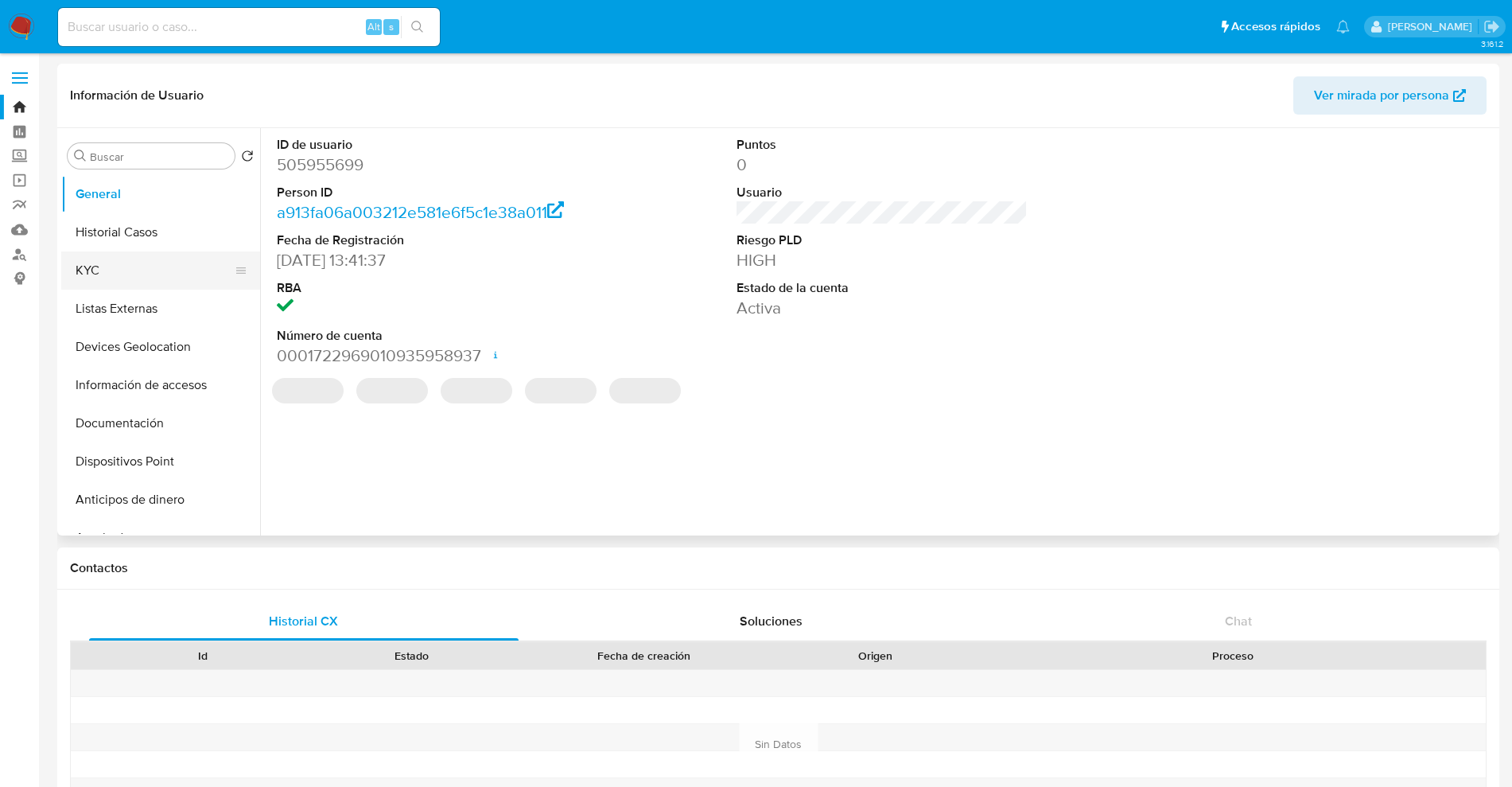
click at [156, 273] on button "KYC" at bounding box center [154, 270] width 186 height 38
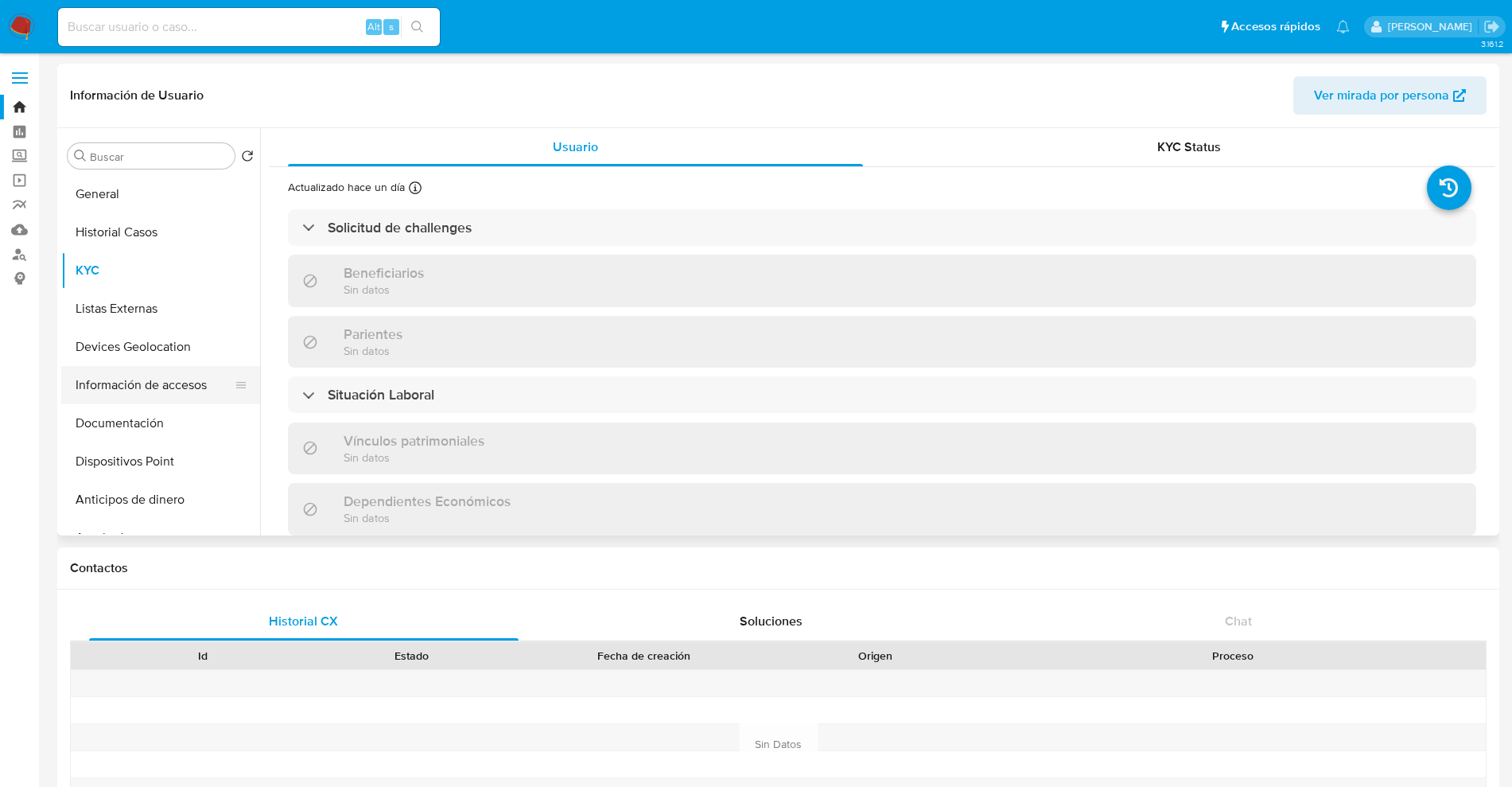
click at [152, 389] on button "Información de accesos" at bounding box center [154, 385] width 186 height 38
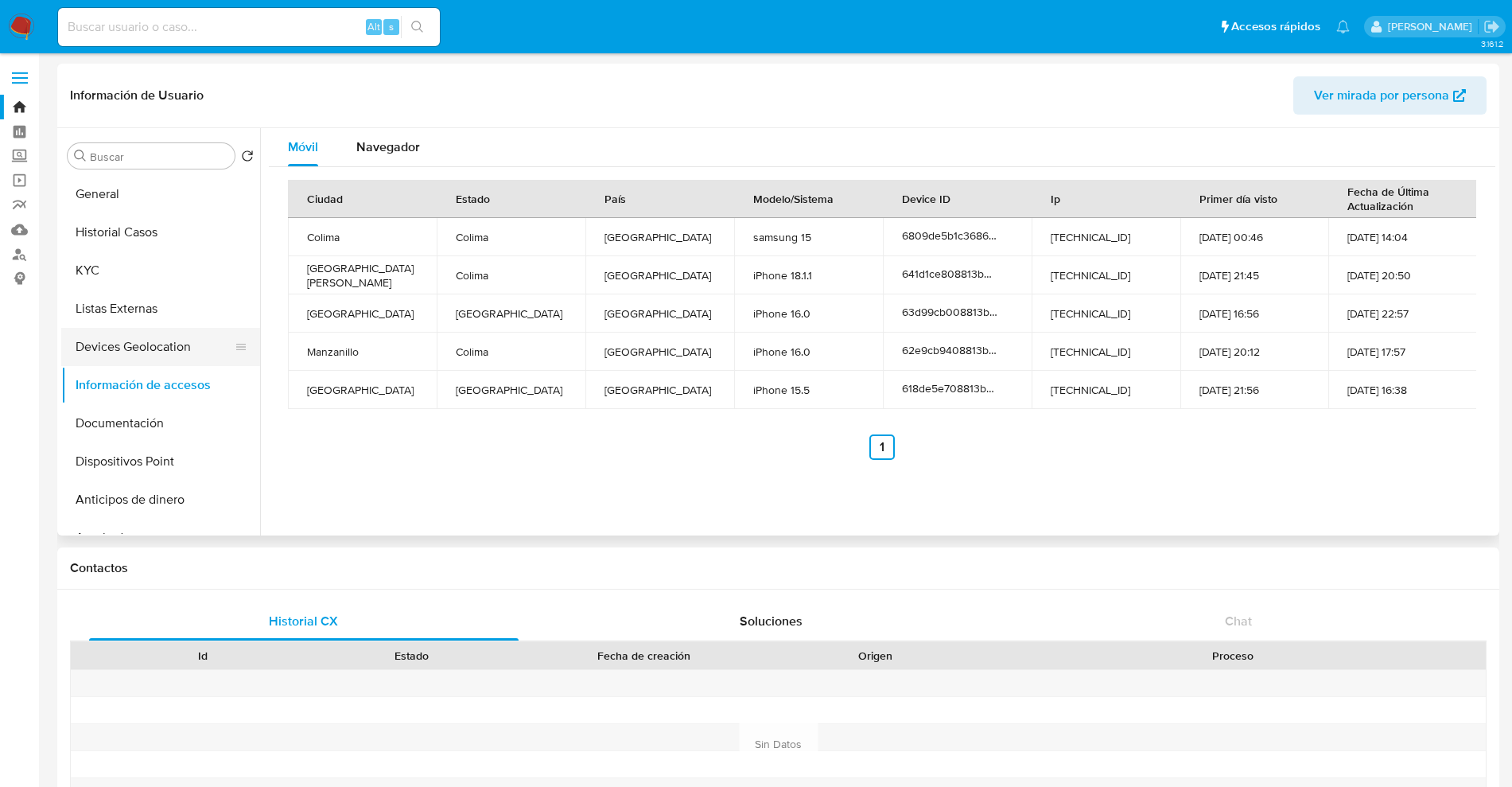
click at [163, 336] on button "Devices Geolocation" at bounding box center [154, 347] width 186 height 38
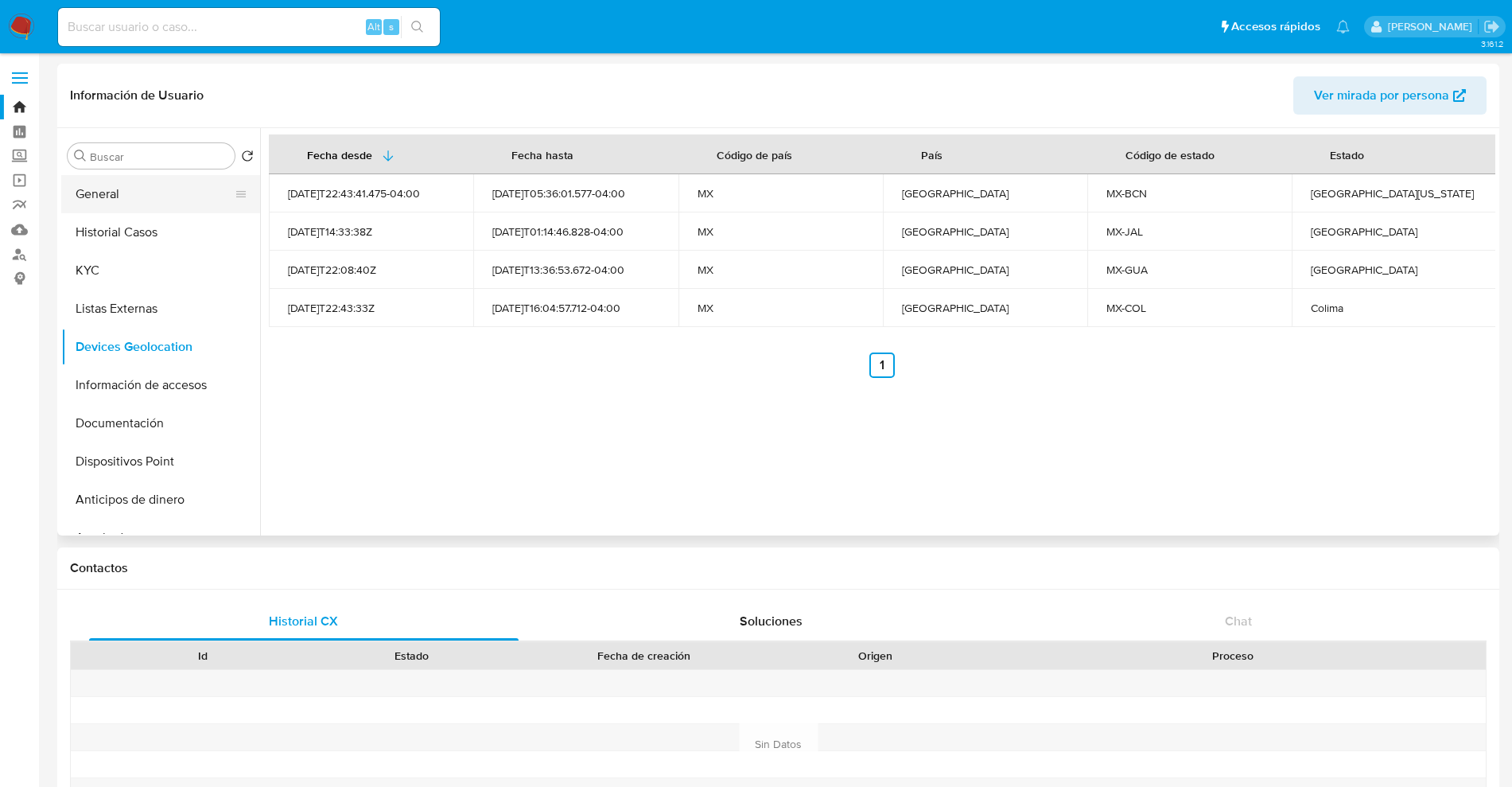
click at [131, 196] on button "General" at bounding box center [154, 194] width 186 height 38
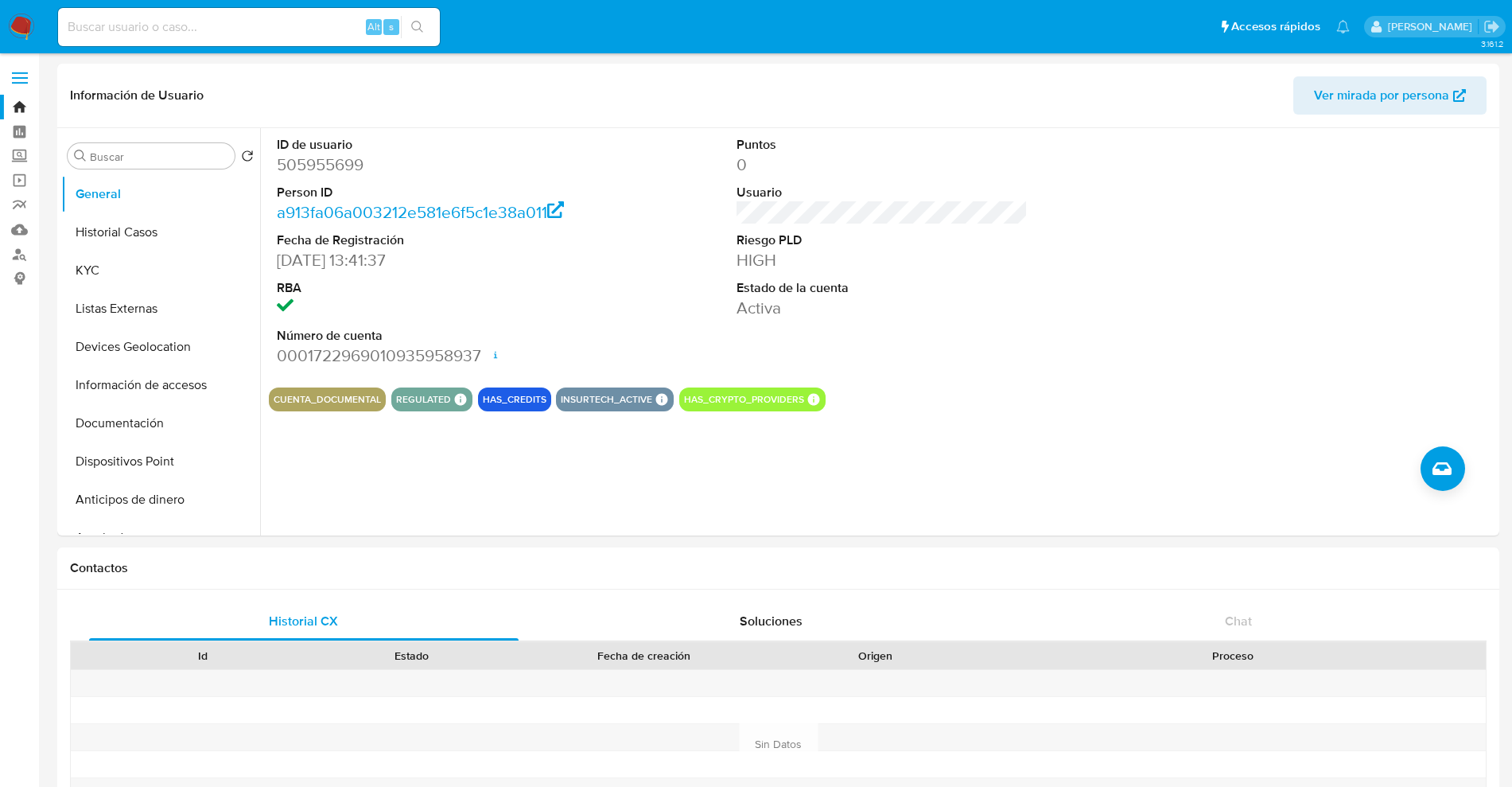
click at [241, 31] on input at bounding box center [249, 27] width 382 height 21
paste input "BAMA16776"
type input "BAMA16776"
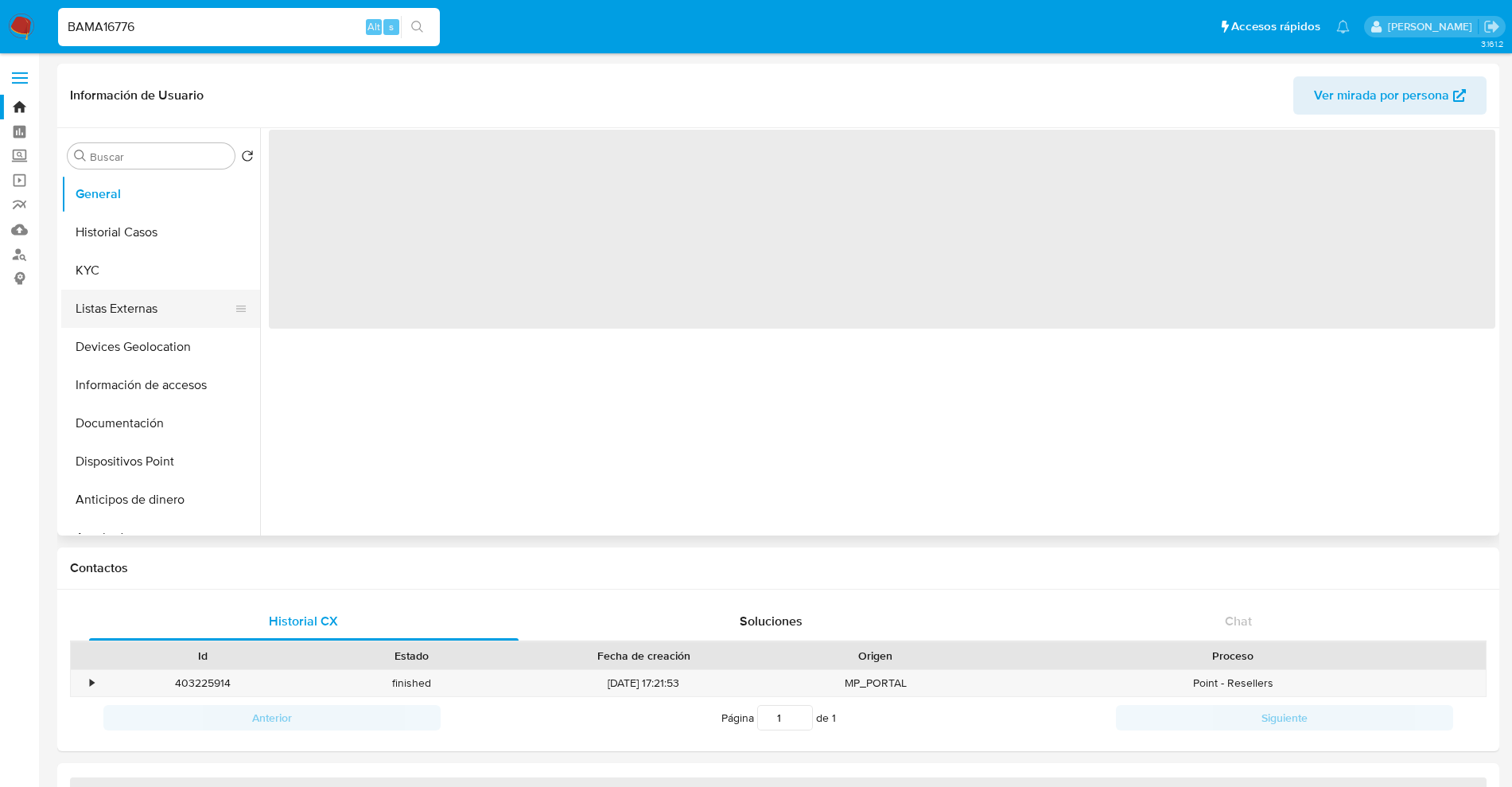
select select "10"
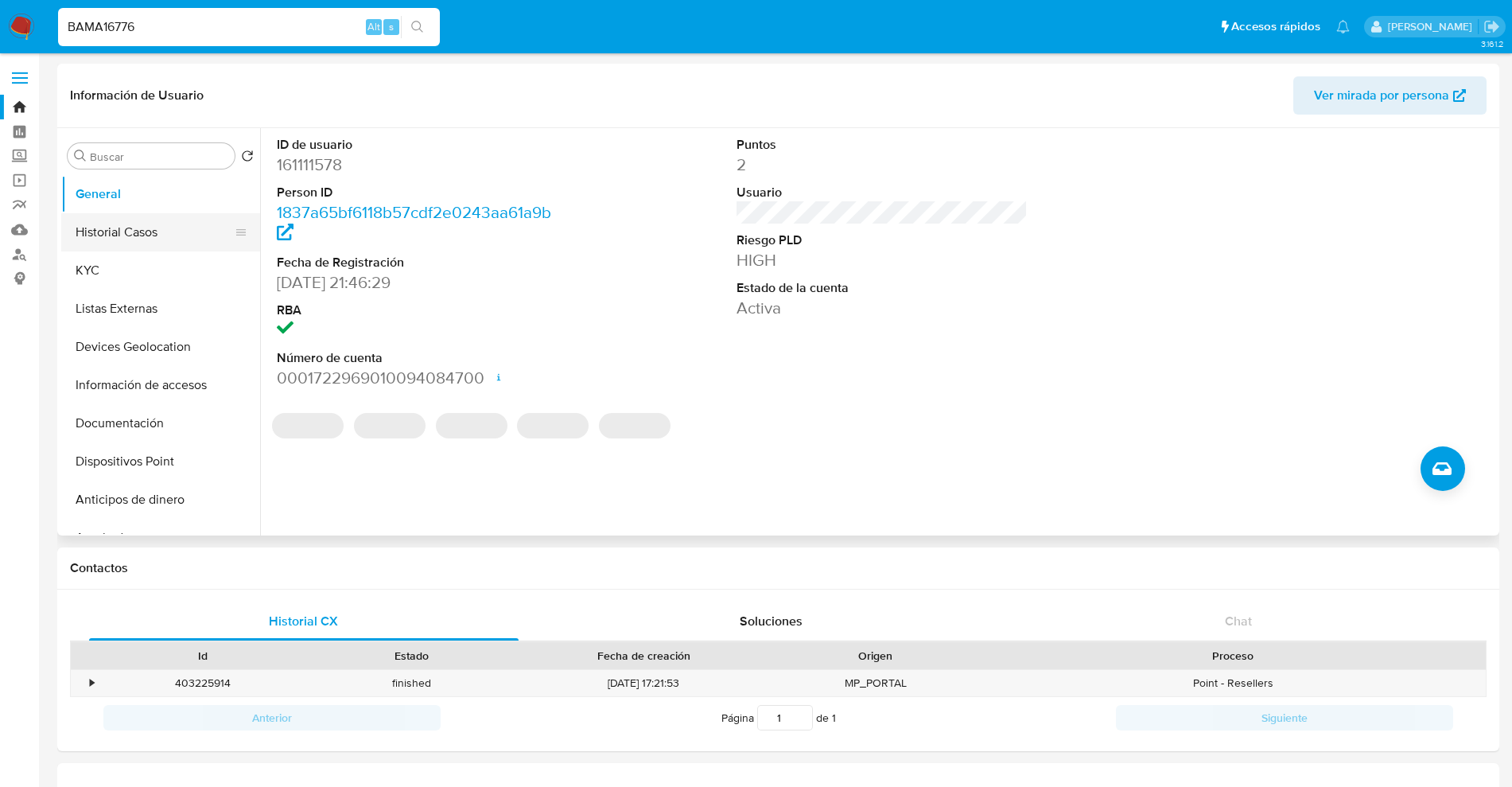
click at [135, 229] on button "Historial Casos" at bounding box center [154, 231] width 186 height 38
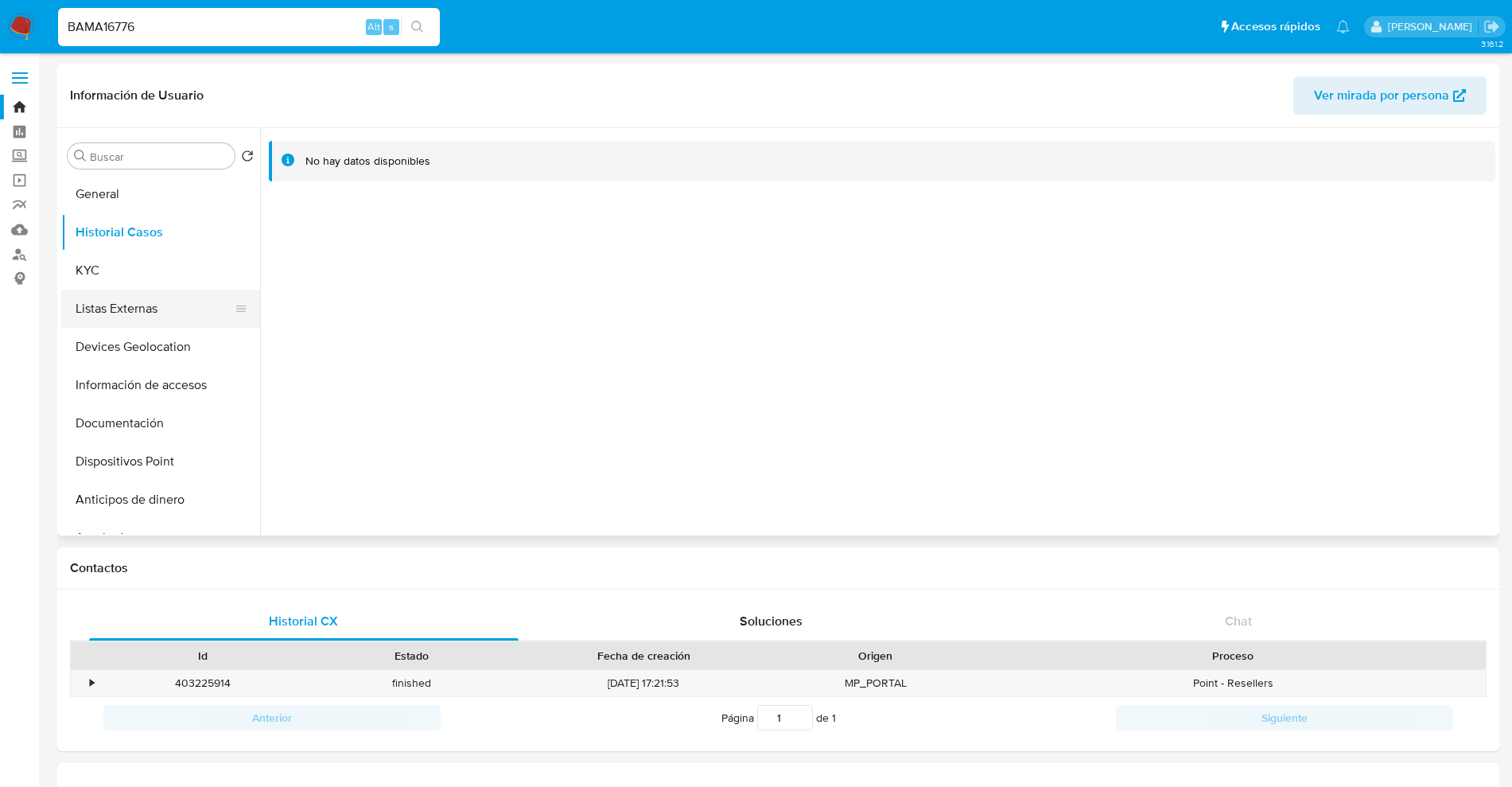
click at [142, 301] on button "Listas Externas" at bounding box center [154, 308] width 186 height 38
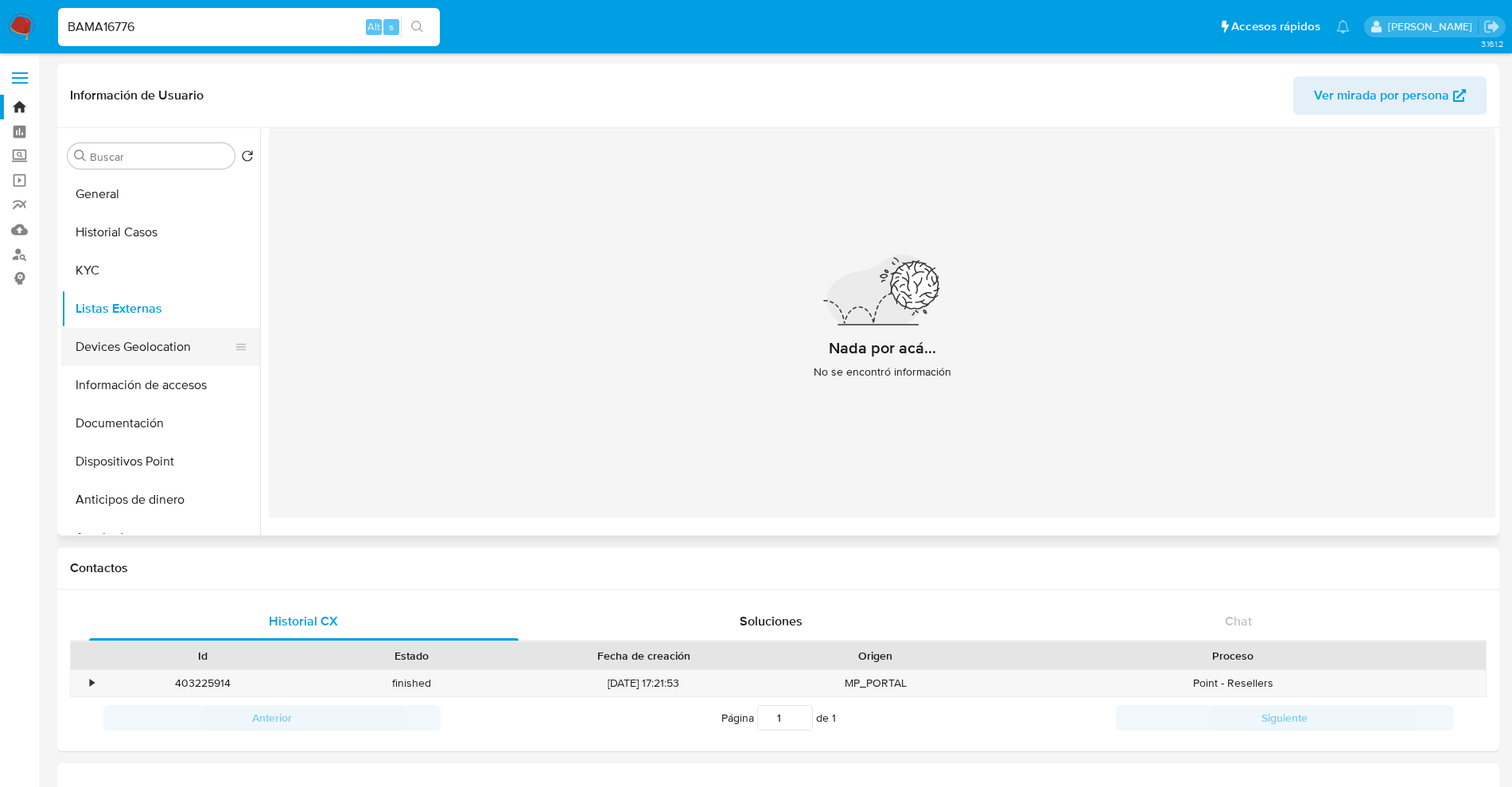
click at [152, 348] on button "Devices Geolocation" at bounding box center [154, 347] width 186 height 38
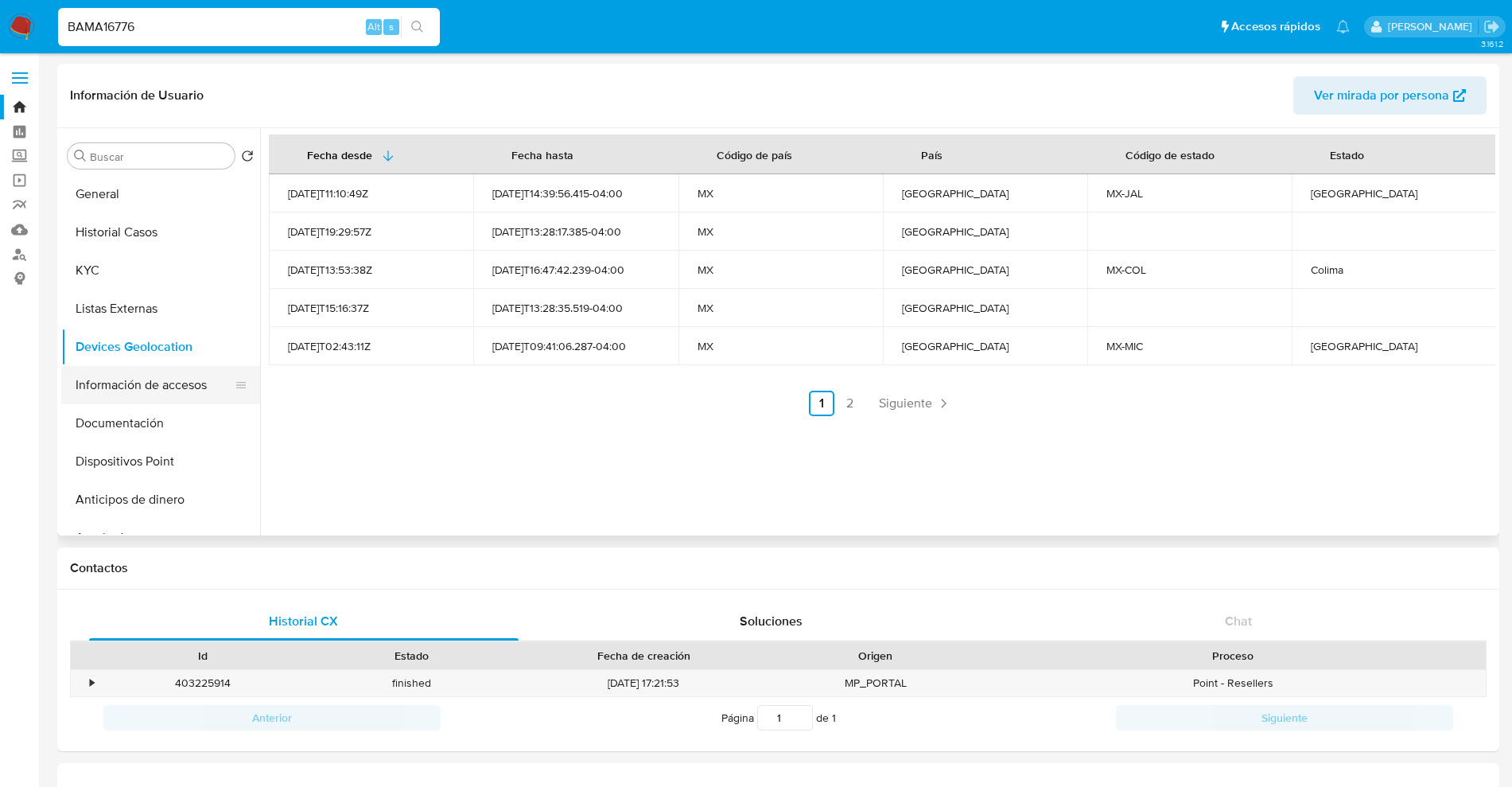
click at [146, 380] on button "Información de accesos" at bounding box center [154, 385] width 186 height 38
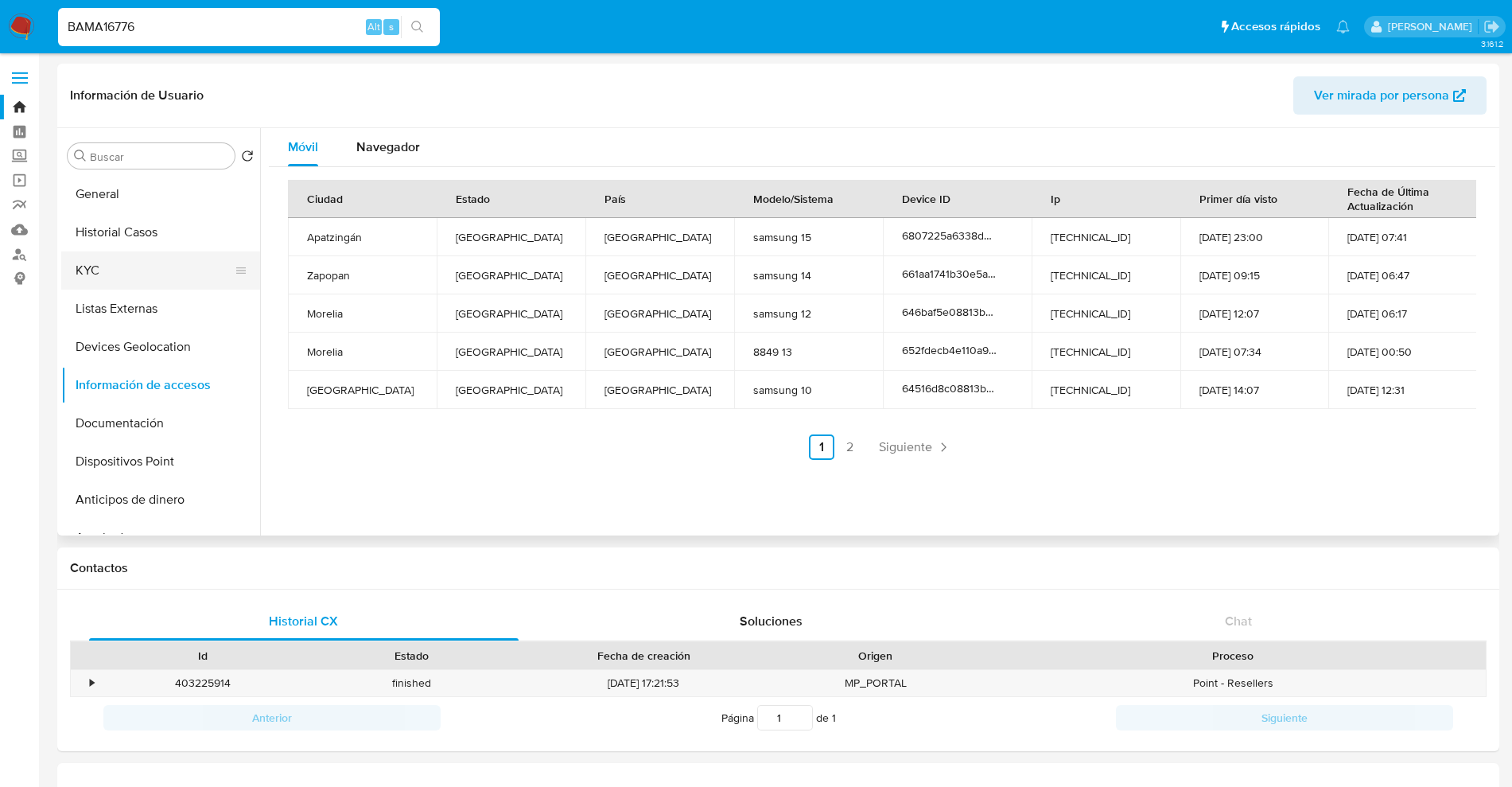
click at [117, 273] on button "KYC" at bounding box center [154, 270] width 186 height 38
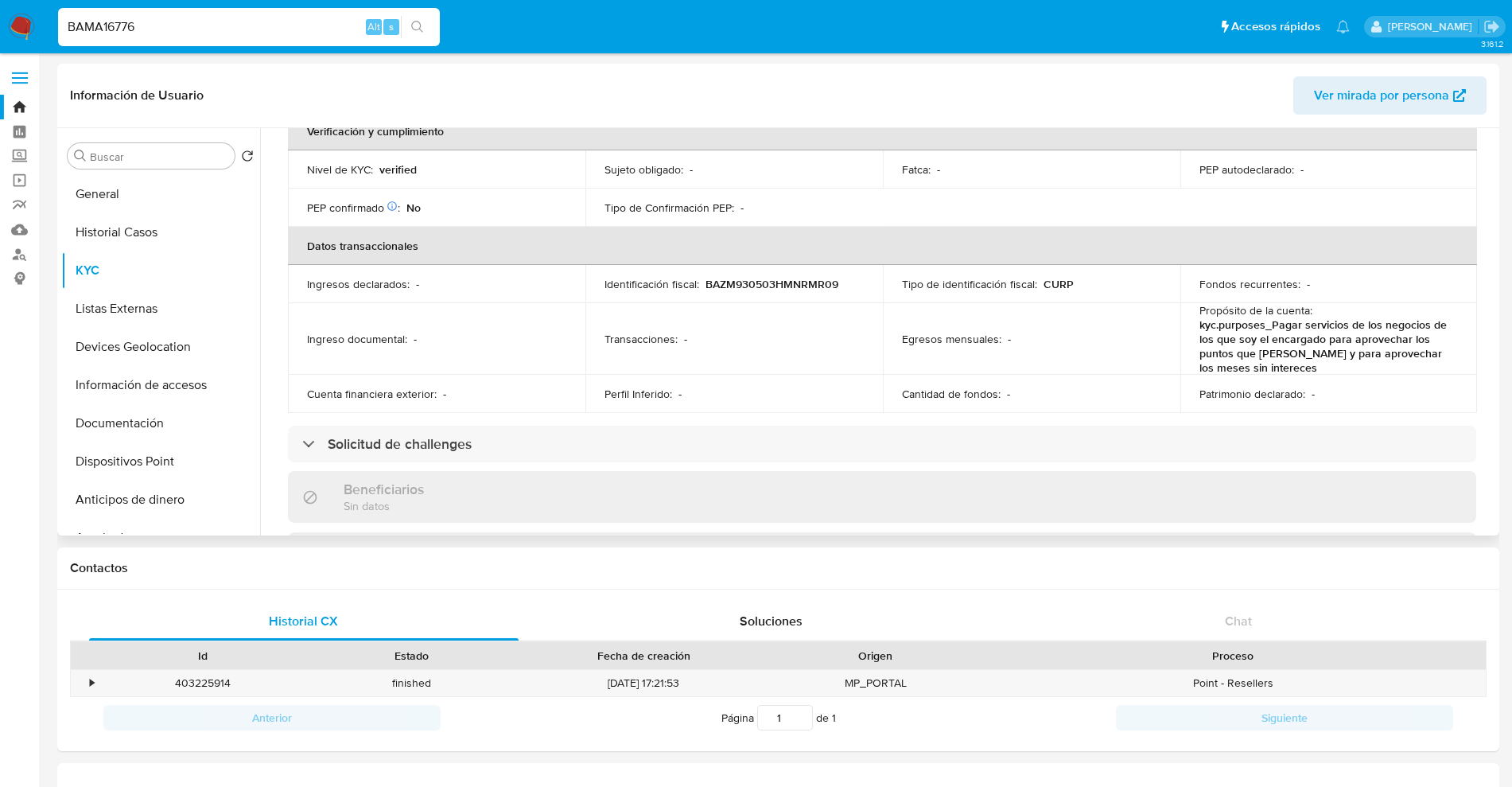
scroll to position [597, 0]
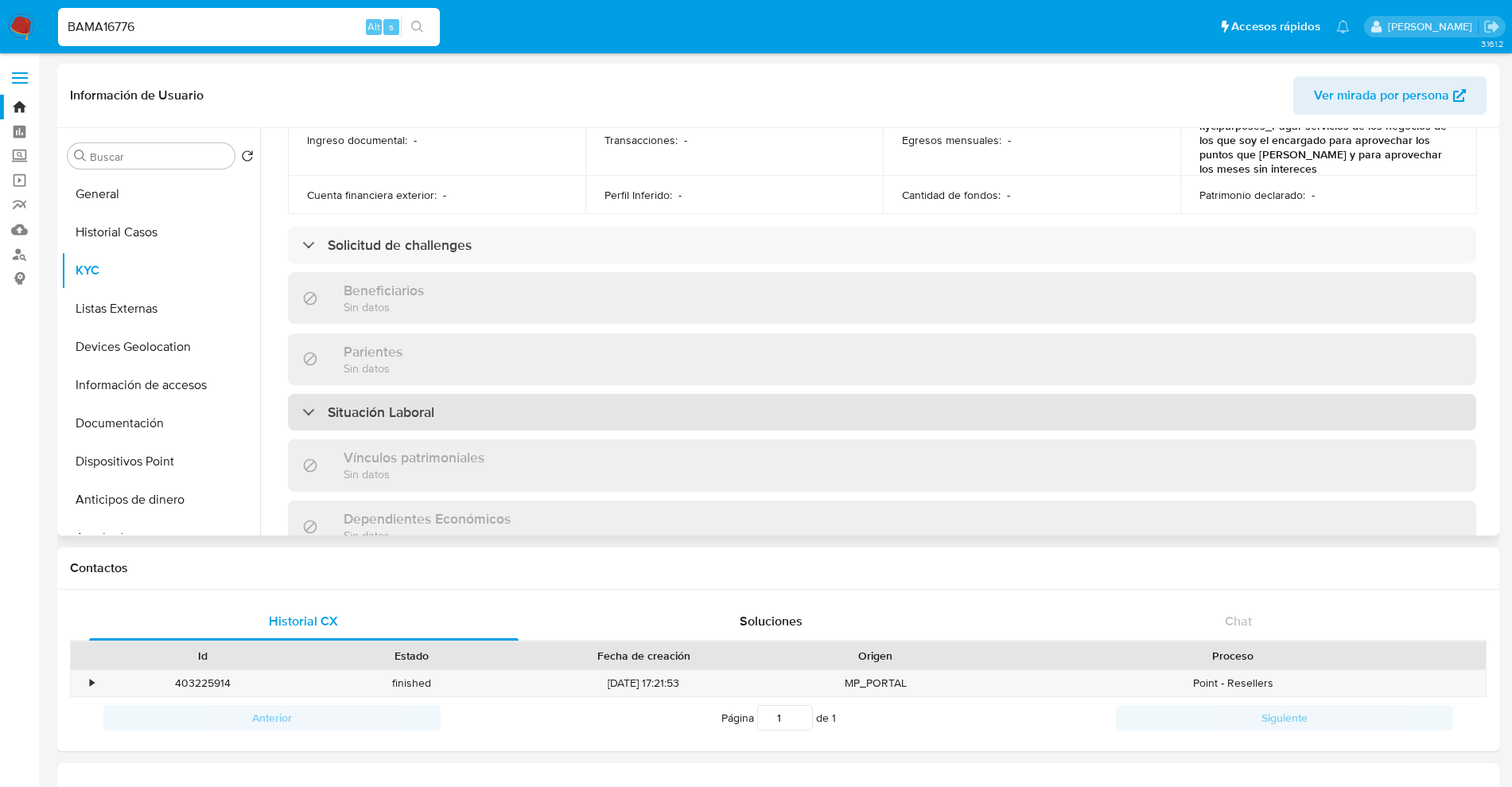
click at [418, 407] on h3 "Situación Laboral" at bounding box center [381, 412] width 106 height 18
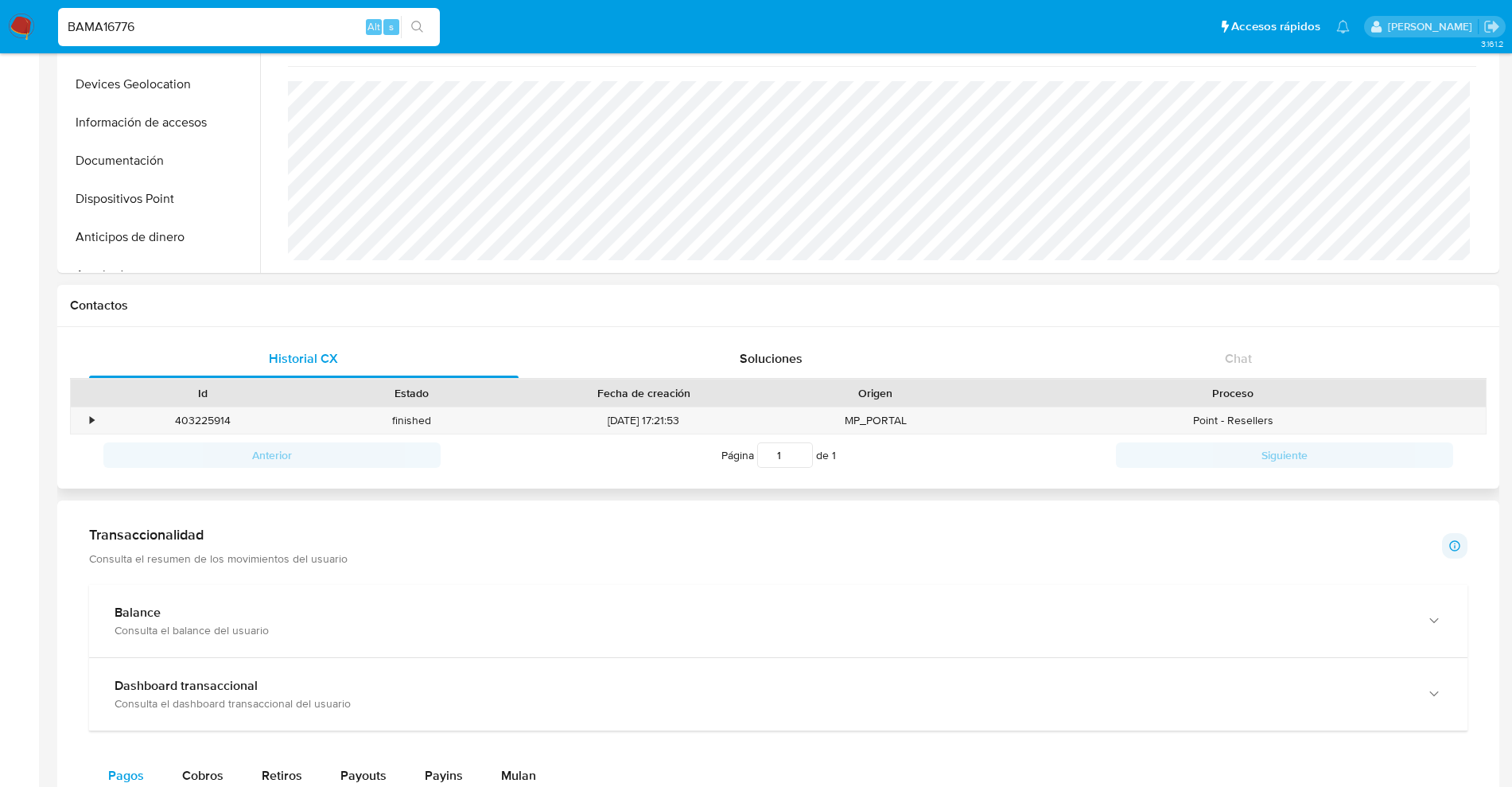
scroll to position [398, 0]
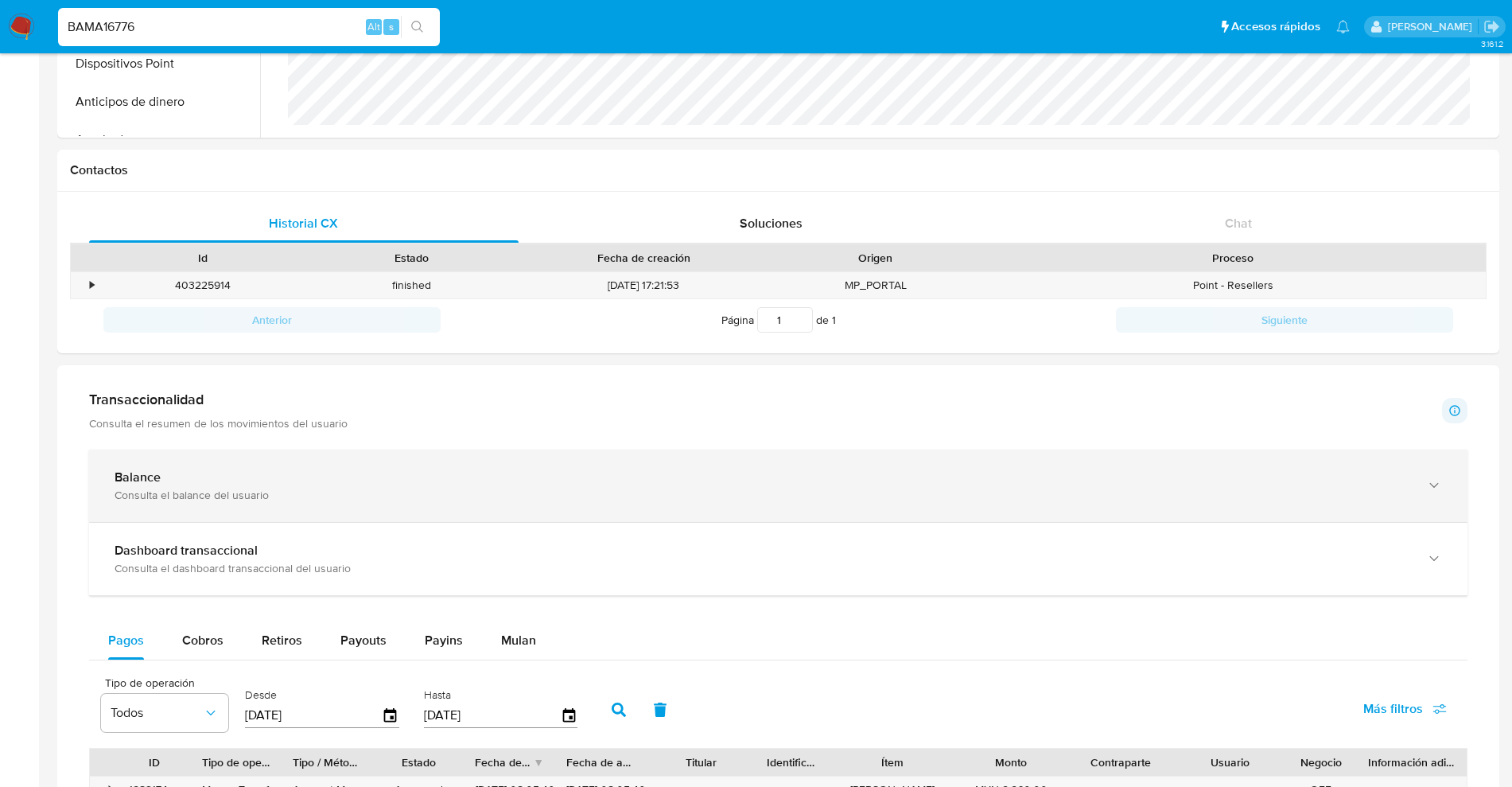
click at [314, 456] on div "Balance Consulta el balance del usuario" at bounding box center [779, 486] width 1378 height 73
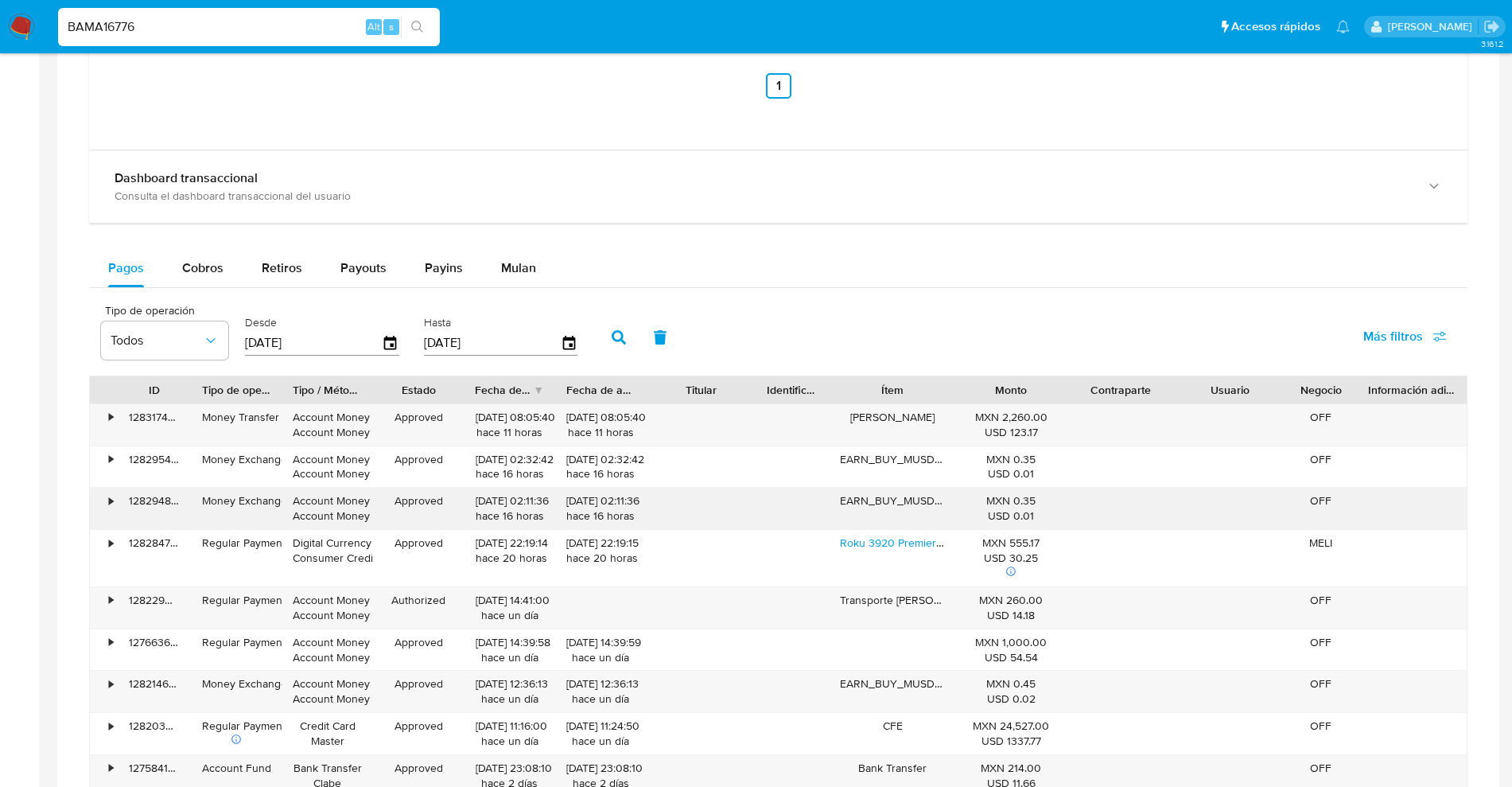
scroll to position [1592, 0]
